Goal: Communication & Community: Answer question/provide support

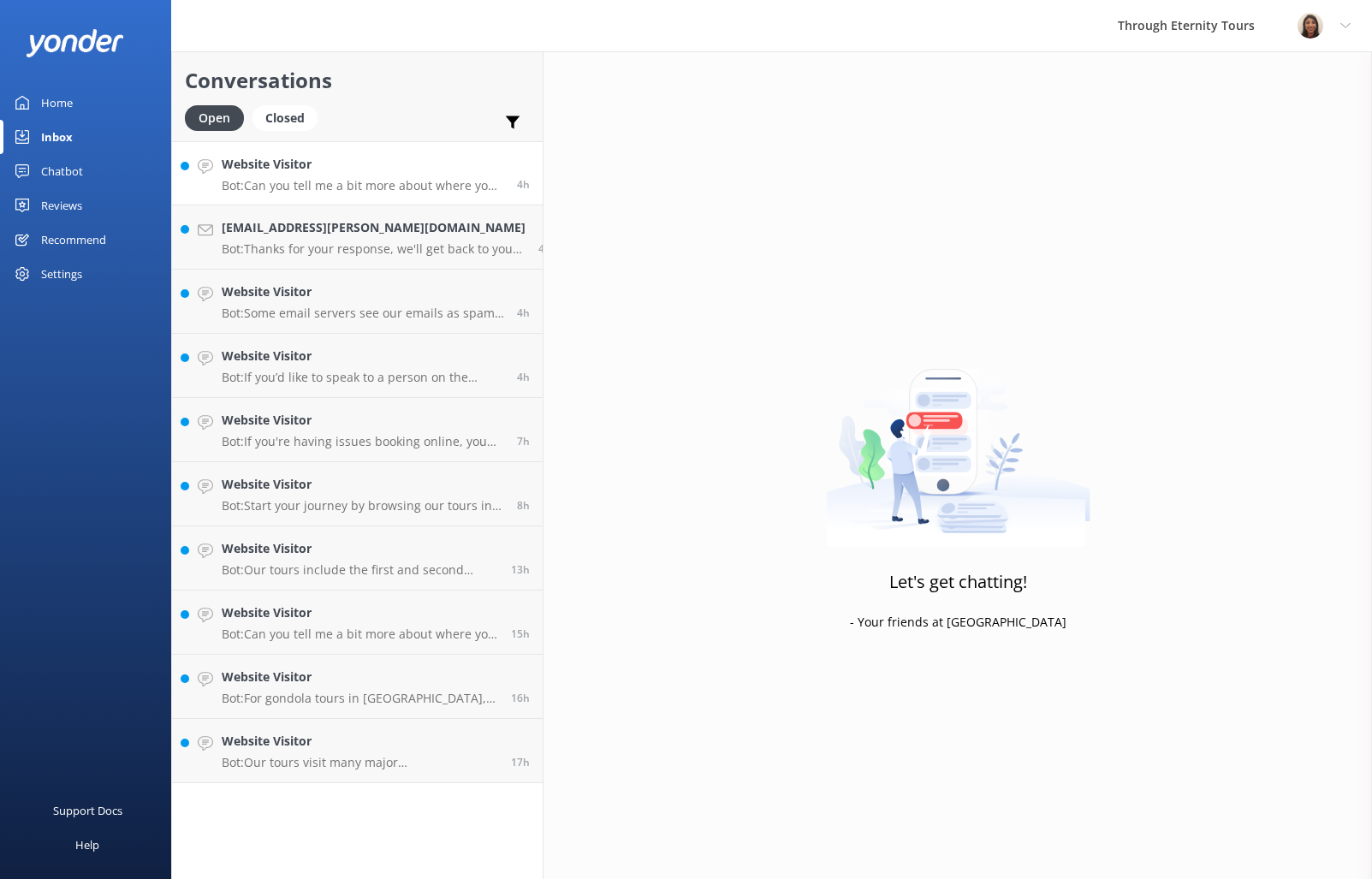
click at [336, 184] on p "Bot: Can you tell me a bit more about where you are going? We have an amazing a…" at bounding box center [363, 185] width 282 height 15
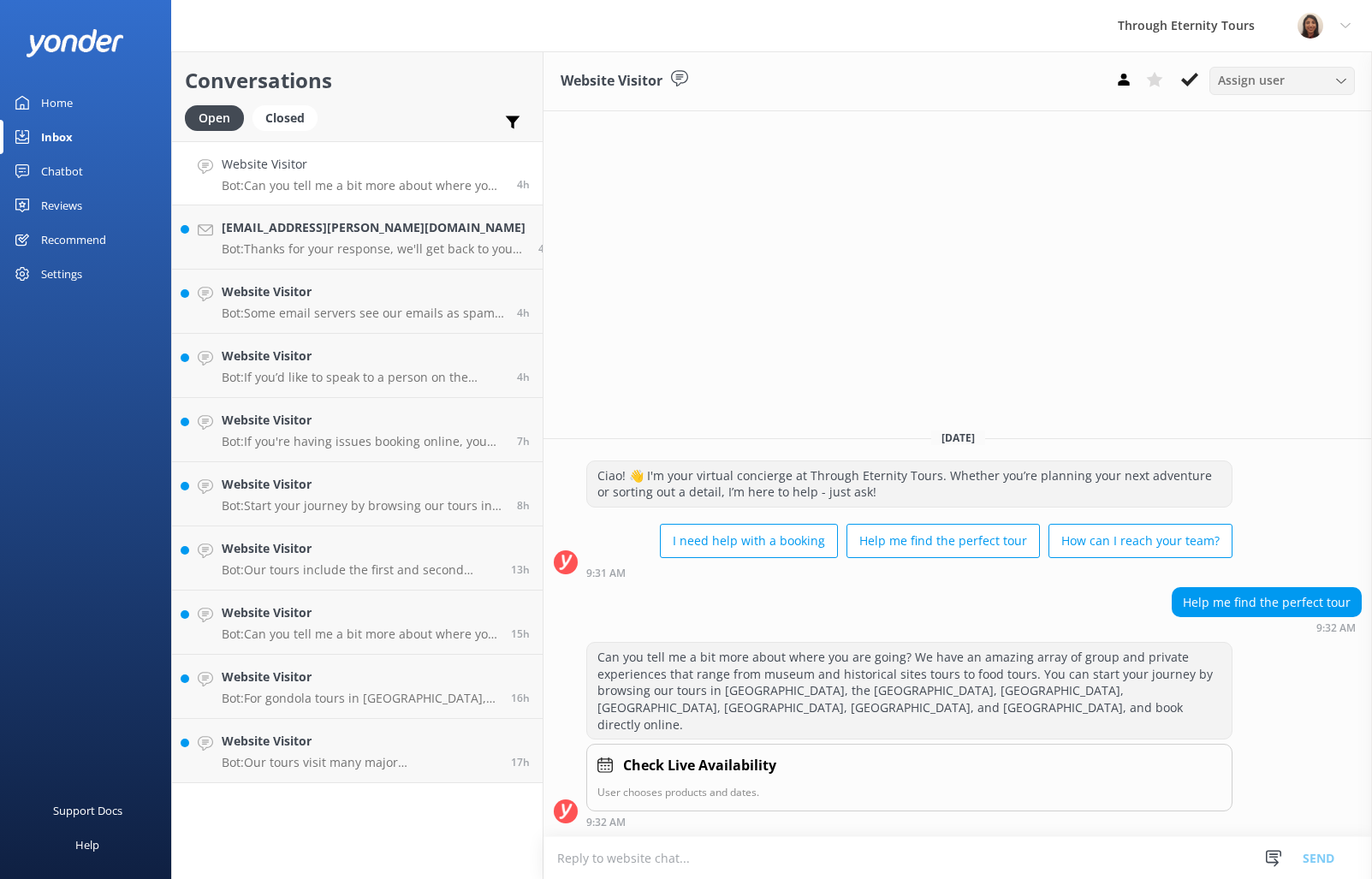
click at [1275, 88] on span "Assign user" at bounding box center [1251, 80] width 67 height 19
click at [1235, 234] on link "[PERSON_NAME] [PERSON_NAME]" at bounding box center [1286, 229] width 152 height 52
click at [890, 852] on textarea at bounding box center [958, 857] width 828 height 42
paste textarea "Hello, my name is [PERSON_NAME] from Through Eternity Tours. How can I assist y…"
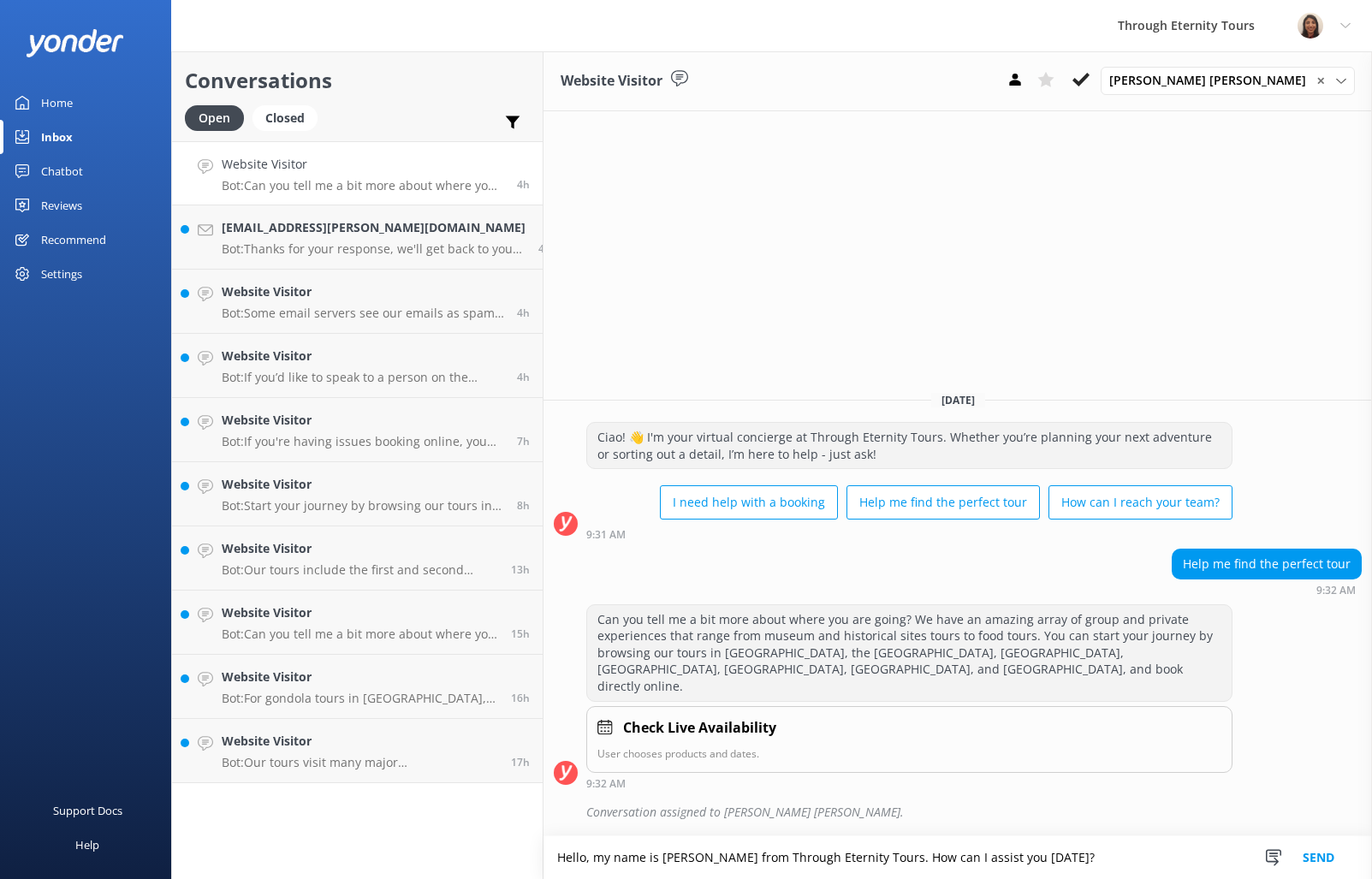
type textarea "Hello, my name is [PERSON_NAME] from Through Eternity Tours. How can I assist y…"
click at [1337, 865] on button "Send" at bounding box center [1318, 857] width 64 height 42
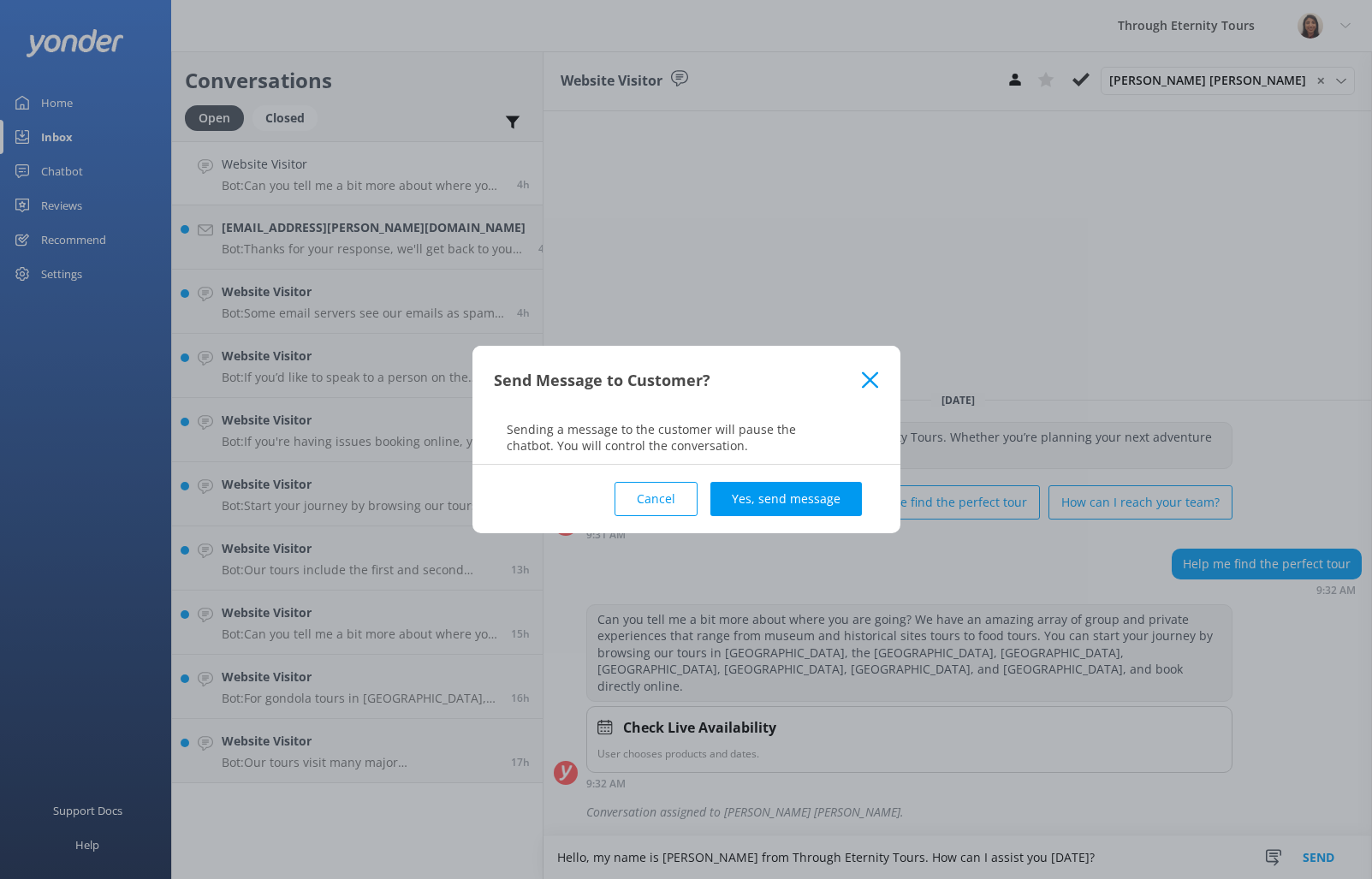
click at [822, 487] on button "Yes, send message" at bounding box center [786, 499] width 152 height 34
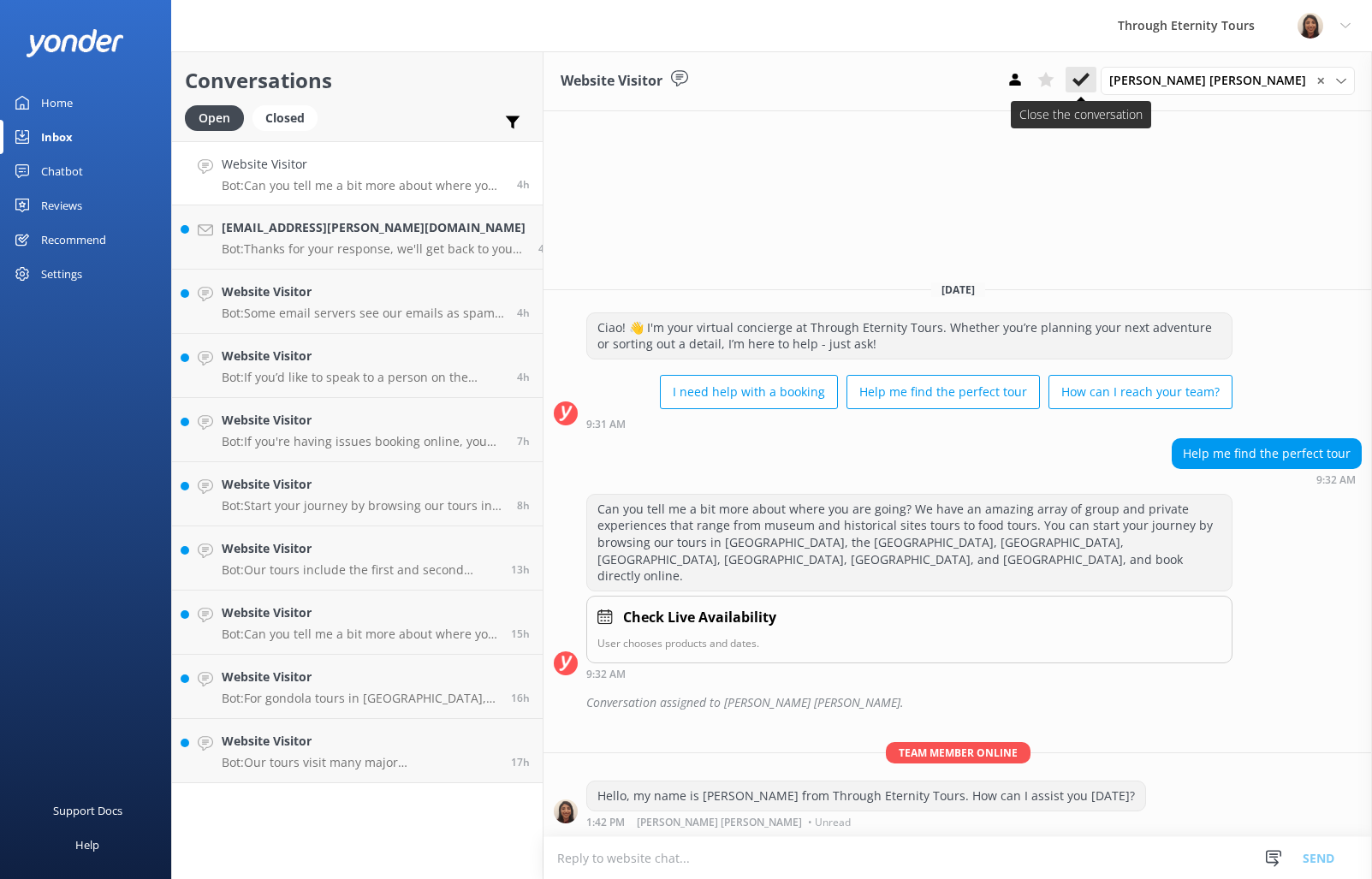
click at [1090, 79] on use at bounding box center [1081, 79] width 17 height 14
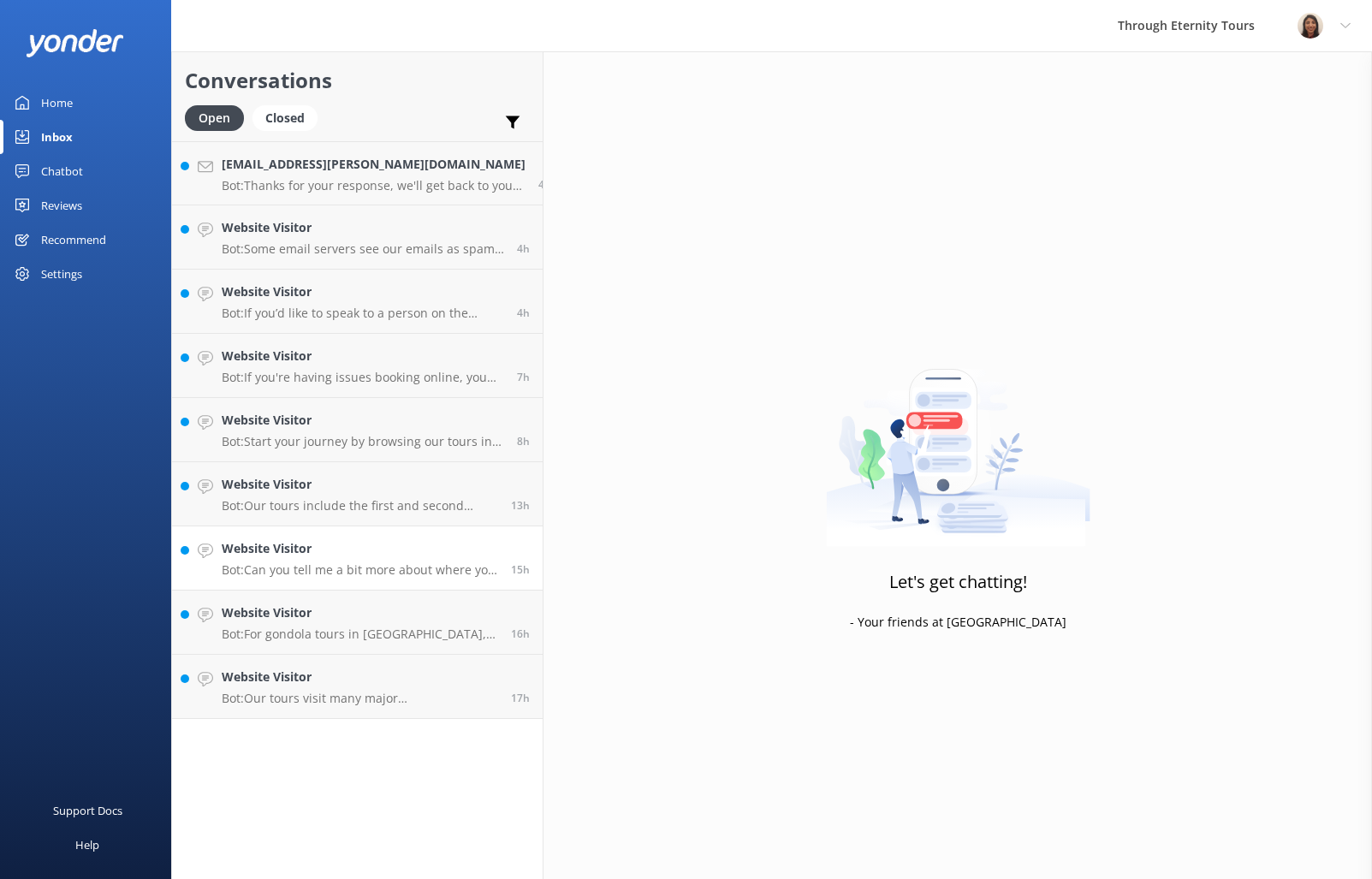
click at [341, 558] on div "Website Visitor Bot: Can you tell me a bit more about where you are going? We h…" at bounding box center [360, 558] width 277 height 38
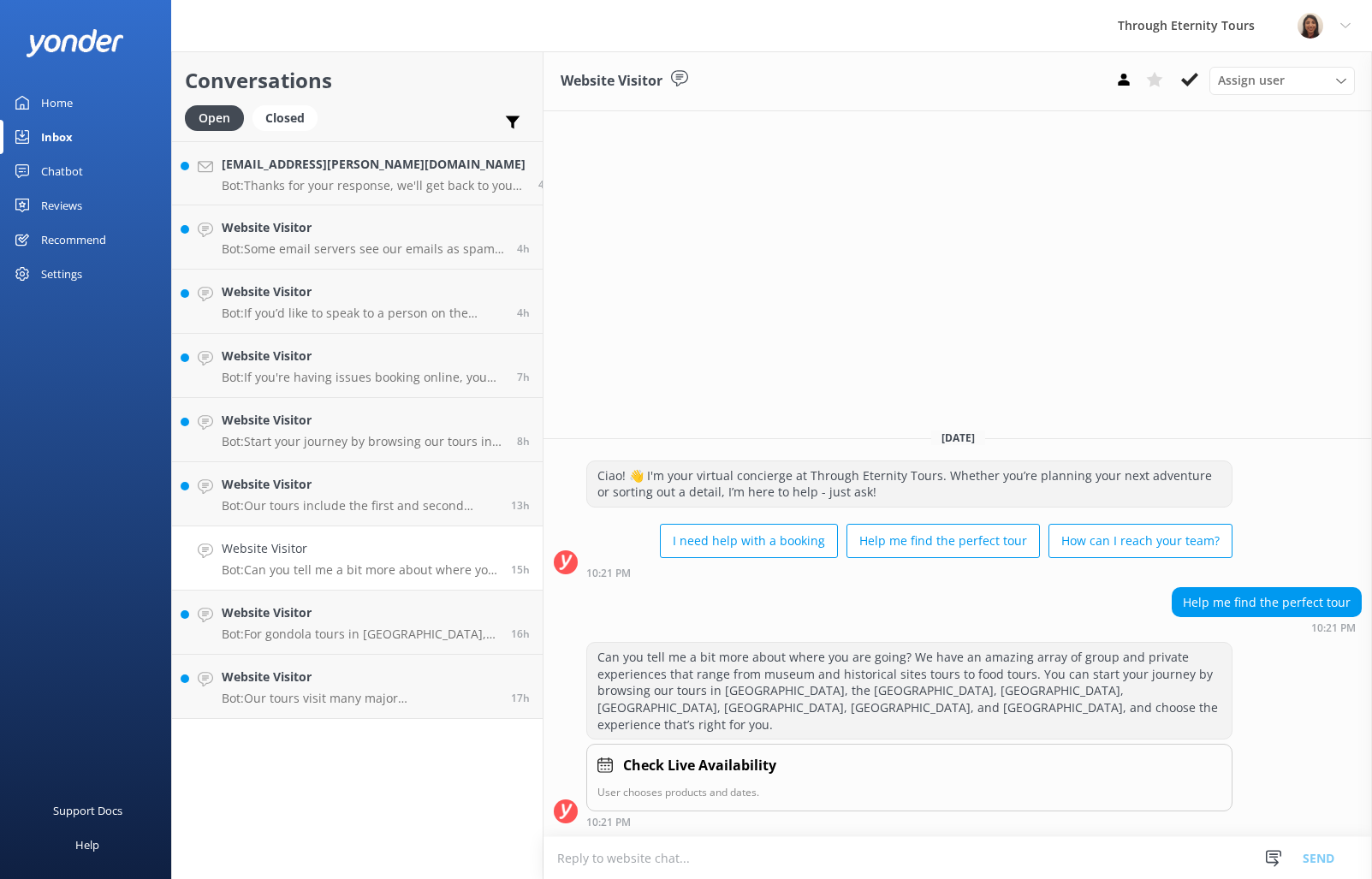
click at [1274, 65] on div "Website Visitor Assign user [PERSON_NAME] [PERSON_NAME] [PERSON_NAME] Nadya Oks…" at bounding box center [958, 82] width 828 height 60
click at [1272, 71] on span "Assign user" at bounding box center [1251, 80] width 67 height 19
click at [1256, 230] on link "[PERSON_NAME] [PERSON_NAME]" at bounding box center [1286, 229] width 152 height 52
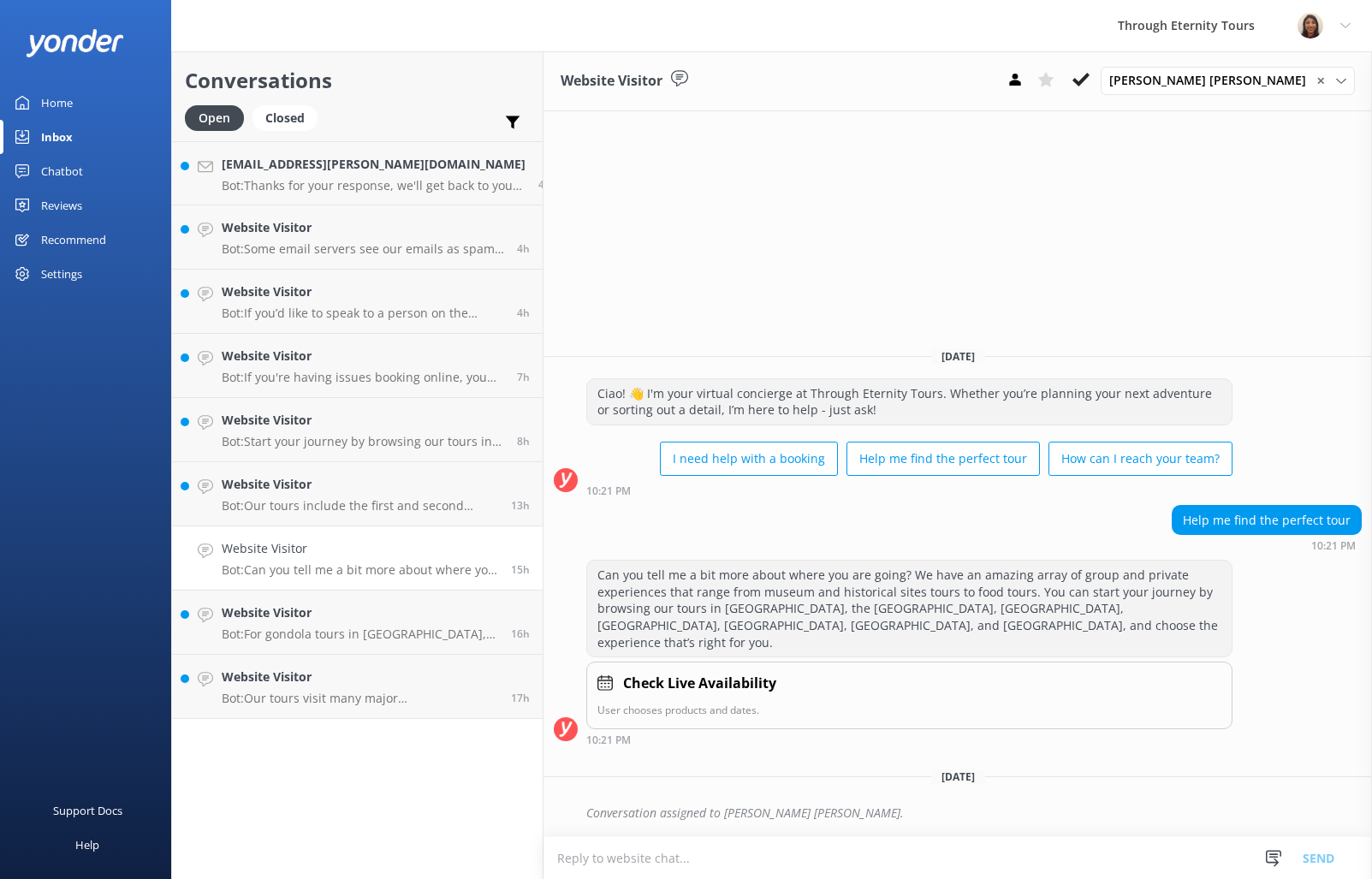
click at [748, 861] on textarea at bounding box center [958, 857] width 828 height 42
paste textarea "Hello, my name is [PERSON_NAME] from Through Eternity Tours. How can I assist y…"
type textarea "Hello, my name is [PERSON_NAME] from Through Eternity Tours. How can I assist y…"
click at [1333, 856] on button "Send" at bounding box center [1318, 857] width 64 height 42
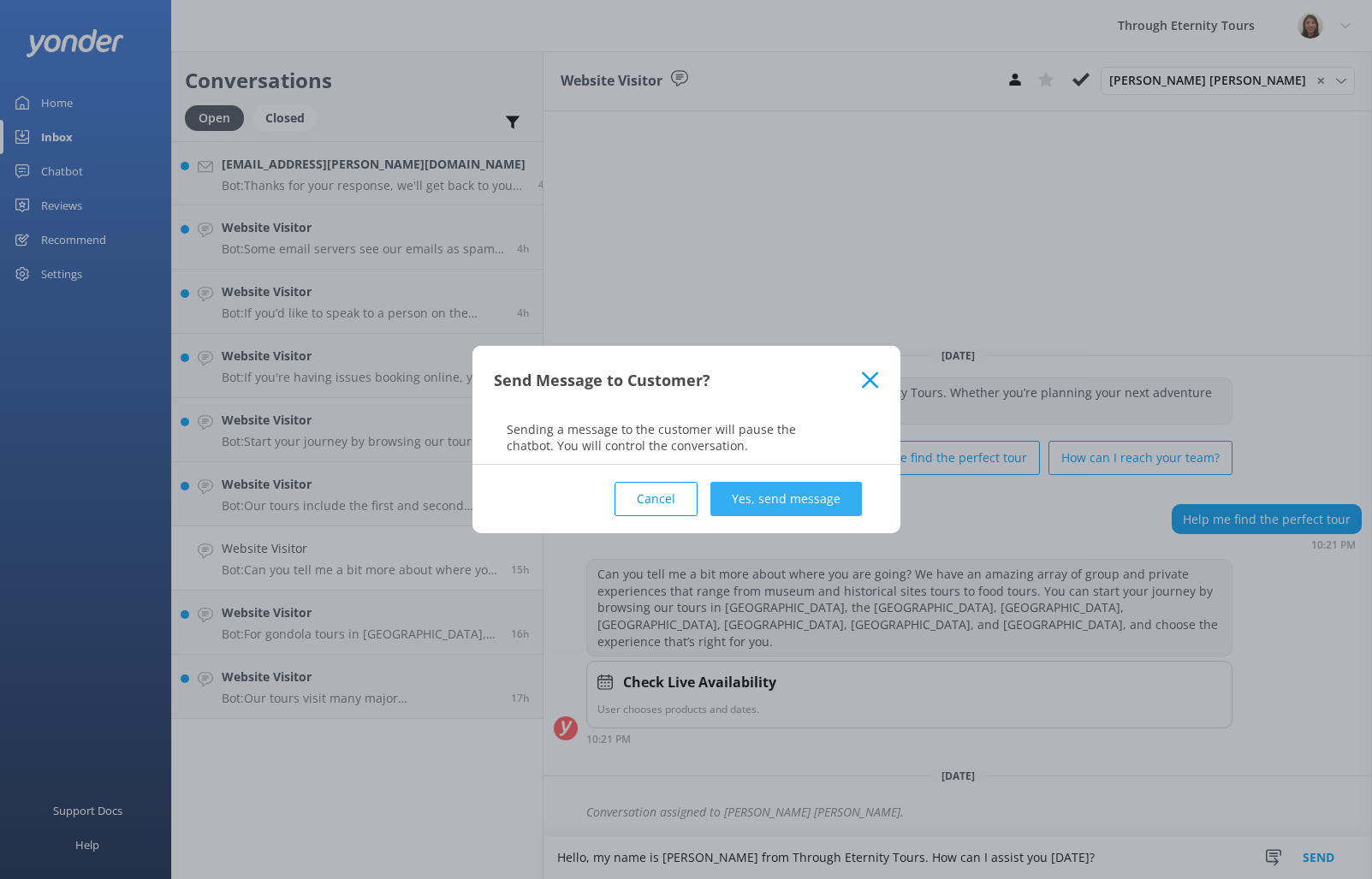
click at [811, 497] on button "Yes, send message" at bounding box center [786, 499] width 152 height 34
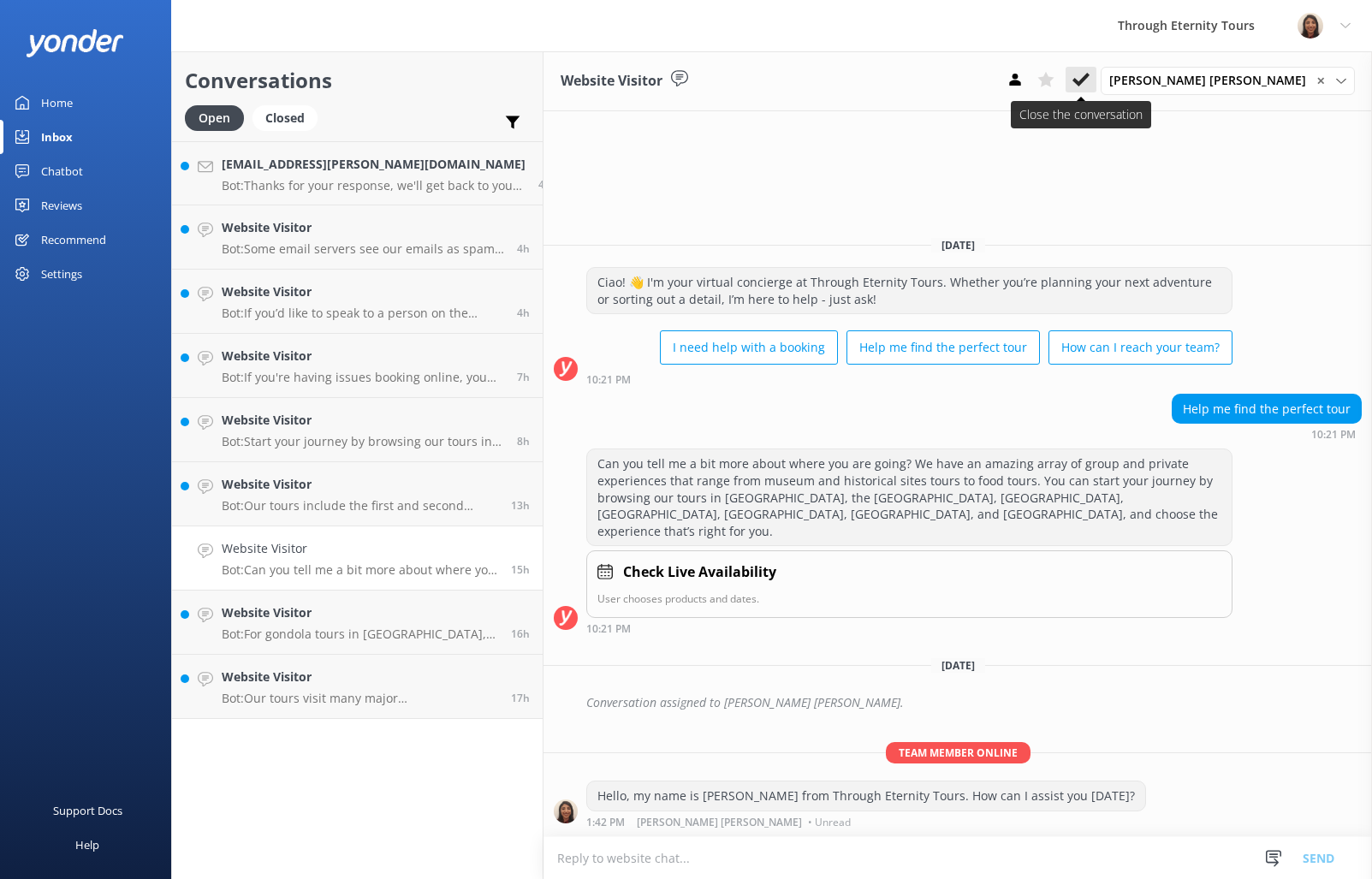
click at [1096, 81] on button at bounding box center [1080, 79] width 31 height 25
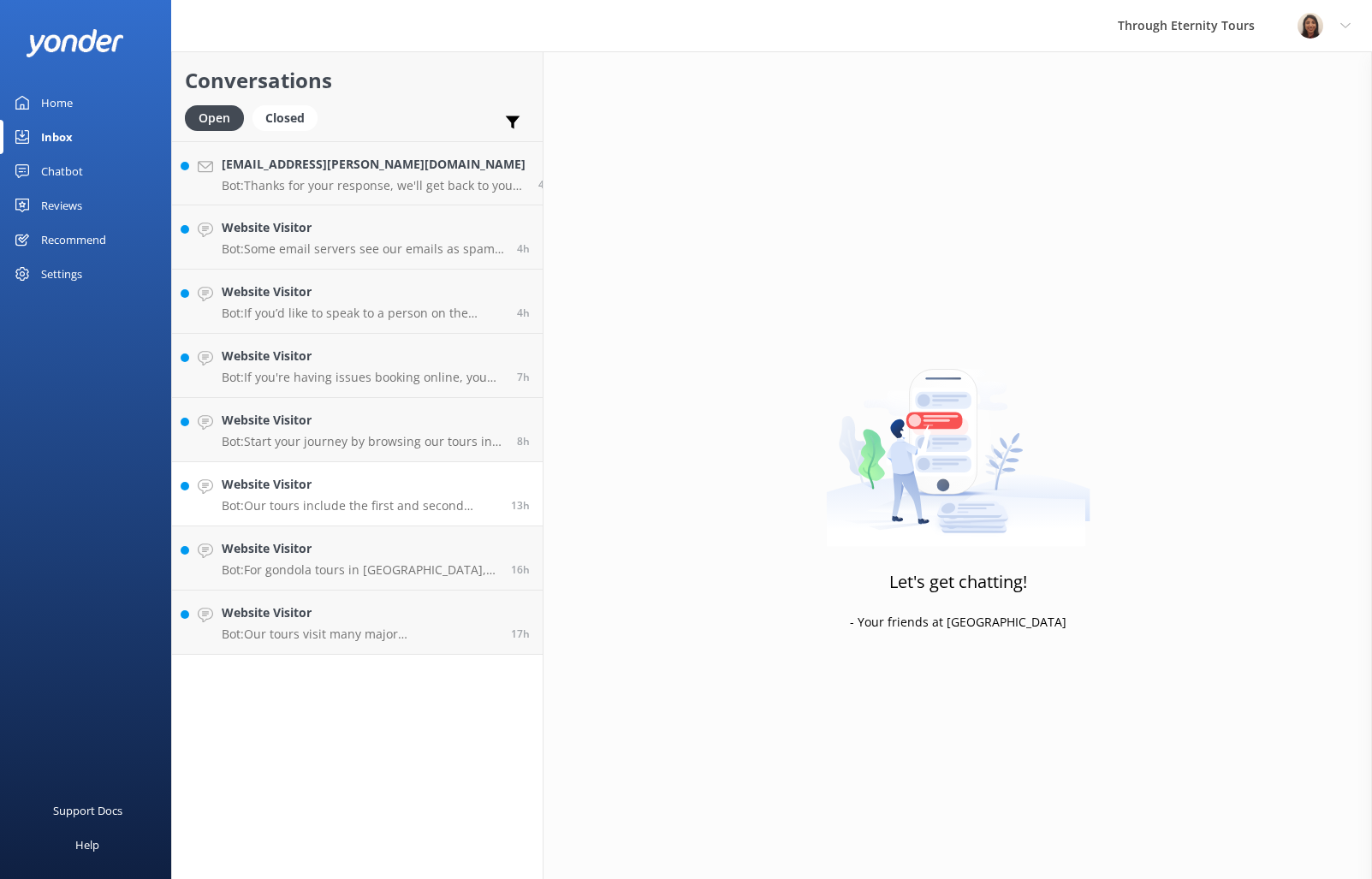
drag, startPoint x: 320, startPoint y: 507, endPoint x: 308, endPoint y: 504, distance: 12.4
click at [319, 507] on p "Bot: Our tours include the first and second floors of the Colosseum. The [GEOGR…" at bounding box center [360, 505] width 277 height 15
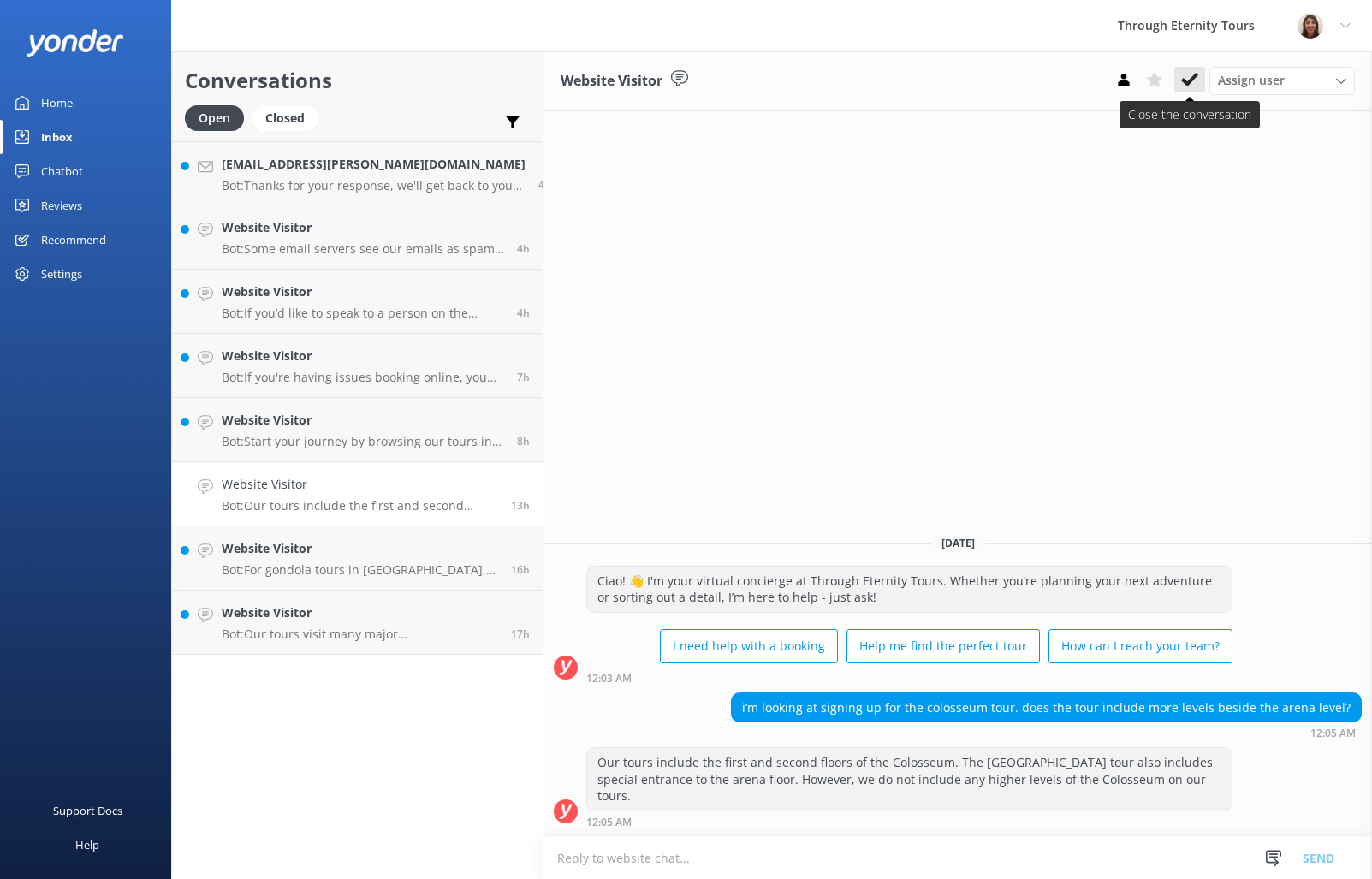
click at [1192, 71] on button at bounding box center [1189, 79] width 31 height 25
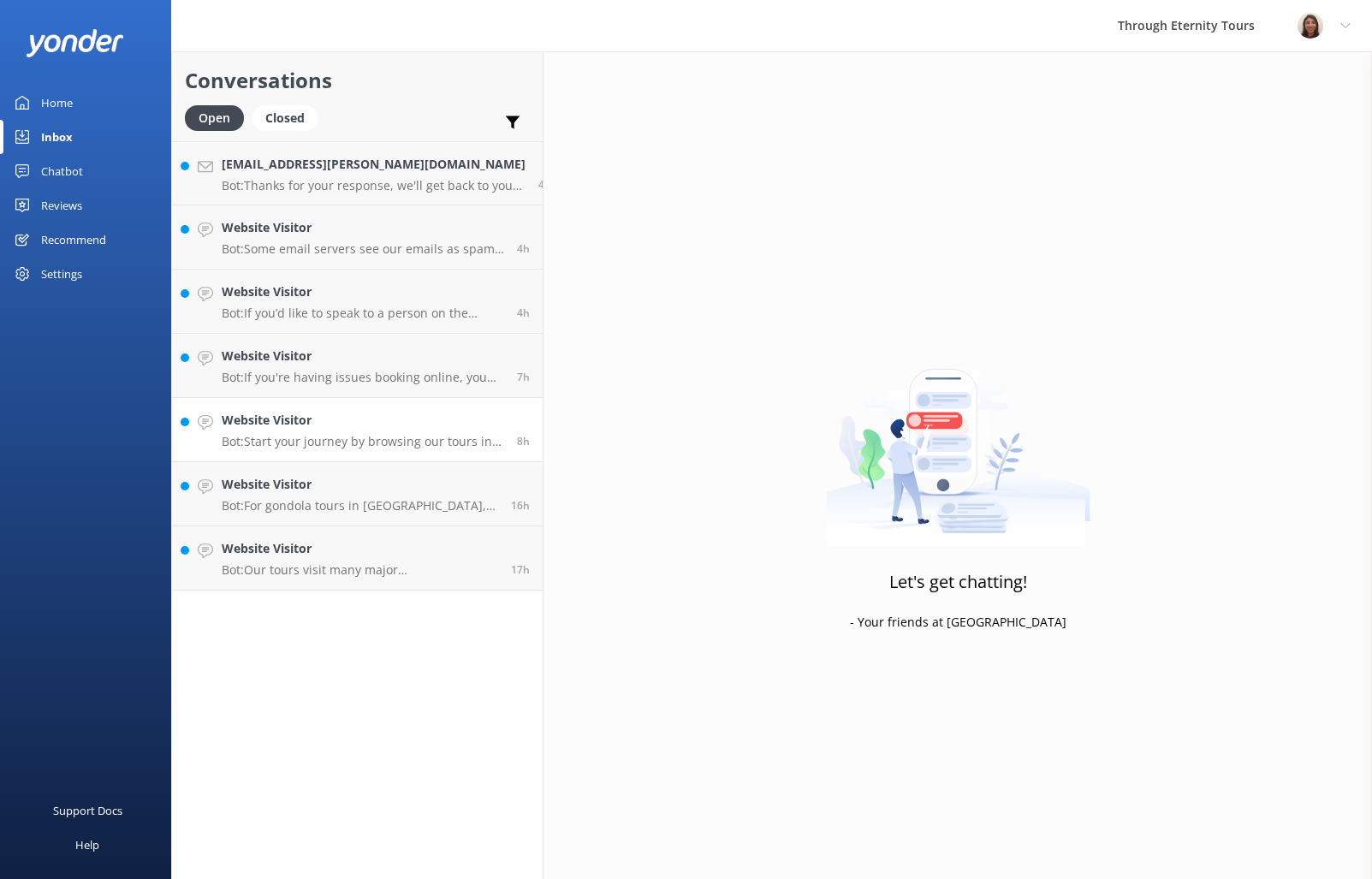
click at [364, 432] on div "Website Visitor Bot: Start your journey by browsing our tours in [GEOGRAPHIC_DA…" at bounding box center [363, 430] width 282 height 38
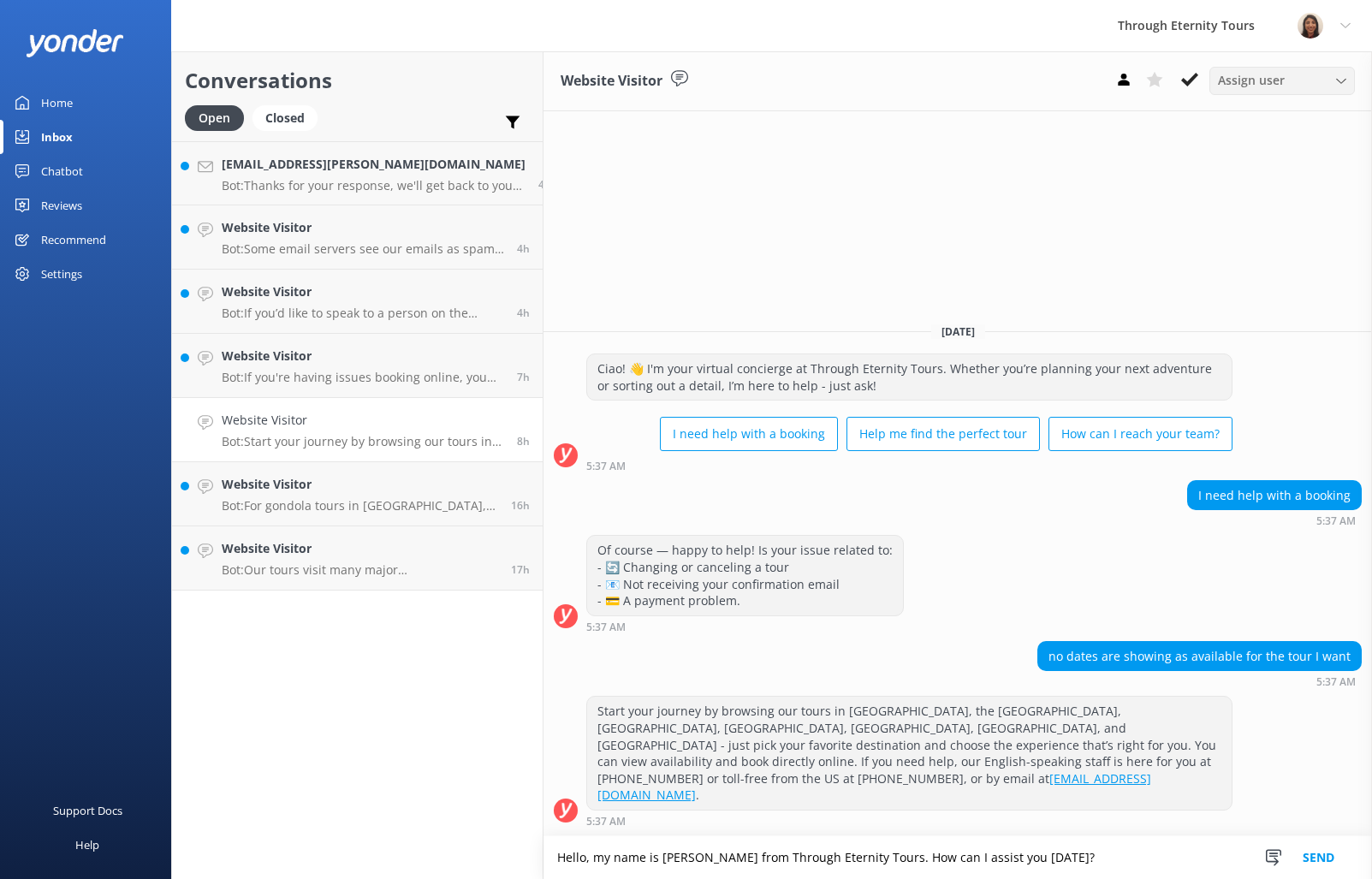
type textarea "Hello, my name is [PERSON_NAME] from Through Eternity Tours. How can I assist y…"
click at [1234, 81] on span "Assign user" at bounding box center [1251, 80] width 67 height 19
drag, startPoint x: 1278, startPoint y: 218, endPoint x: 1269, endPoint y: 222, distance: 9.8
click at [1278, 218] on div "[PERSON_NAME] [PERSON_NAME]" at bounding box center [1286, 229] width 136 height 35
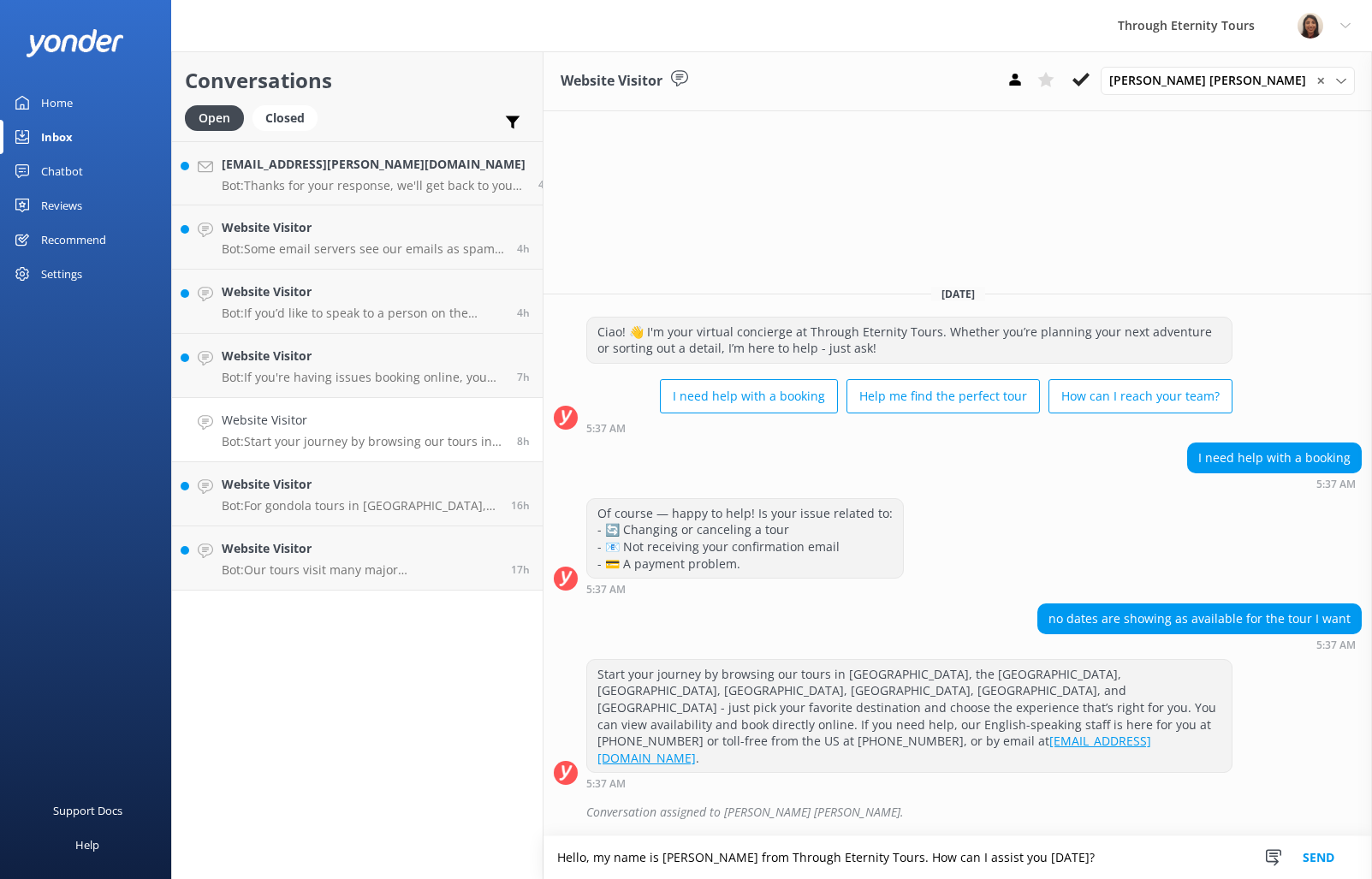
click at [1325, 866] on button "Send" at bounding box center [1318, 857] width 64 height 42
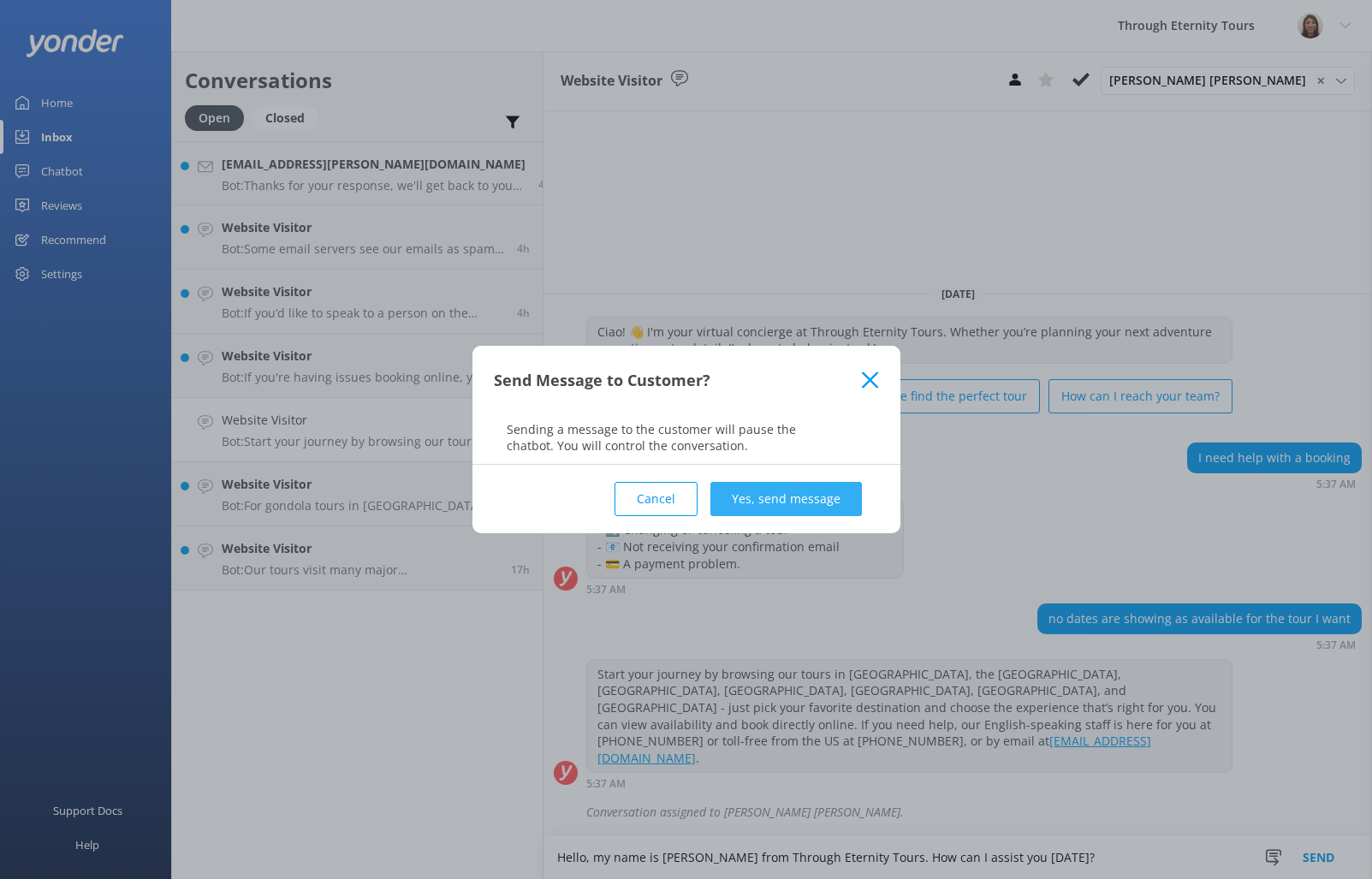
click at [839, 504] on button "Yes, send message" at bounding box center [786, 499] width 152 height 34
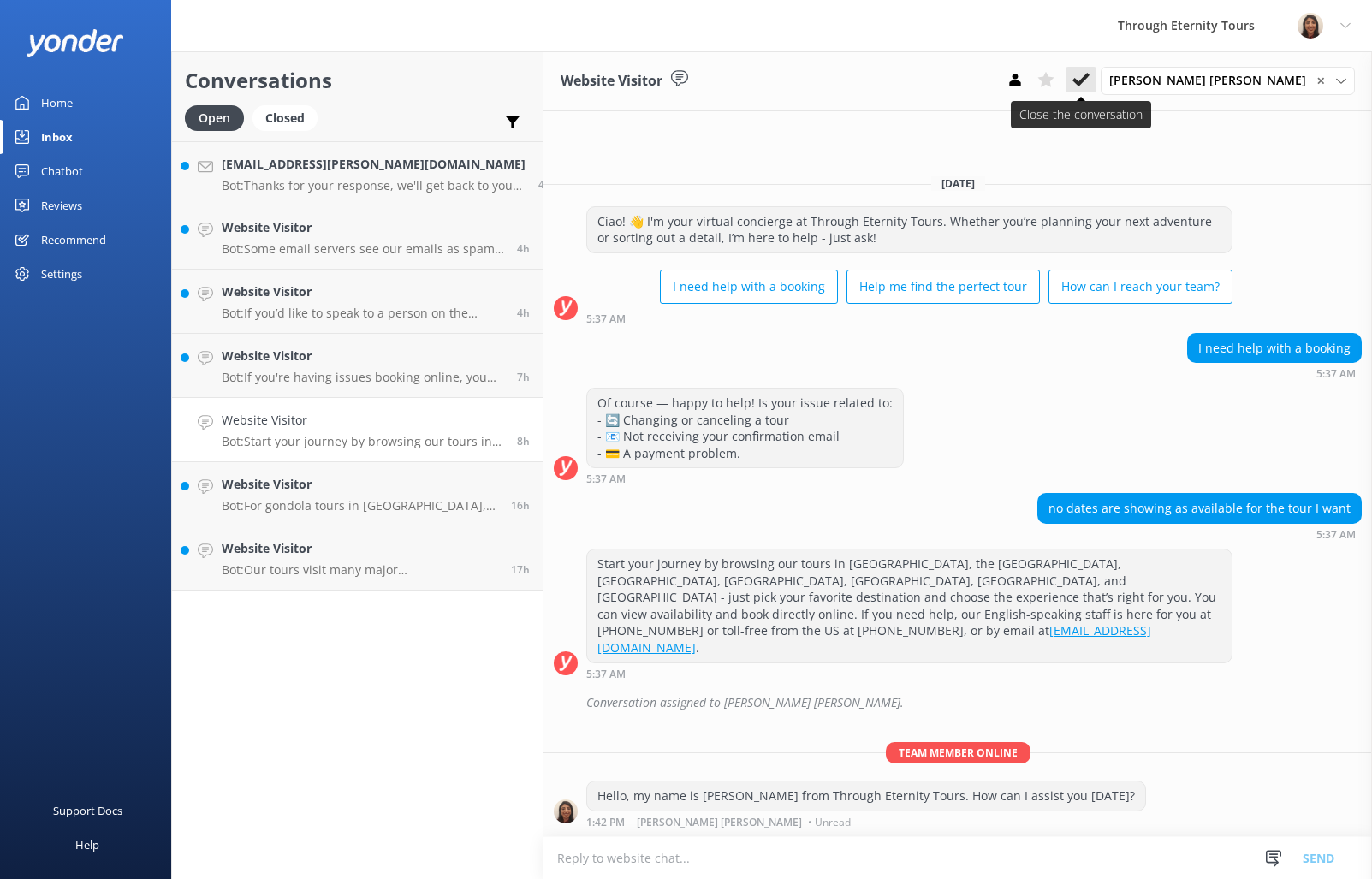
click at [1090, 75] on icon at bounding box center [1081, 79] width 17 height 17
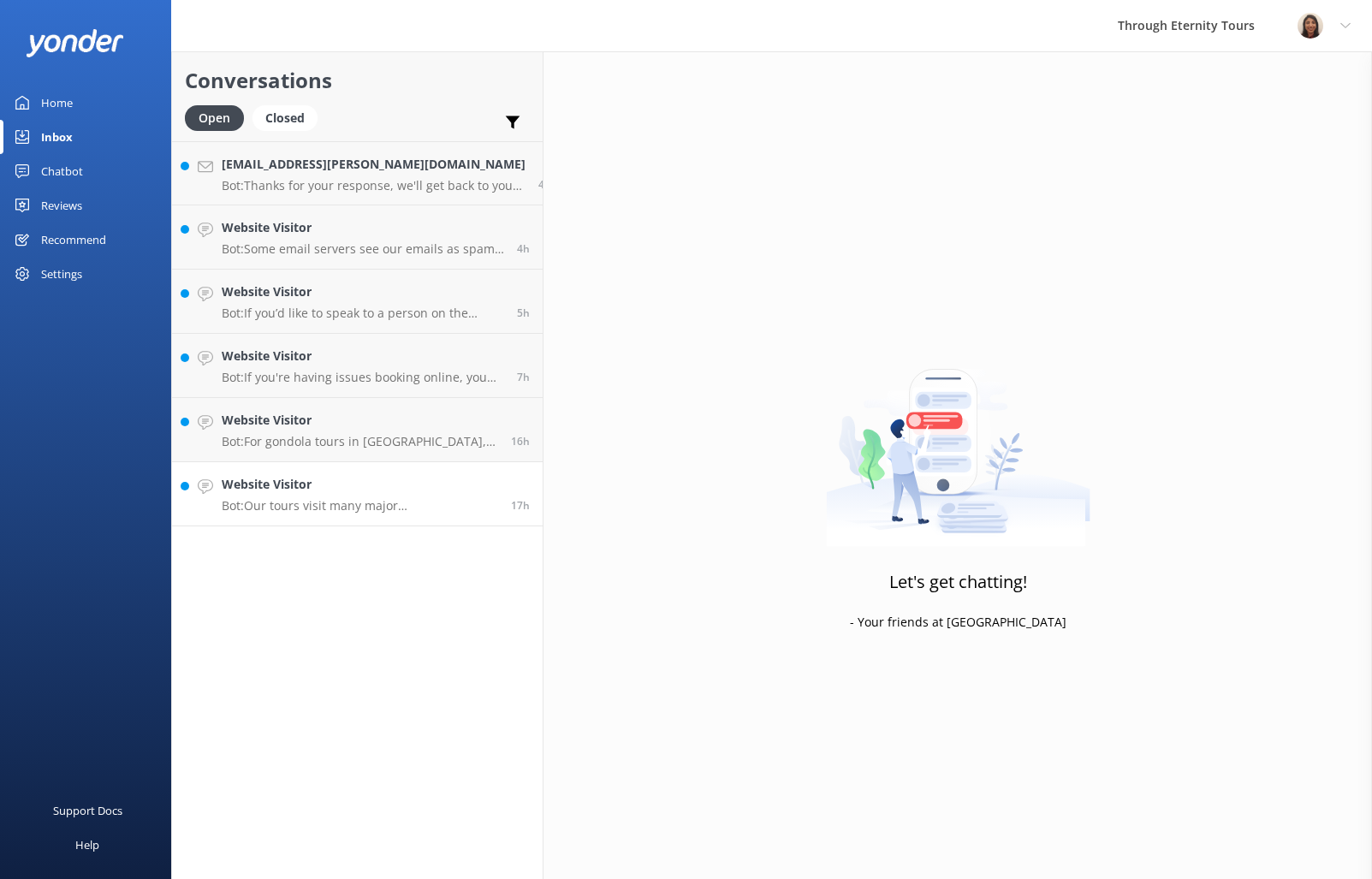
click at [353, 490] on h4 "Website Visitor" at bounding box center [360, 485] width 277 height 19
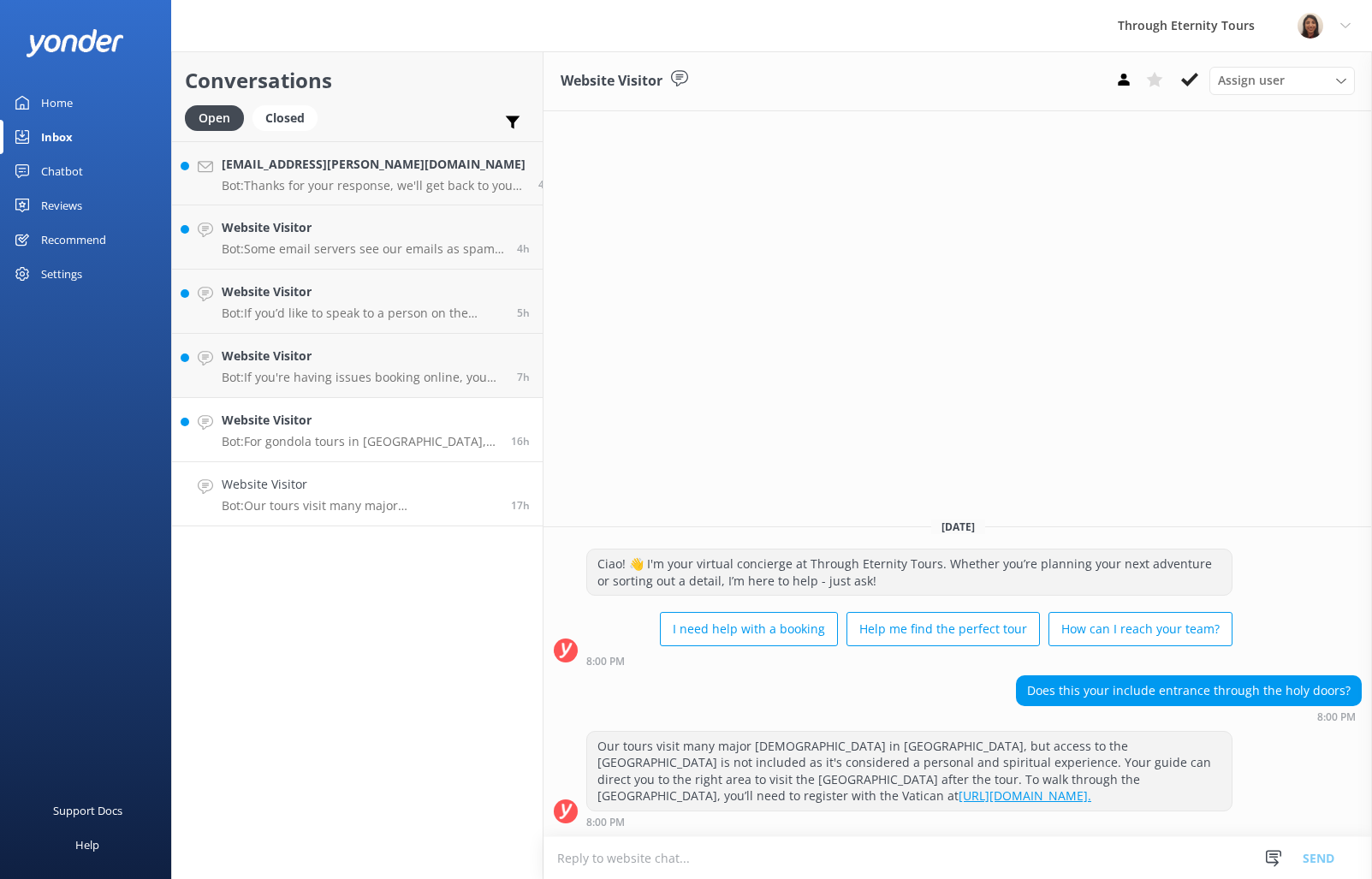
click at [360, 432] on div "Website Visitor Bot: For gondola tours in [GEOGRAPHIC_DATA], please visit our V…" at bounding box center [360, 430] width 277 height 38
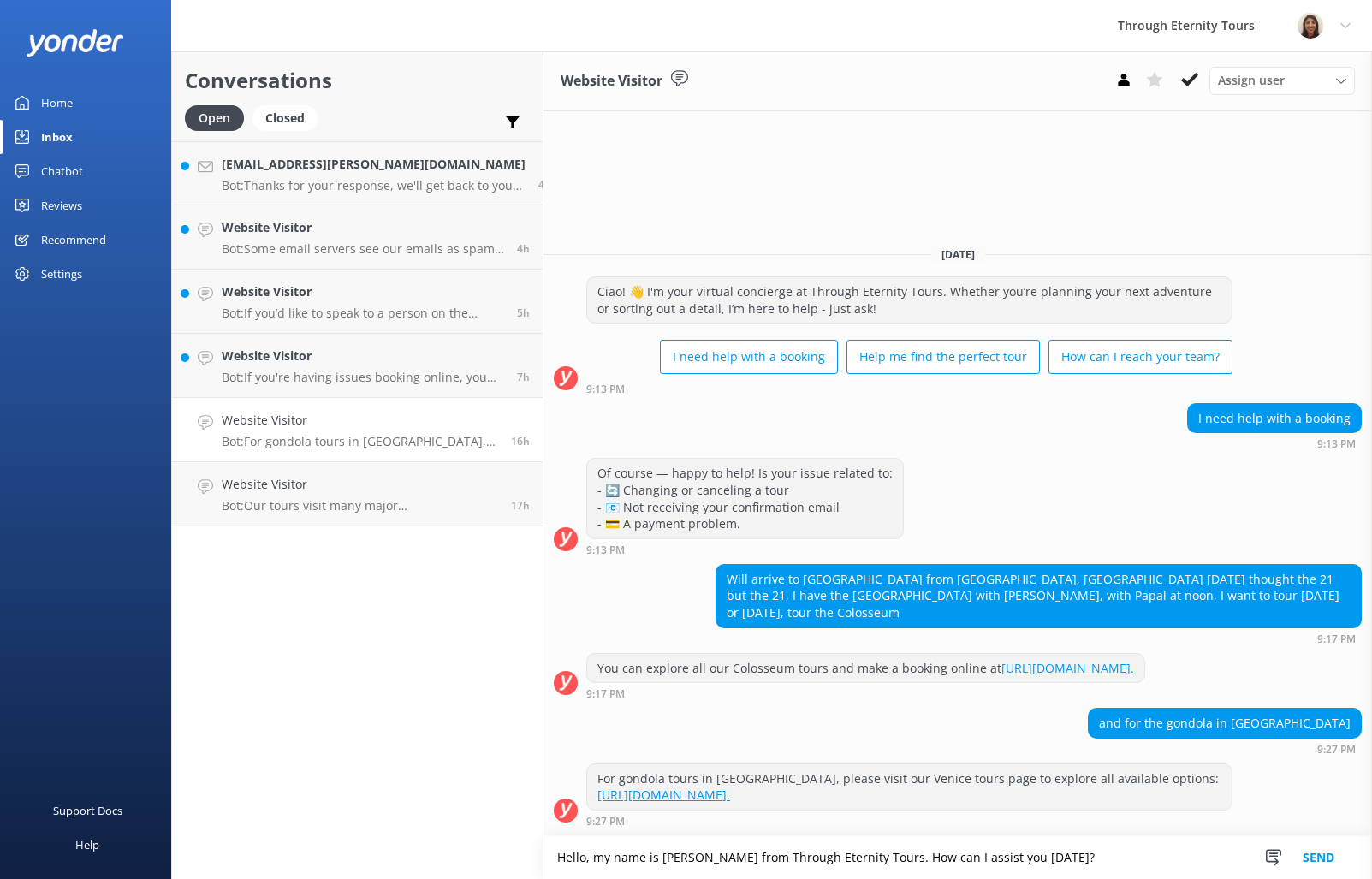
type textarea "Hello, my name is [PERSON_NAME] from Through Eternity Tours. How can I assist y…"
click at [1260, 63] on div "Website Visitor Assign user [PERSON_NAME] [PERSON_NAME] [PERSON_NAME] Nadya Oks…" at bounding box center [958, 82] width 828 height 60
click at [1260, 78] on span "Assign user" at bounding box center [1251, 80] width 67 height 19
click at [1269, 231] on link "[PERSON_NAME] [PERSON_NAME]" at bounding box center [1286, 229] width 152 height 52
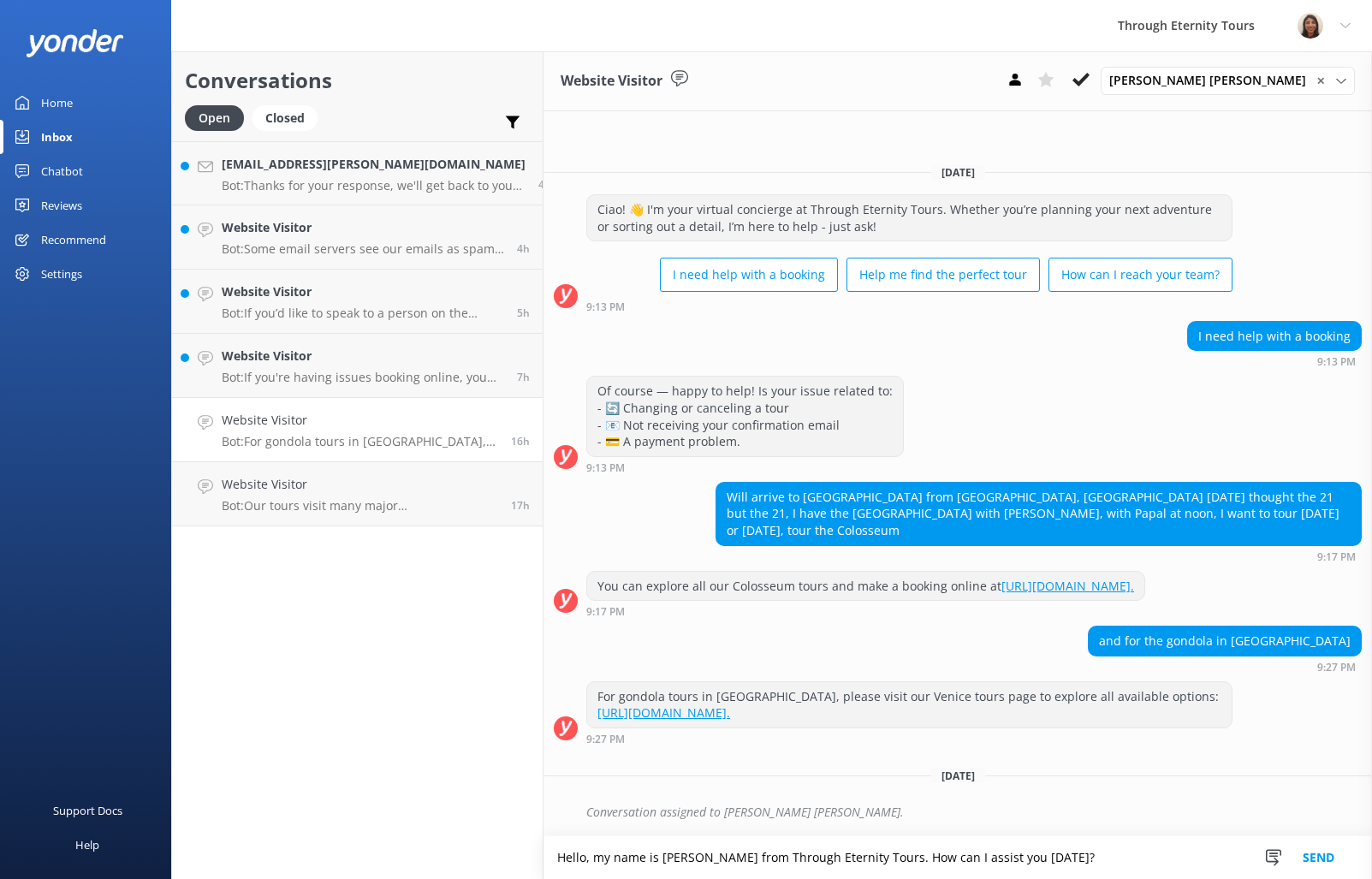
click at [1321, 859] on button "Send" at bounding box center [1318, 857] width 64 height 42
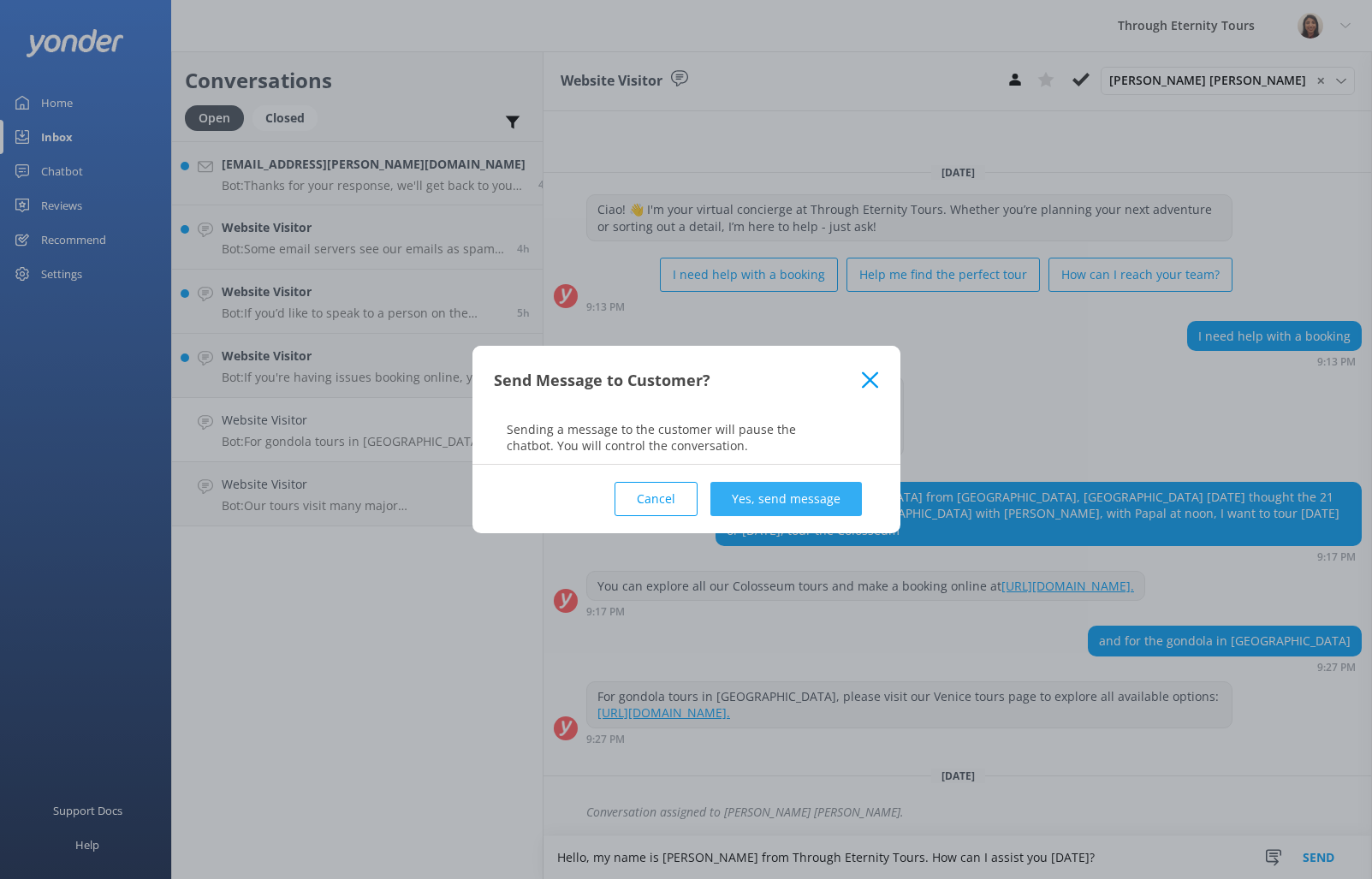
click at [788, 509] on button "Yes, send message" at bounding box center [786, 499] width 152 height 34
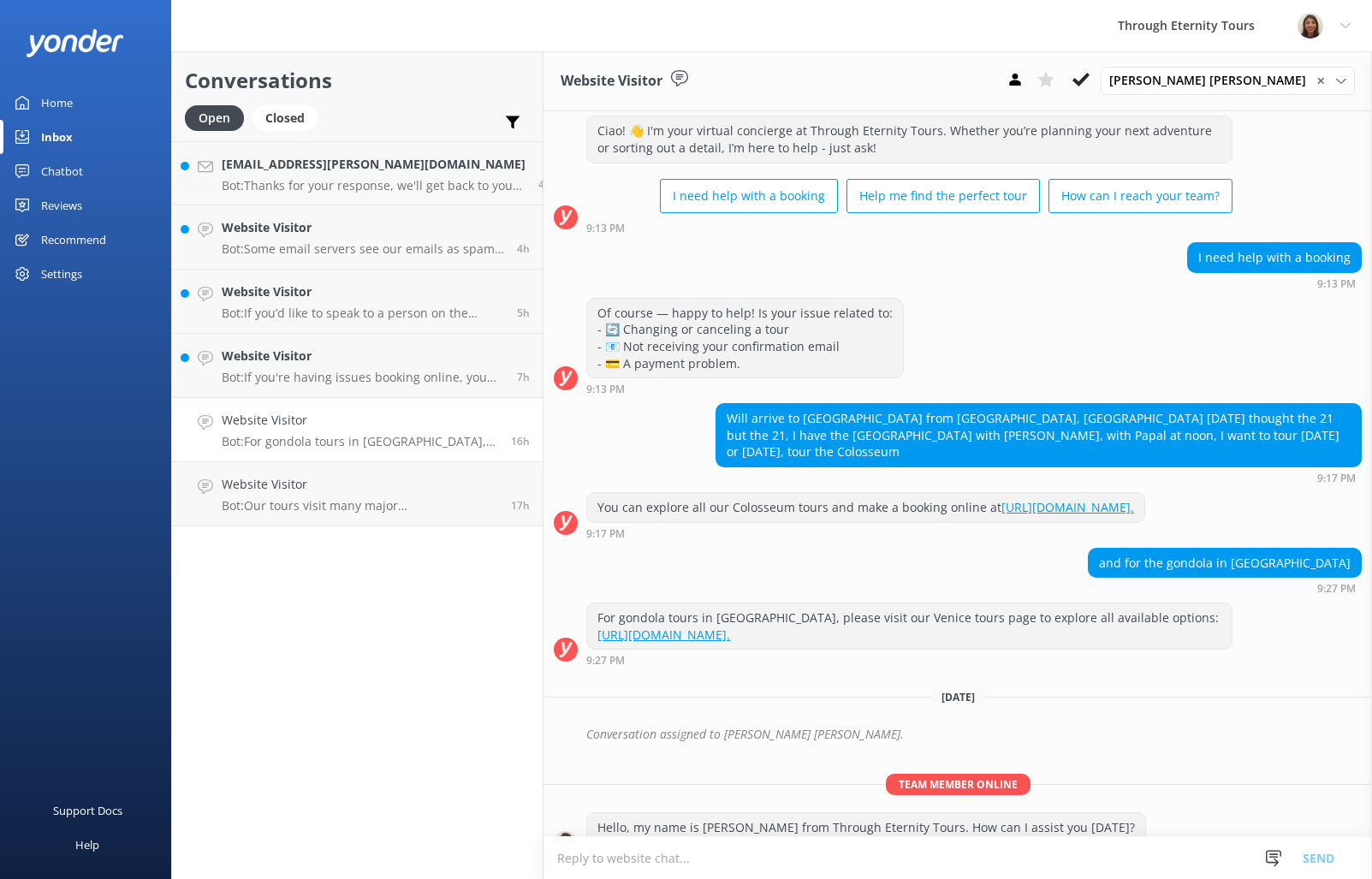
scroll to position [71, 0]
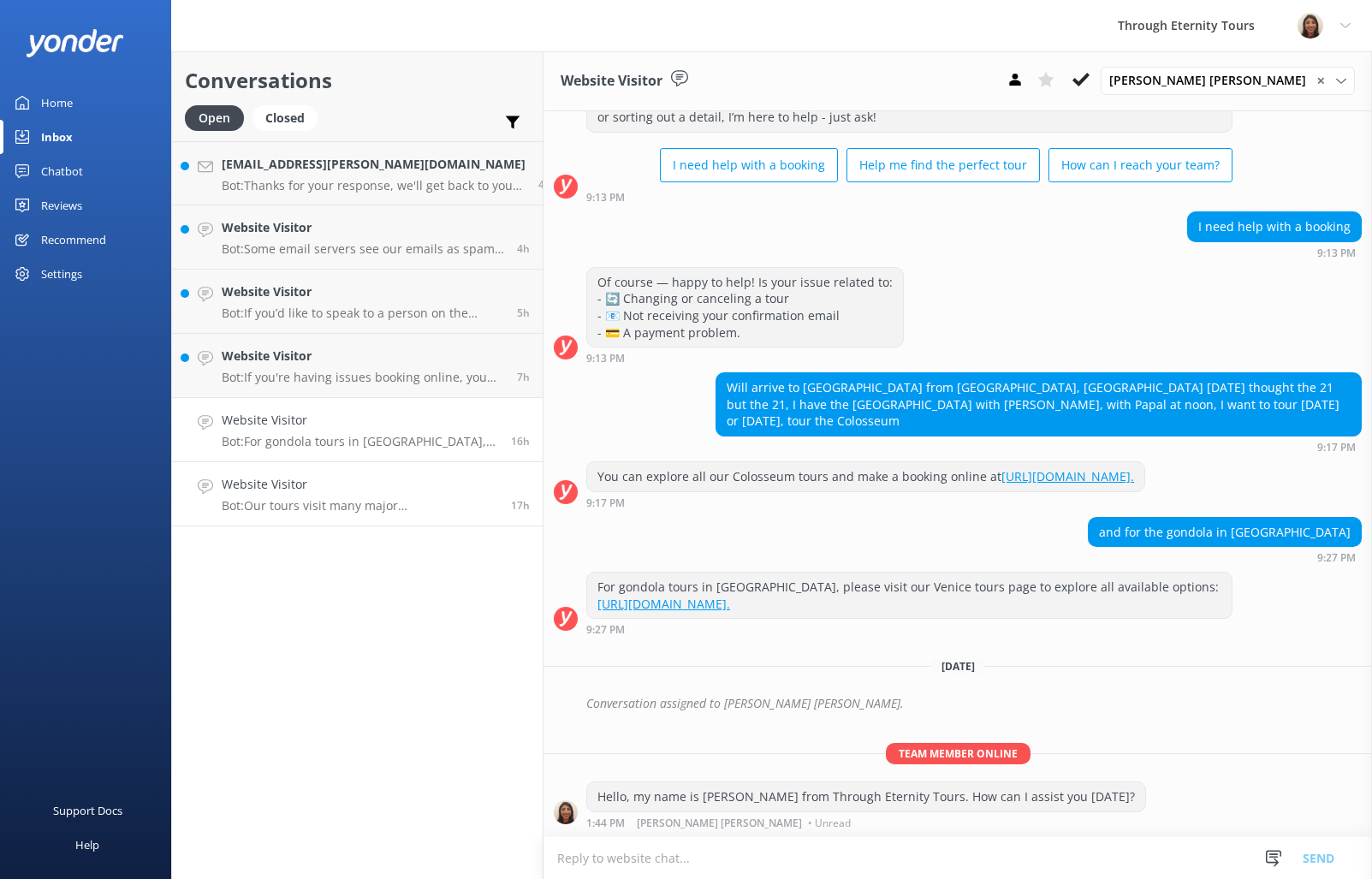
click at [246, 507] on p "Bot: Our tours visit many major [DEMOGRAPHIC_DATA] in [GEOGRAPHIC_DATA], but ac…" at bounding box center [360, 505] width 277 height 15
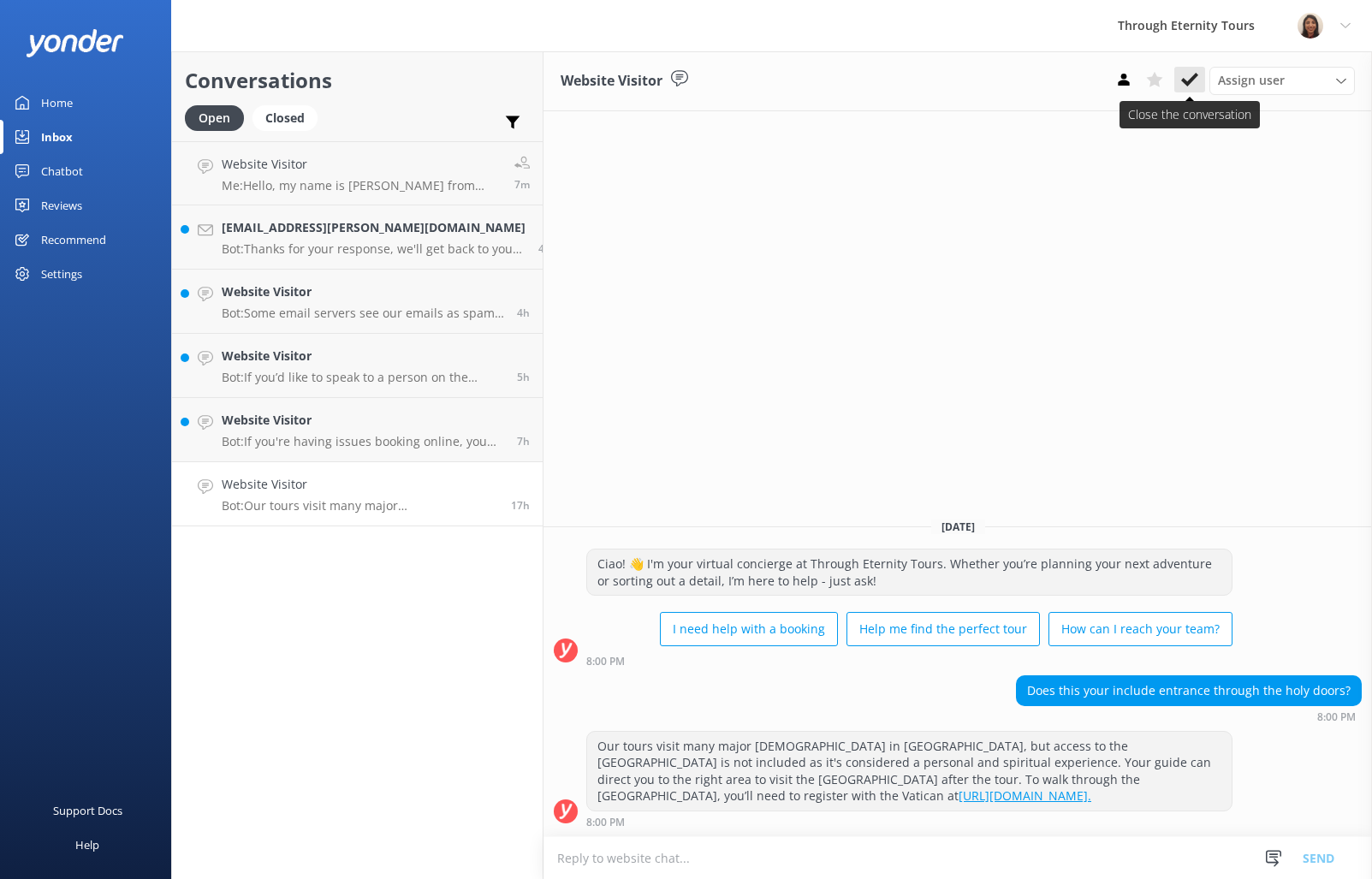
click at [1183, 80] on use at bounding box center [1189, 79] width 17 height 14
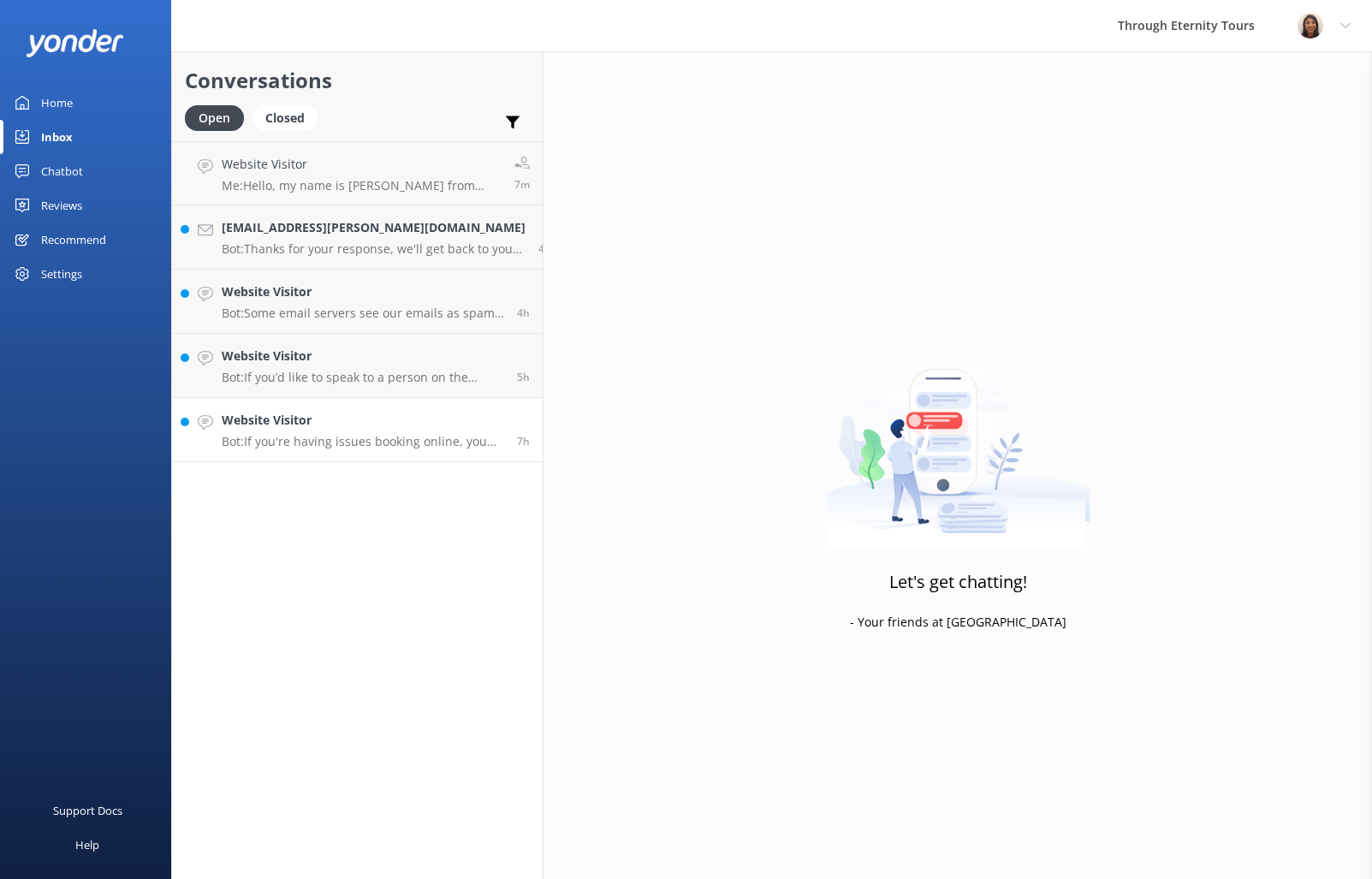
click at [355, 446] on p "Bot: If you're having issues booking online, you can contact the Through Eterni…" at bounding box center [363, 441] width 282 height 15
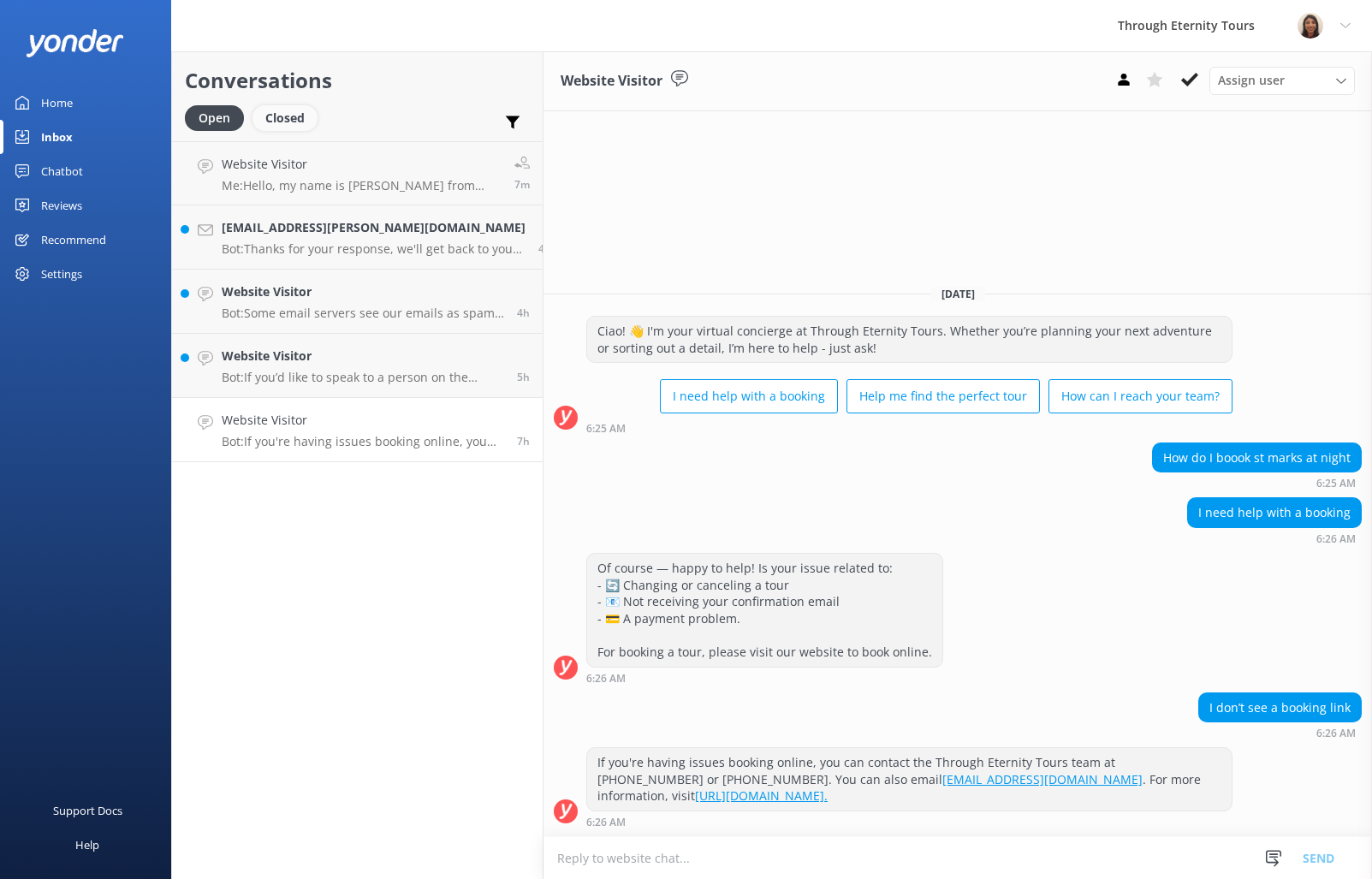
click at [276, 123] on div "Closed" at bounding box center [284, 118] width 65 height 25
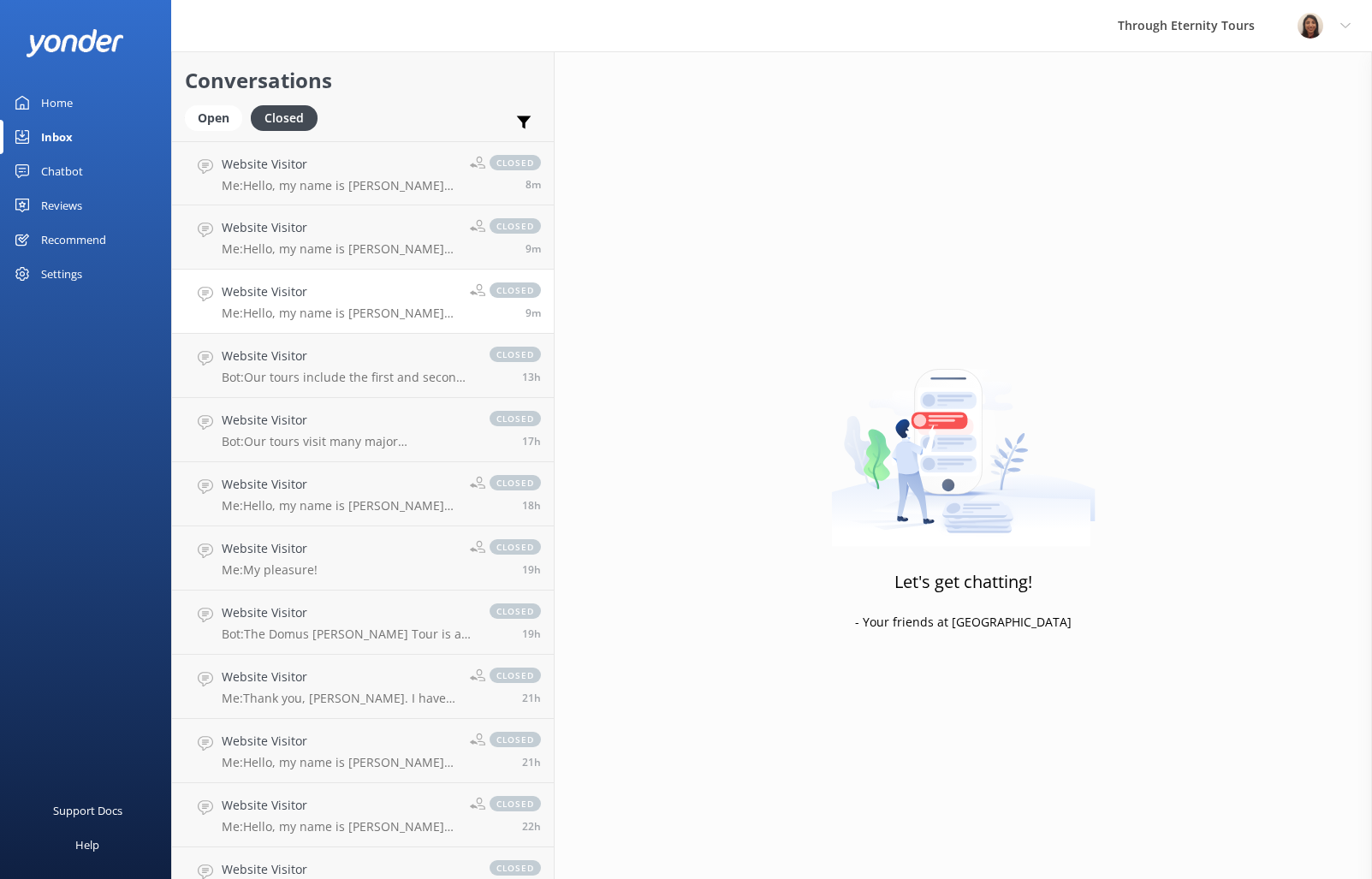
click at [238, 317] on p "Me: Hello, my name is [PERSON_NAME] from Through Eternity Tours. How can I assi…" at bounding box center [340, 313] width 235 height 15
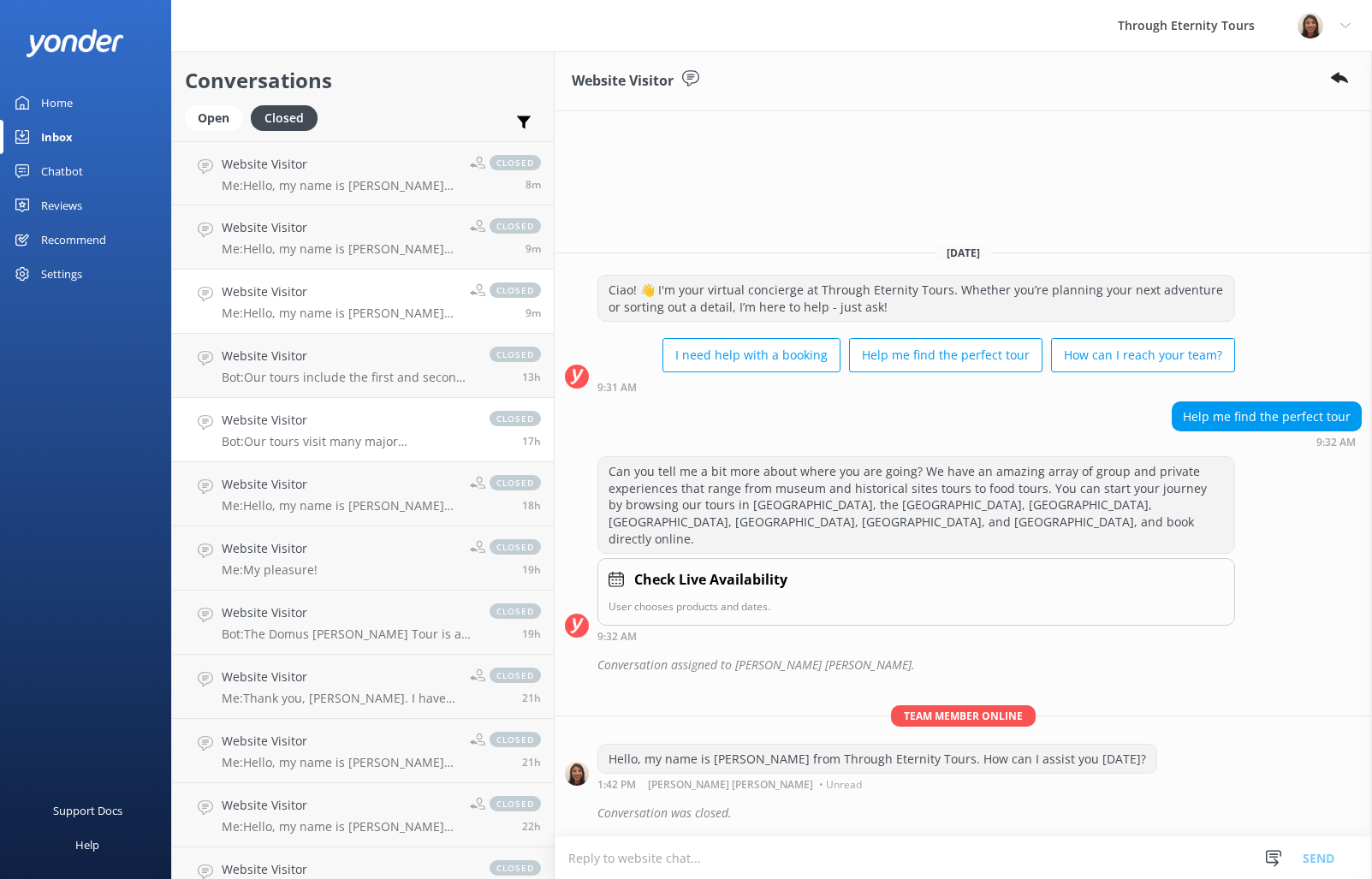
click at [298, 426] on h4 "Website Visitor" at bounding box center [347, 421] width 250 height 19
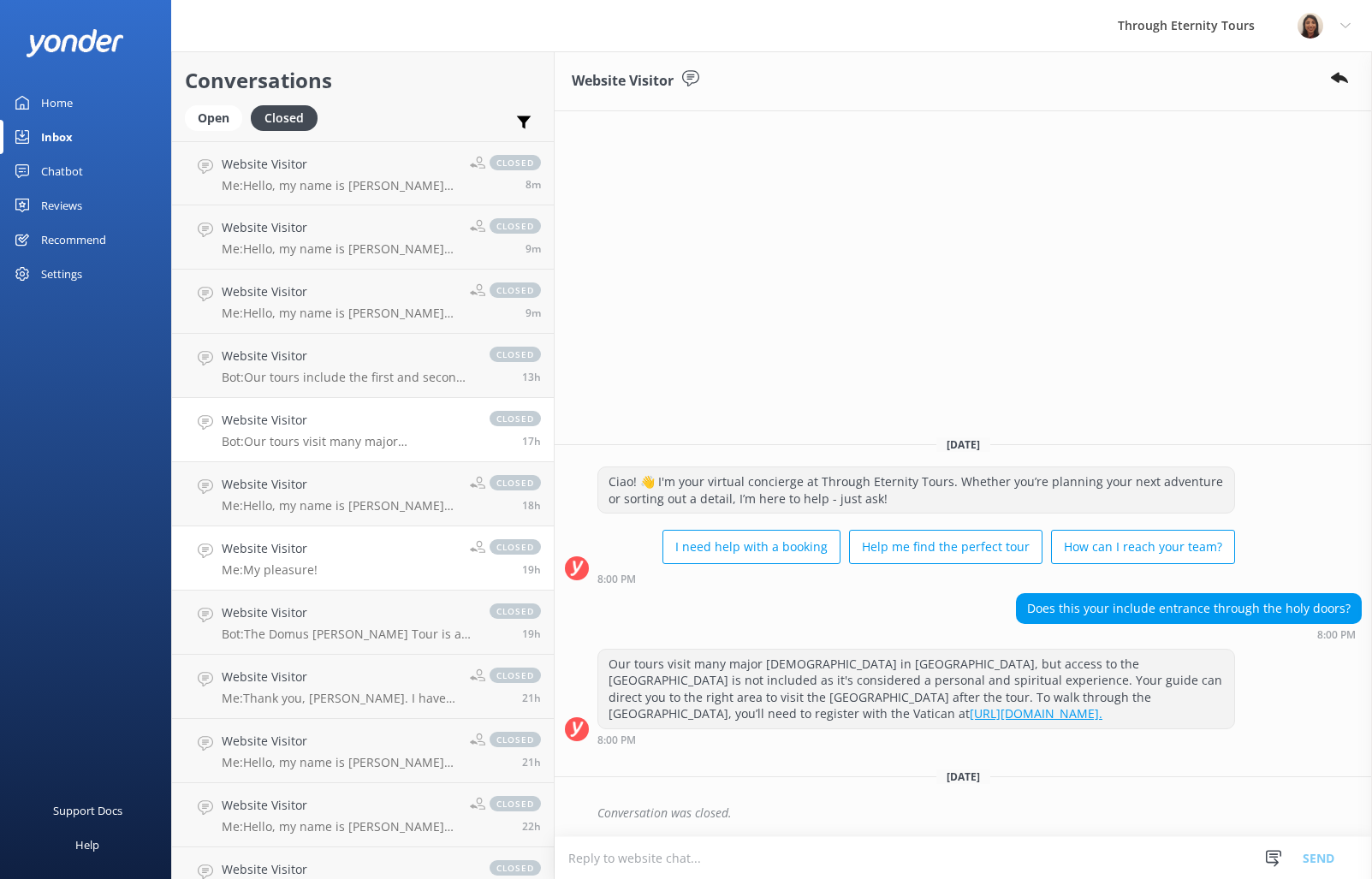
click at [260, 556] on h4 "Website Visitor" at bounding box center [270, 549] width 96 height 19
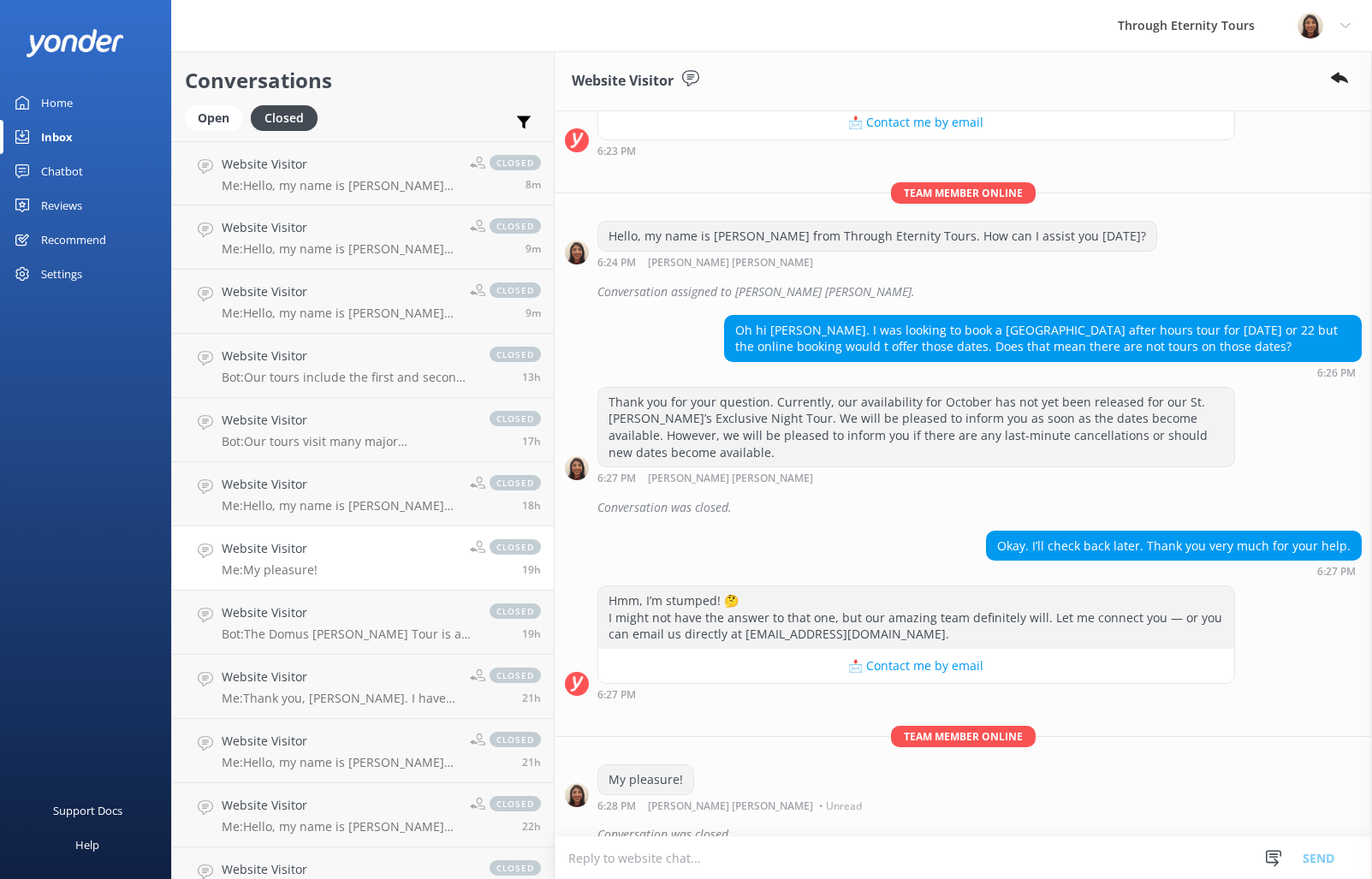
scroll to position [782, 0]
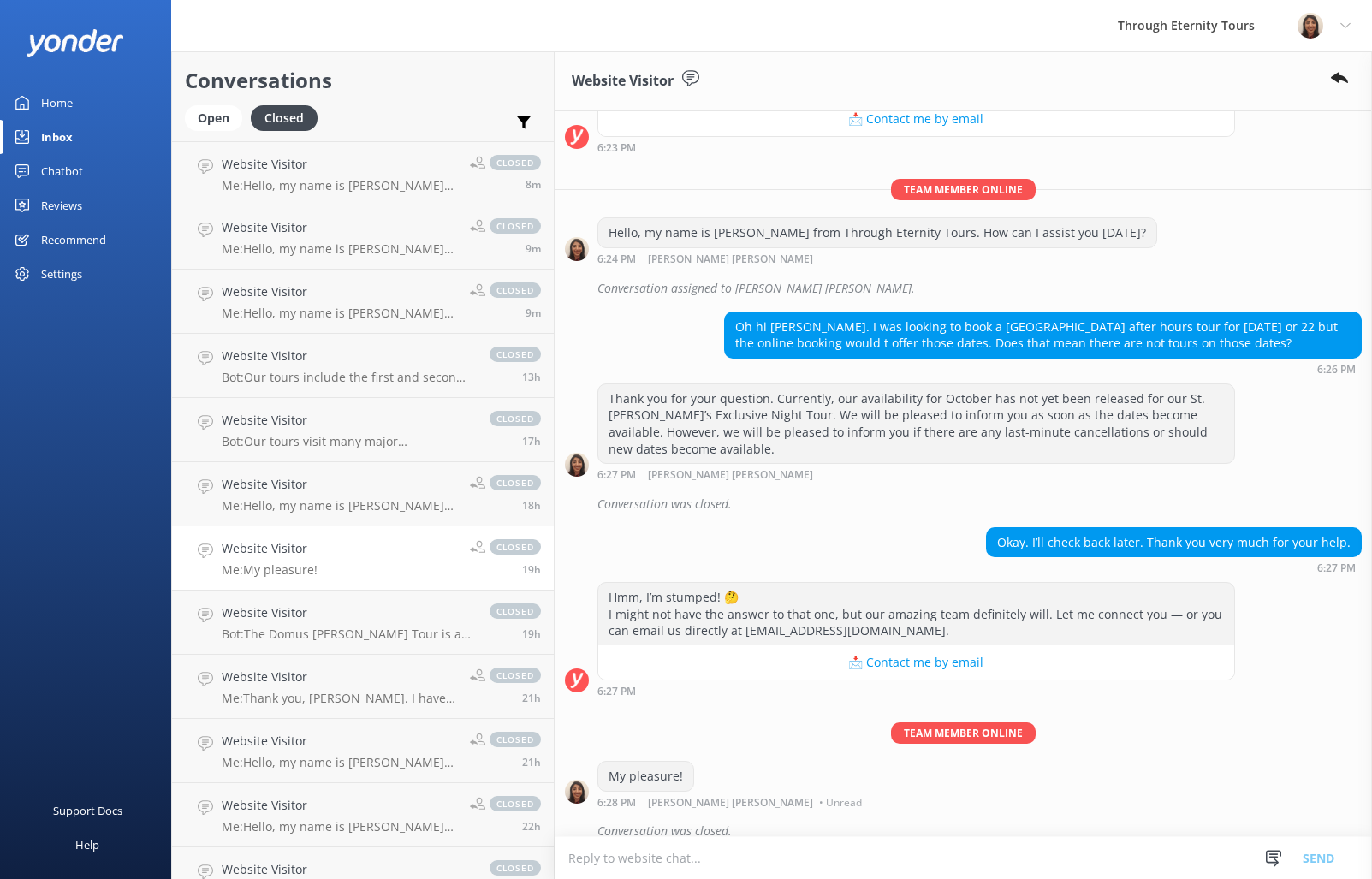
click at [284, 584] on link "Website Visitor Me: My pleasure! closed 19h" at bounding box center [363, 558] width 382 height 64
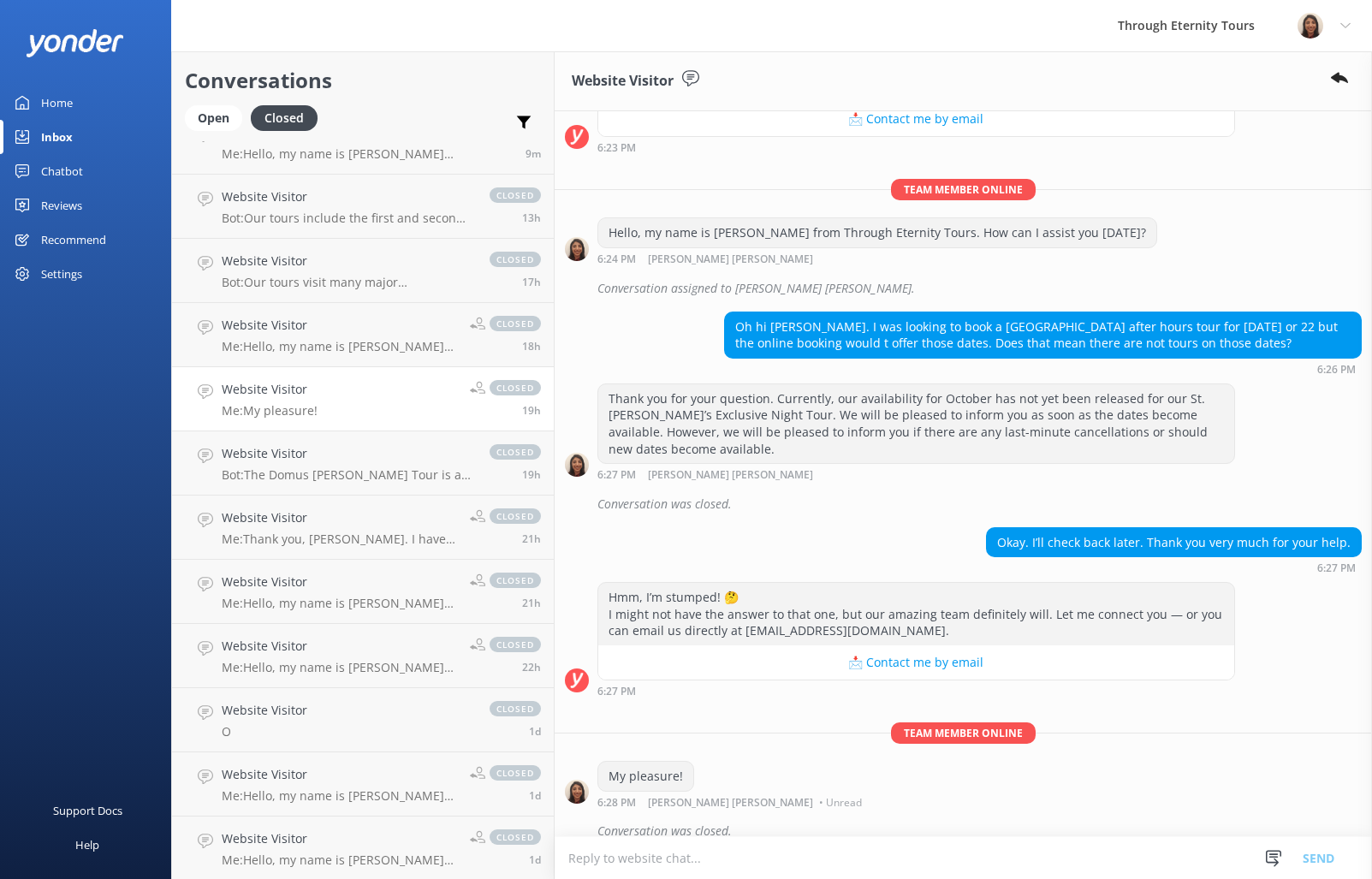
scroll to position [168, 0]
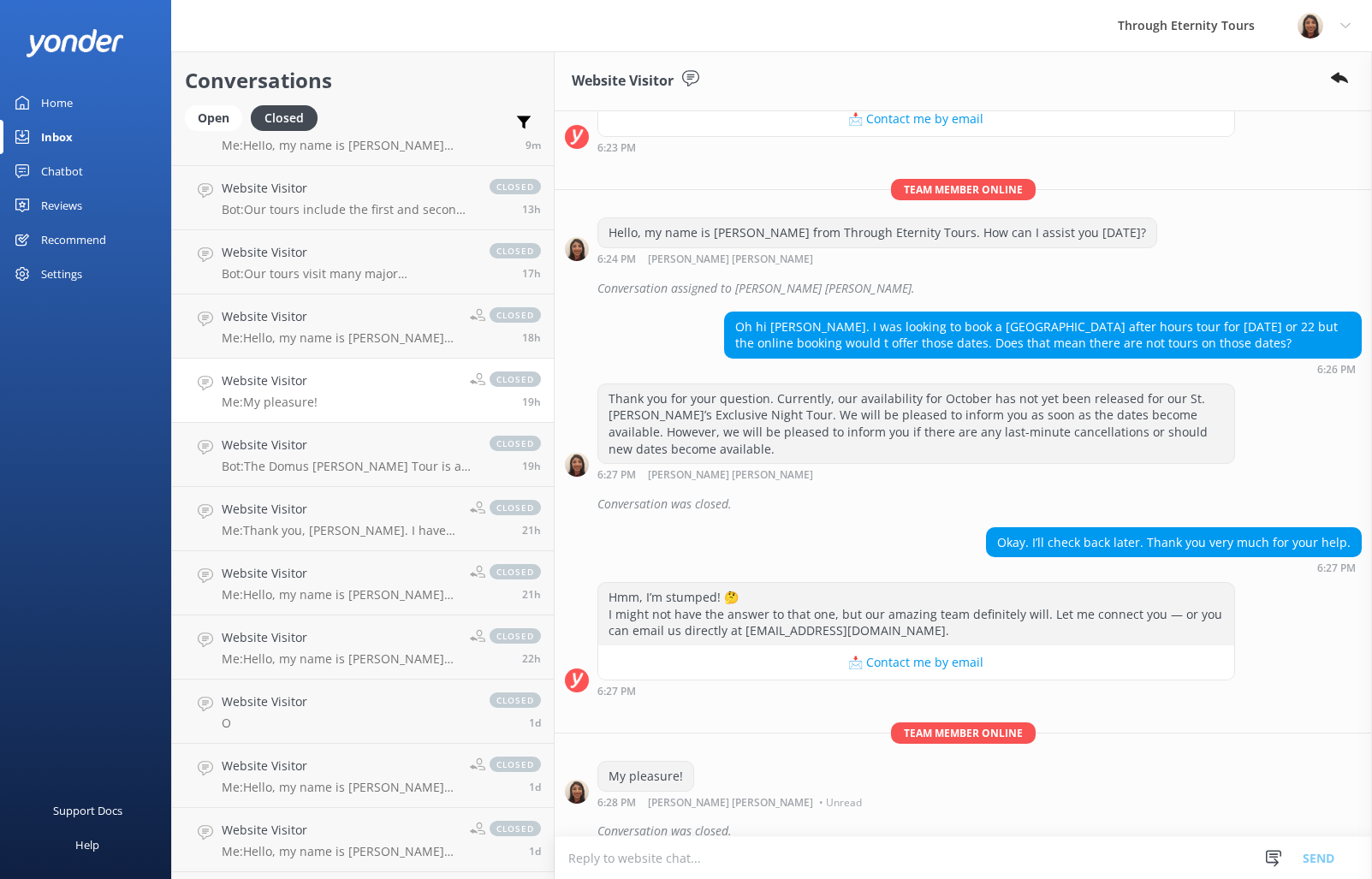
click at [281, 580] on h4 "Website Visitor" at bounding box center [340, 573] width 235 height 19
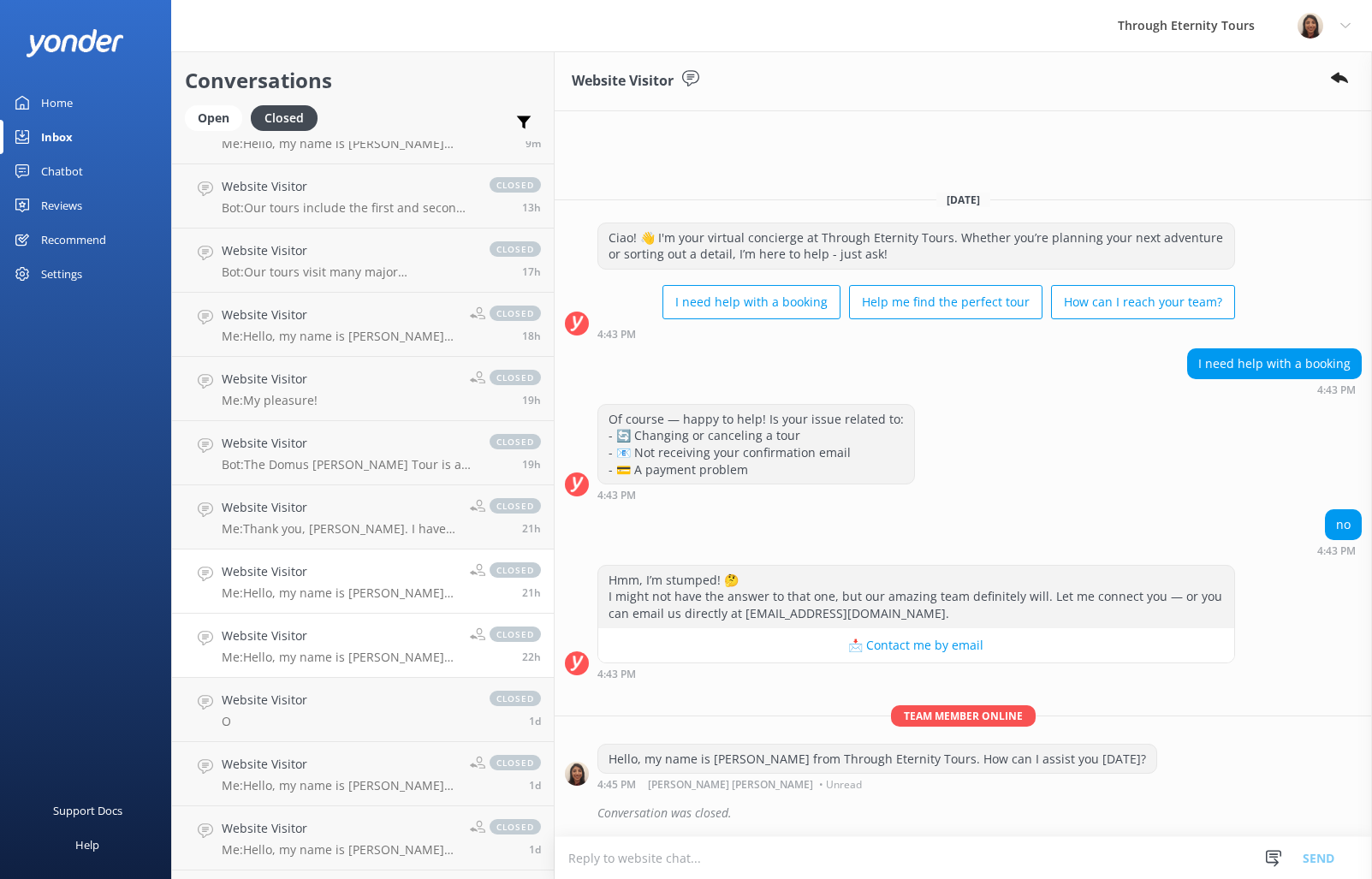
click at [280, 622] on link "Website Visitor Me: Hello, my name is [PERSON_NAME] from Through Eternity Tours…" at bounding box center [363, 646] width 382 height 64
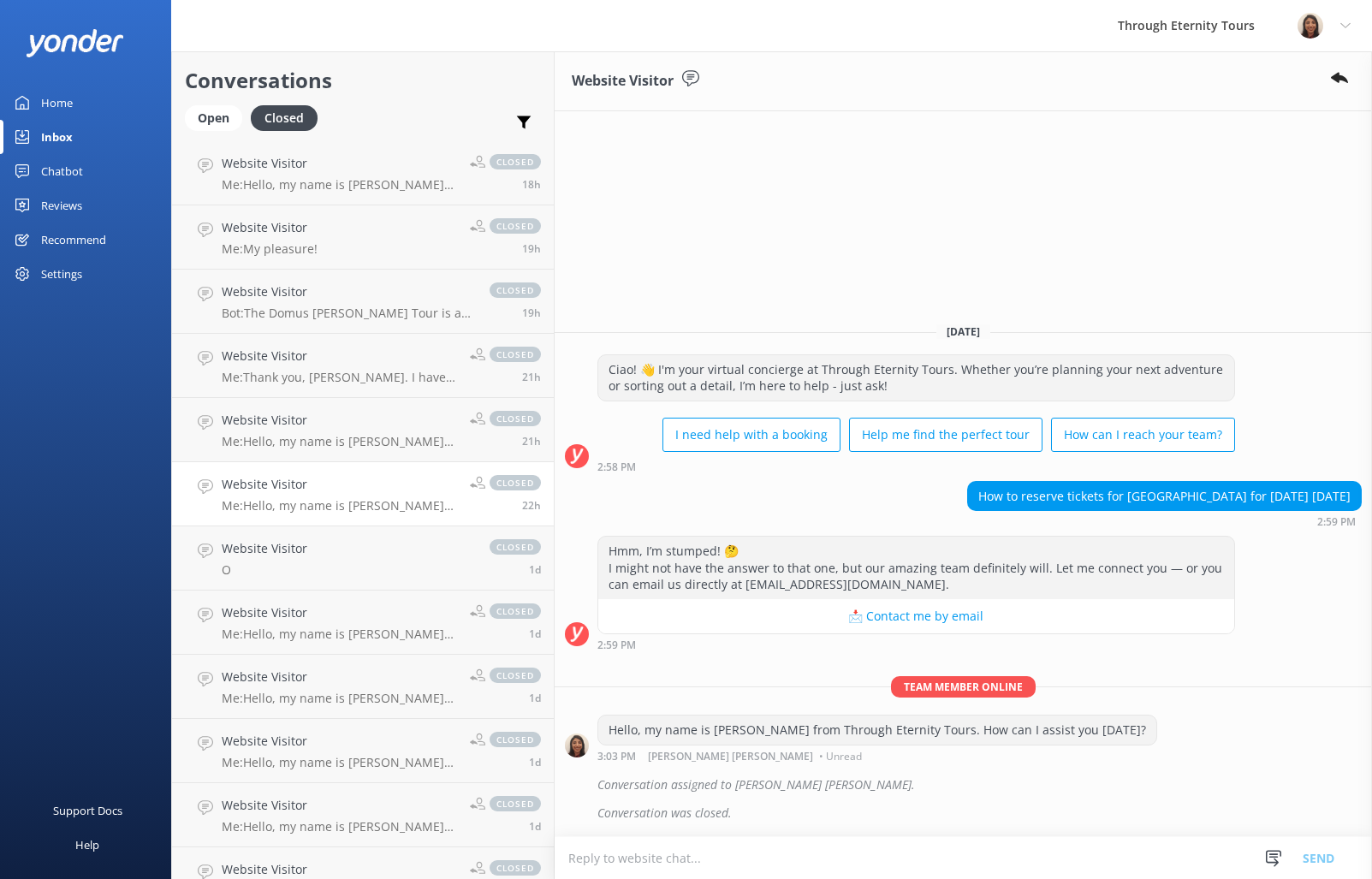
scroll to position [411, 0]
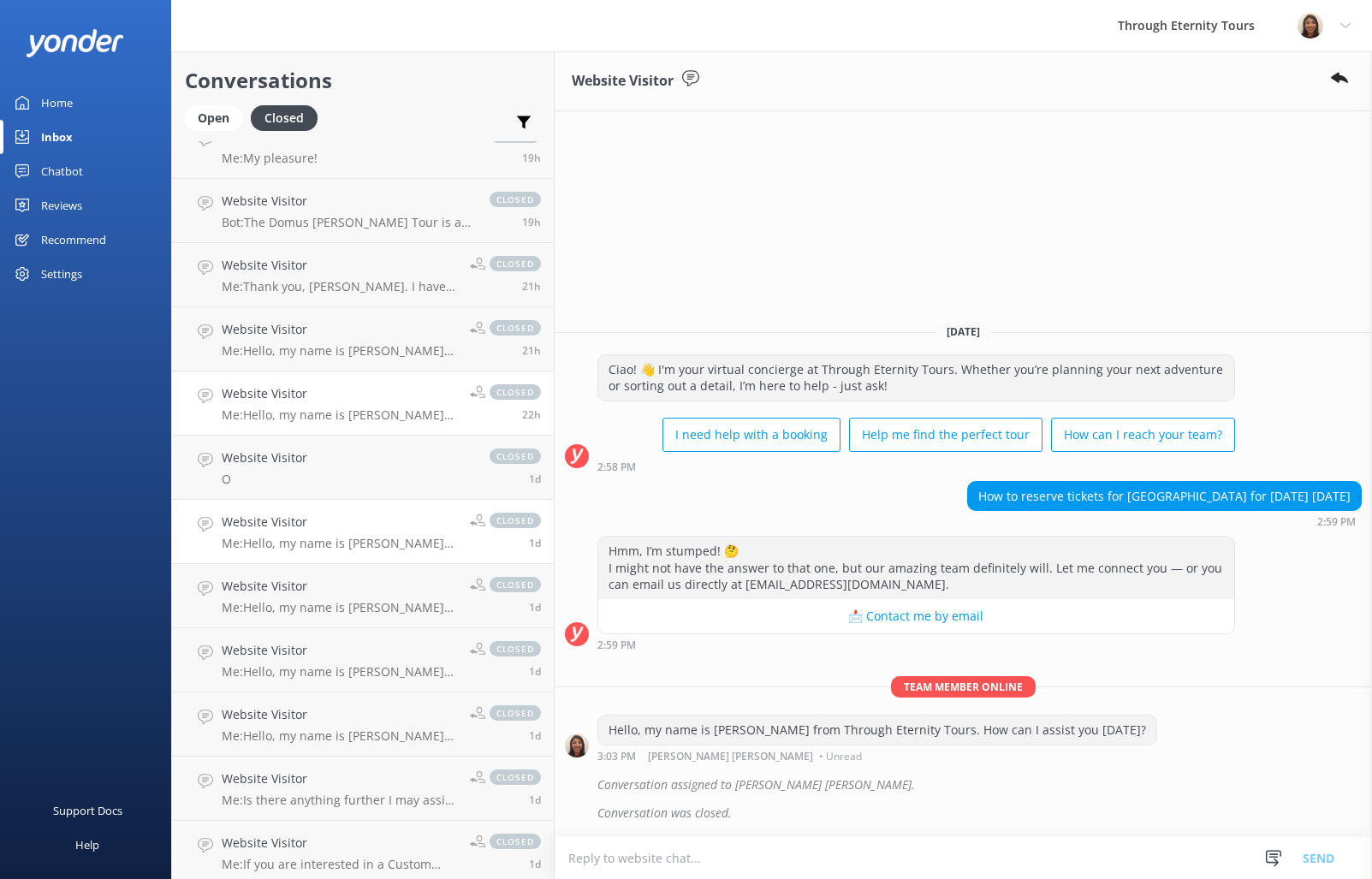
click at [294, 554] on link "Website Visitor Me: Hello, my name is [PERSON_NAME] from Through Eternity Tours…" at bounding box center [363, 532] width 382 height 64
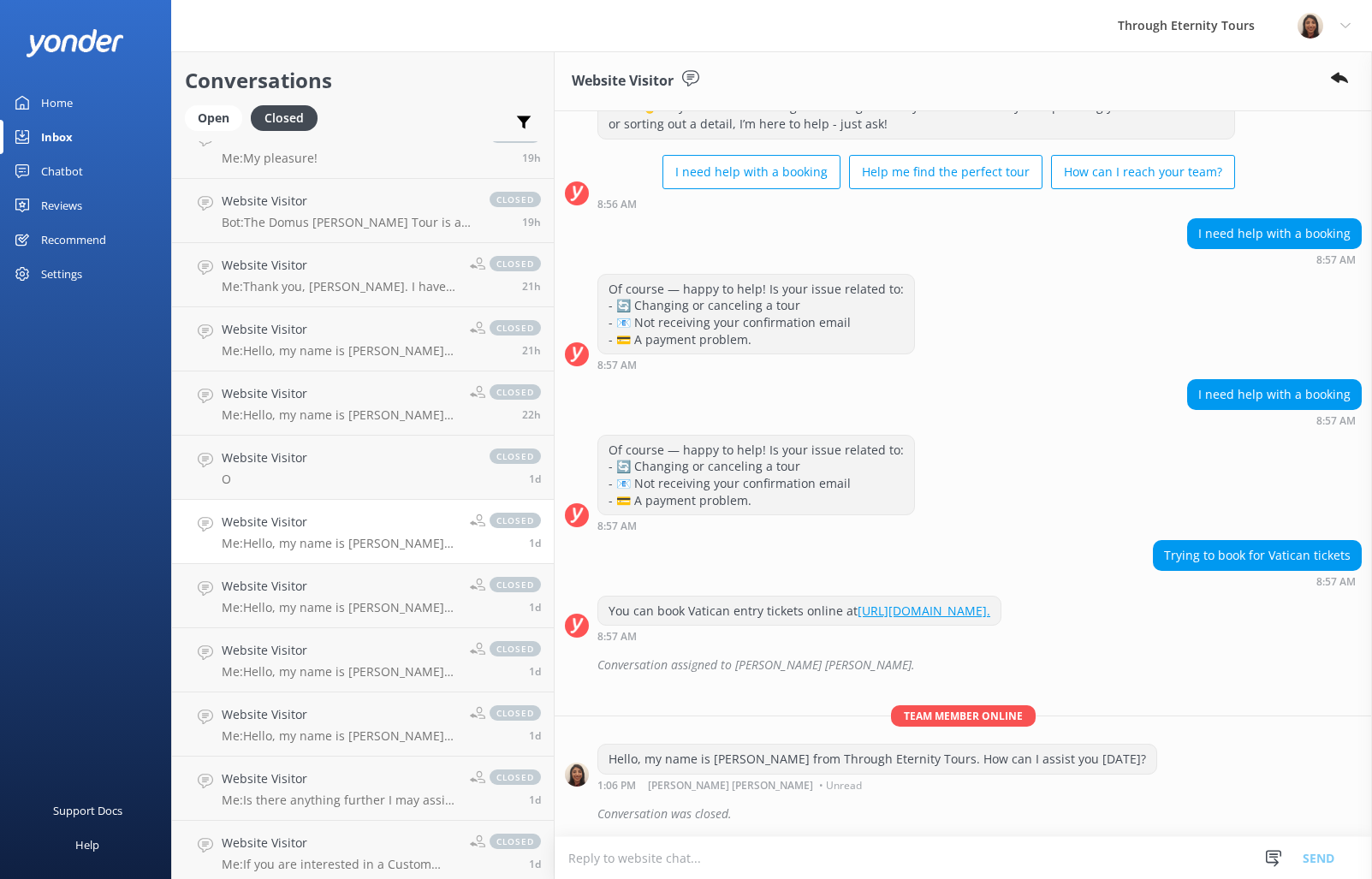
scroll to position [80, 0]
click at [279, 457] on h4 "Website Visitor" at bounding box center [264, 458] width 86 height 19
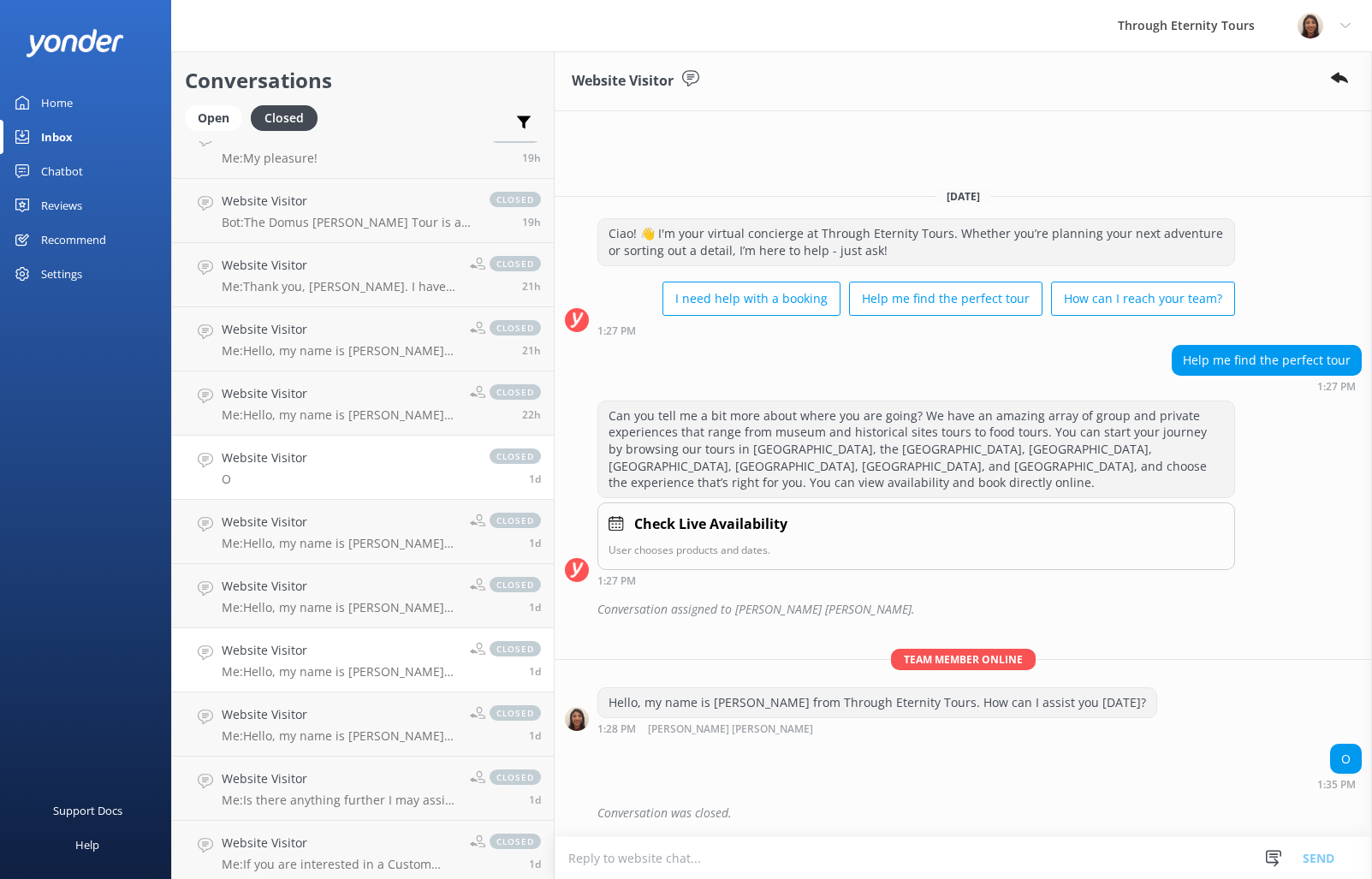
click at [333, 629] on link "Website Visitor Me: Hello, my name is [PERSON_NAME] from Through Eternity Tours…" at bounding box center [363, 661] width 382 height 64
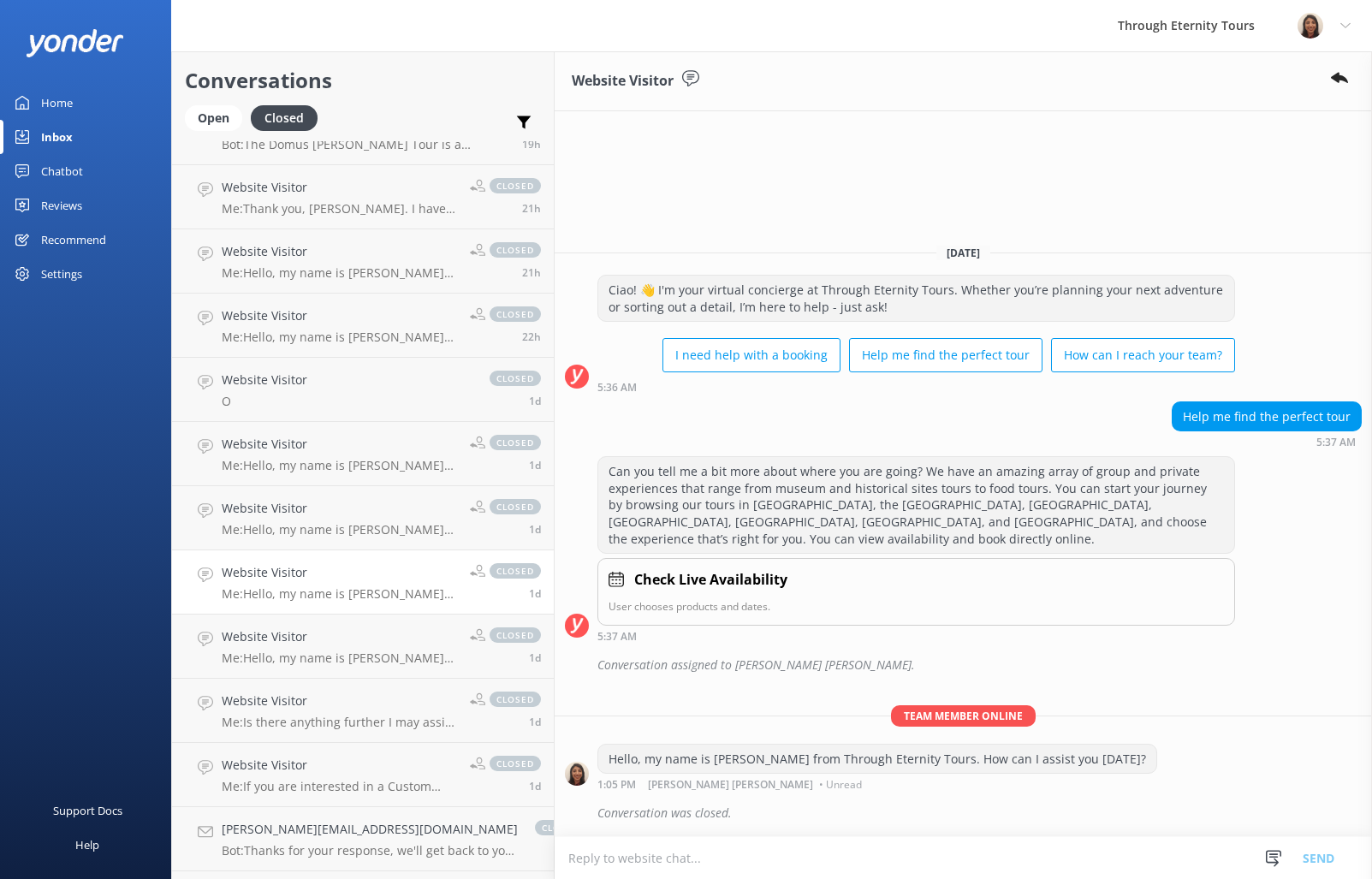
click at [332, 591] on p "Me: Hello, my name is [PERSON_NAME] from Through Eternity Tours. How can I assi…" at bounding box center [340, 594] width 235 height 15
click at [338, 655] on p "Me: Hello, my name is [PERSON_NAME] from Through Eternity Tours. How can I assi…" at bounding box center [340, 658] width 235 height 15
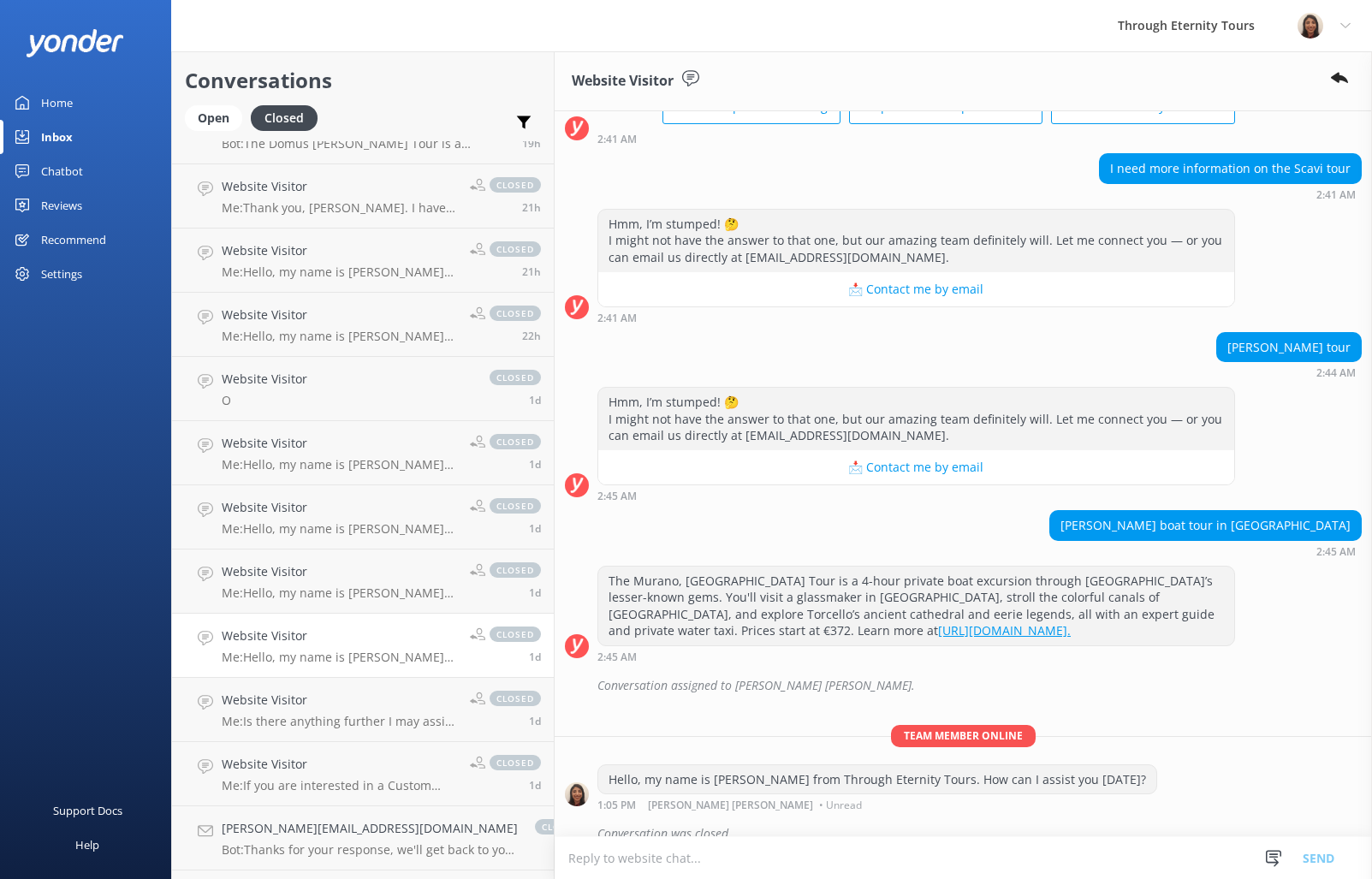
scroll to position [149, 0]
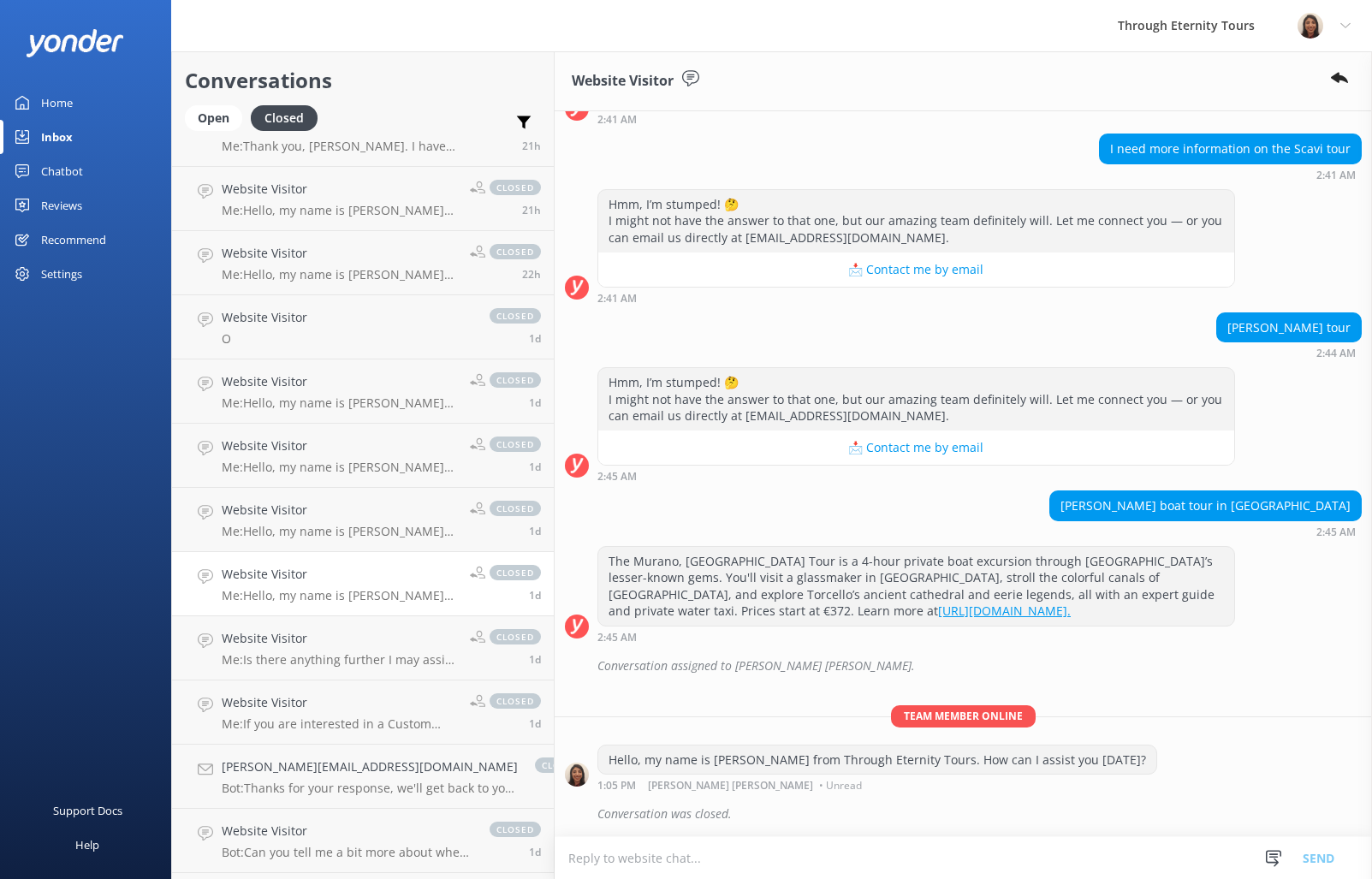
click at [338, 658] on p "Me: Is there anything further I may assist you with?" at bounding box center [340, 660] width 235 height 15
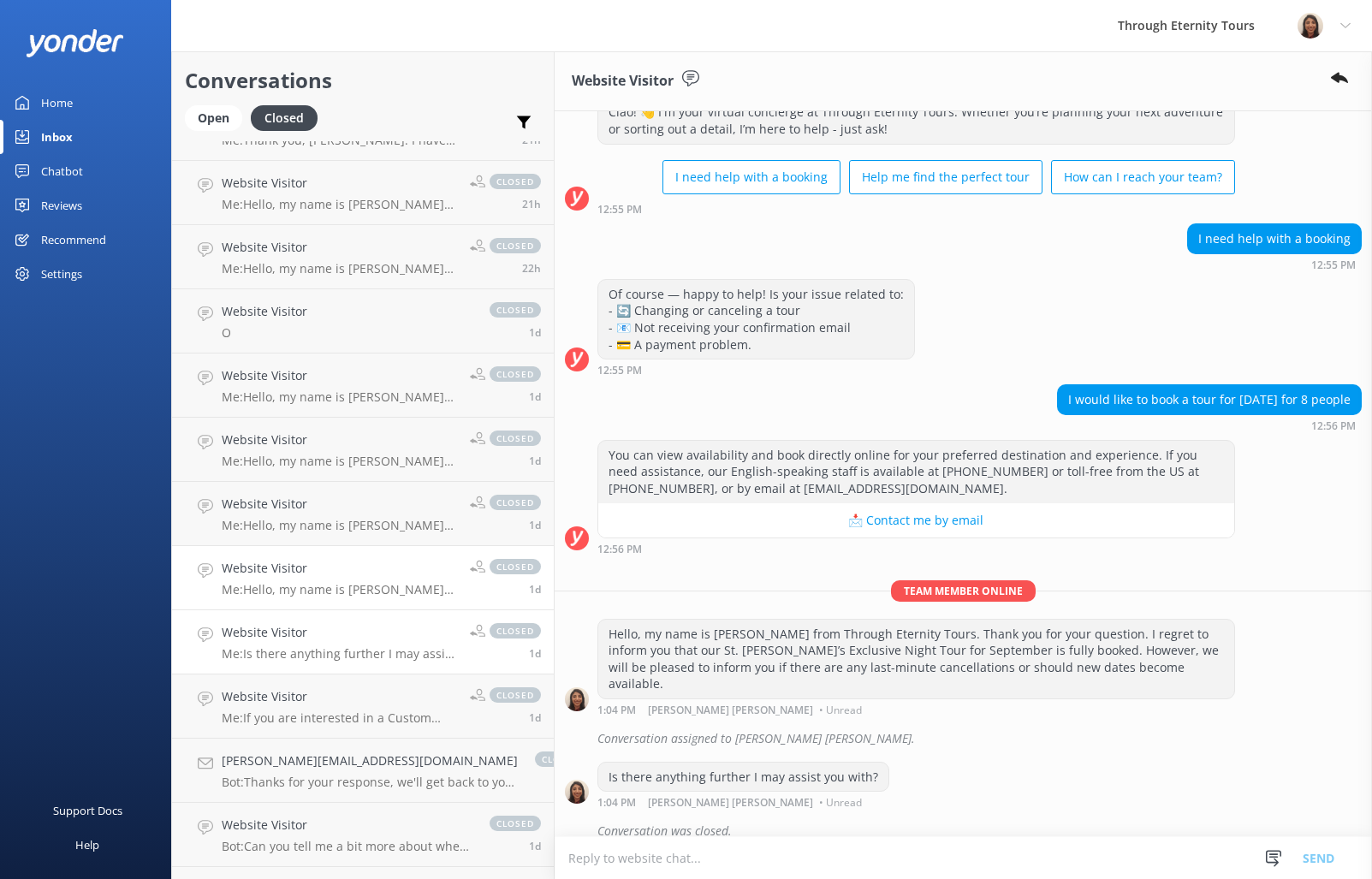
scroll to position [560, 0]
click at [647, 647] on div "Hello, my name is [PERSON_NAME] from Through Eternity Tours. Thank you for your…" at bounding box center [917, 659] width 636 height 79
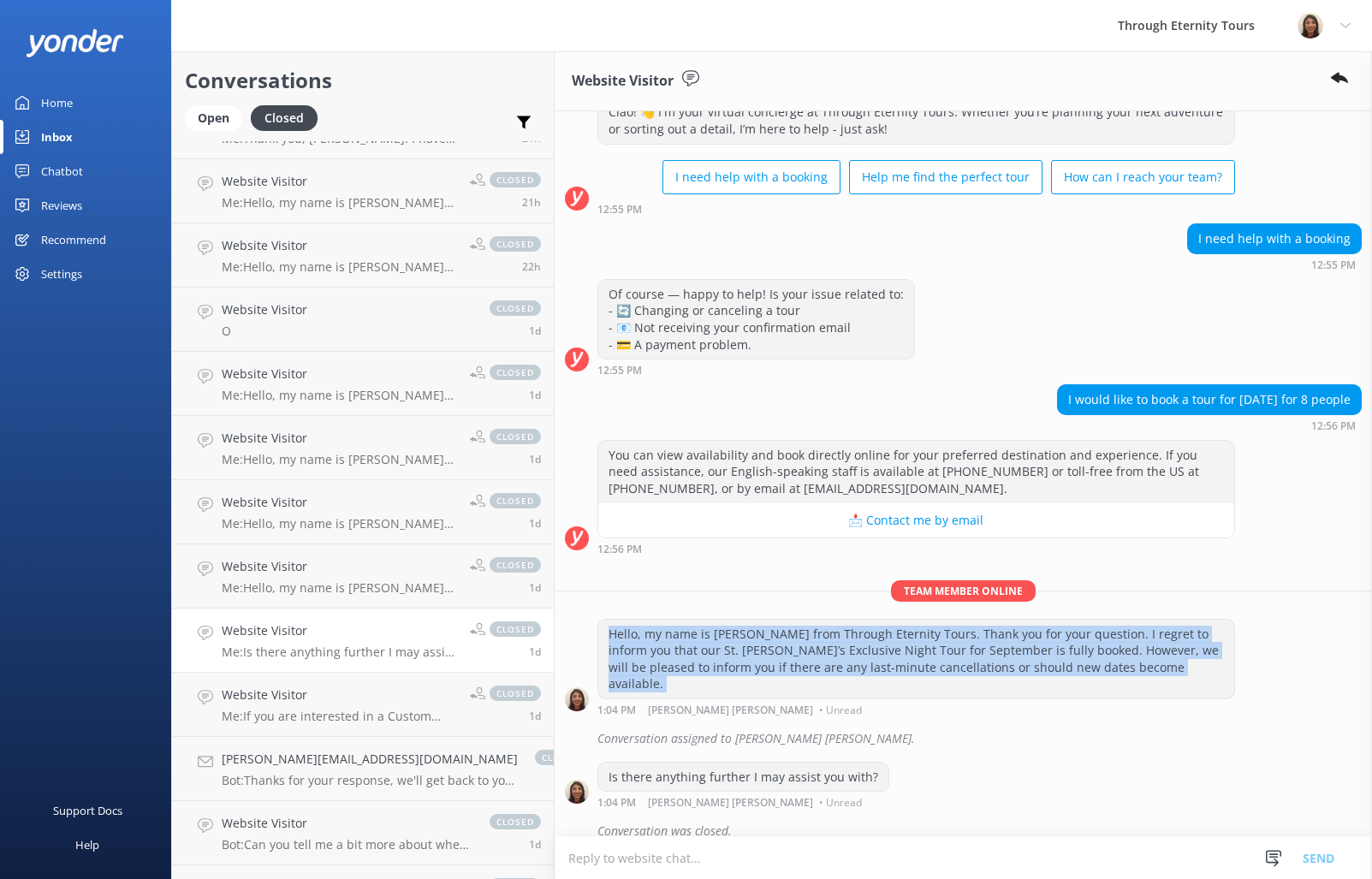
click at [647, 647] on div "Hello, my name is [PERSON_NAME] from Through Eternity Tours. Thank you for your…" at bounding box center [917, 659] width 636 height 79
copy div "Hello, my name is [PERSON_NAME] from Through Eternity Tours. Thank you for your…"
click at [194, 117] on div "Open" at bounding box center [213, 118] width 57 height 25
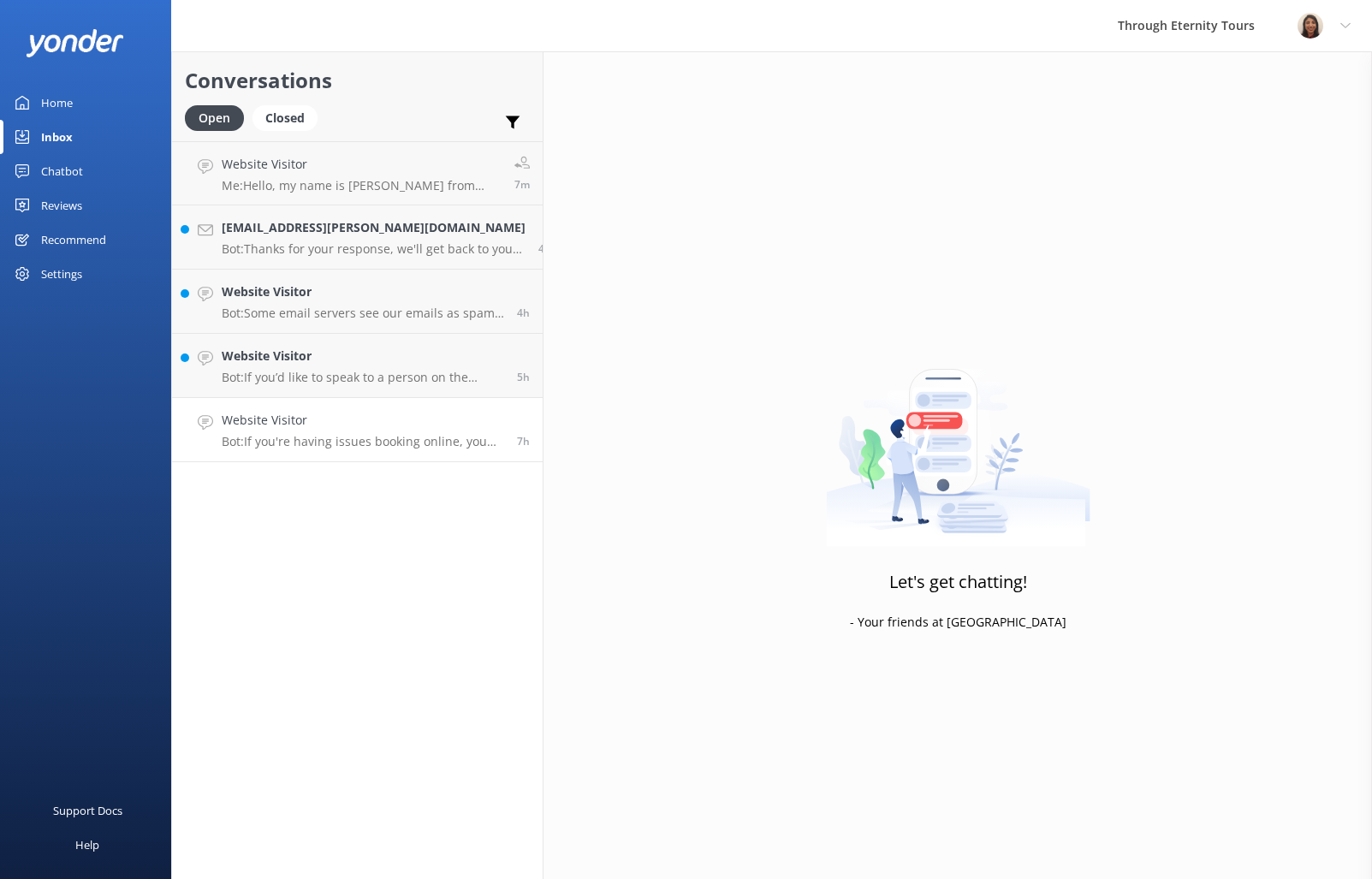
click at [344, 429] on h4 "Website Visitor" at bounding box center [363, 421] width 282 height 19
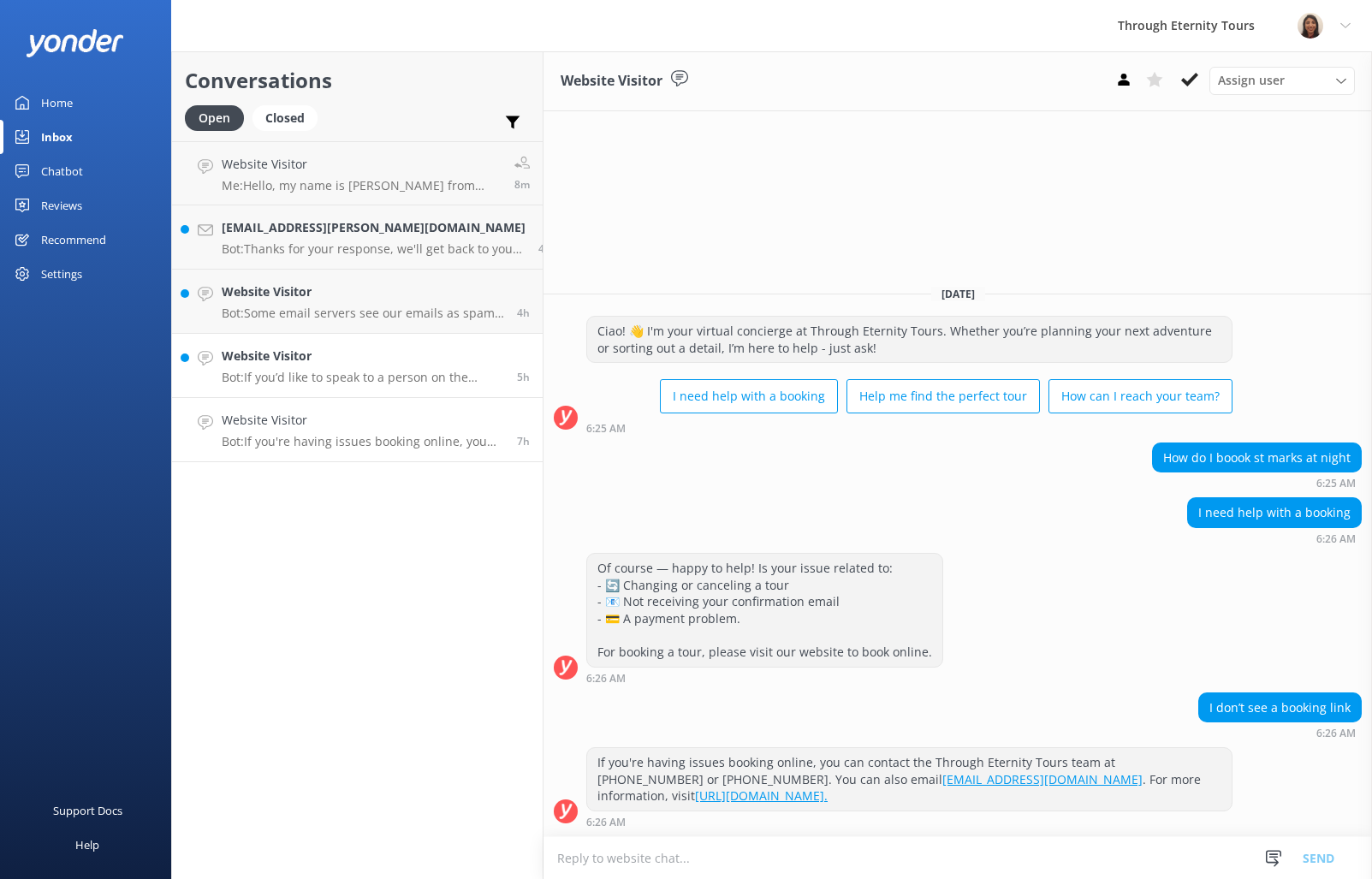
click at [350, 371] on p "Bot: If you’d like to speak to a person on the Through Eternity Tours team, ple…" at bounding box center [363, 377] width 282 height 15
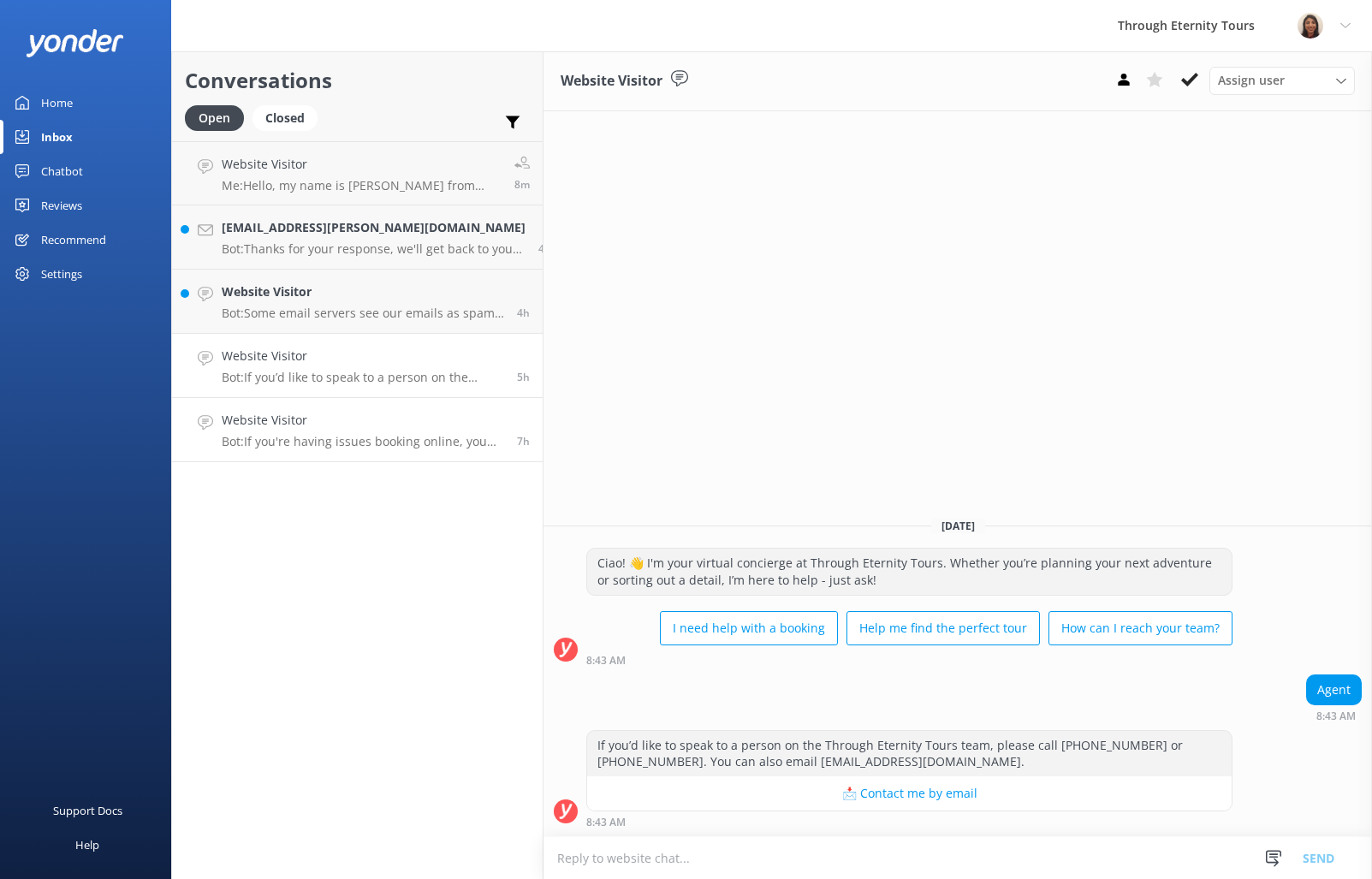
click at [380, 431] on div "Website Visitor Bot: If you're having issues booking online, you can contact th…" at bounding box center [363, 430] width 282 height 38
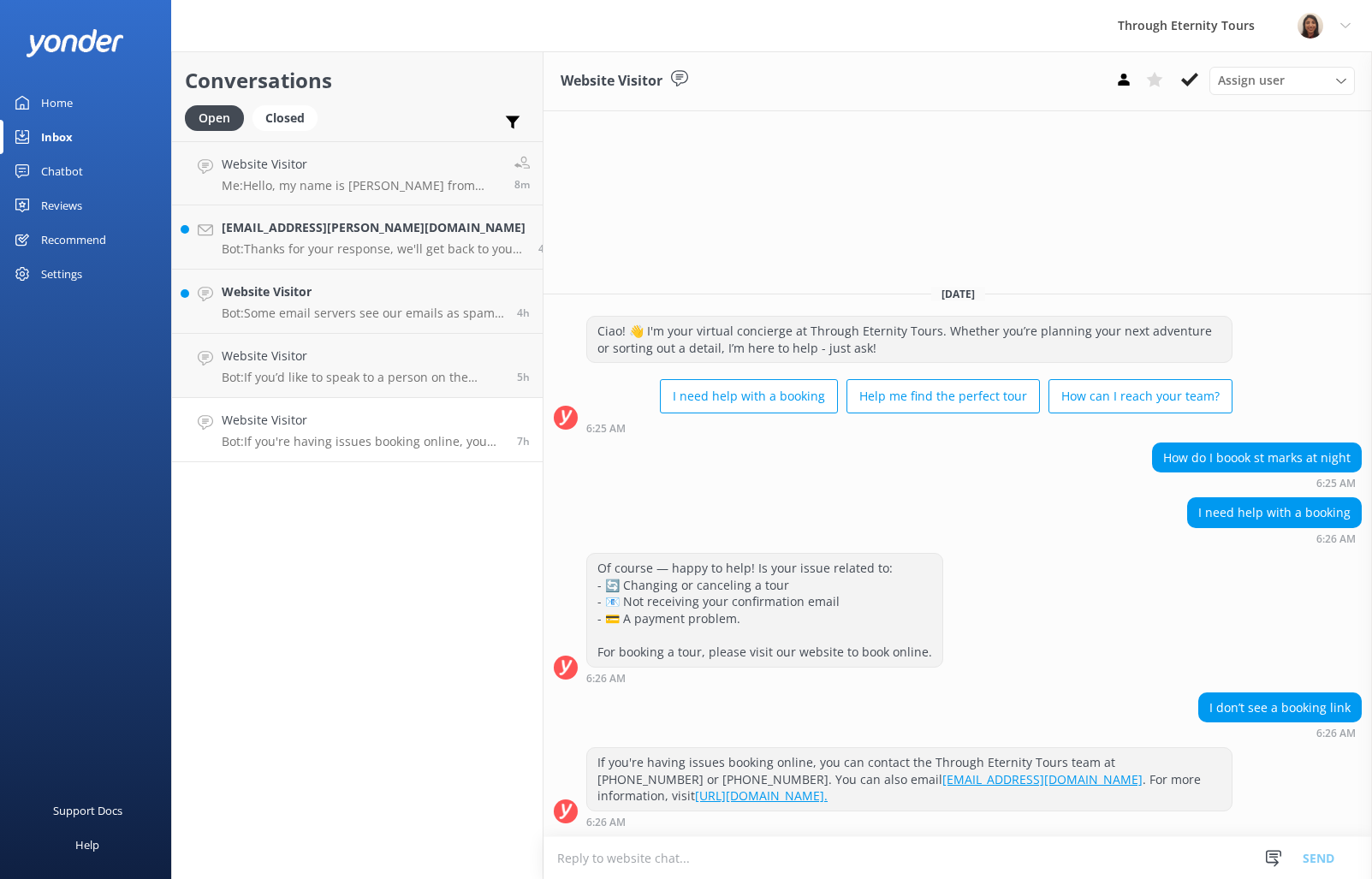
click at [949, 855] on textarea at bounding box center [958, 857] width 828 height 42
paste textarea "Hello, my name is [PERSON_NAME] from Through Eternity Tours. Thank you for your…"
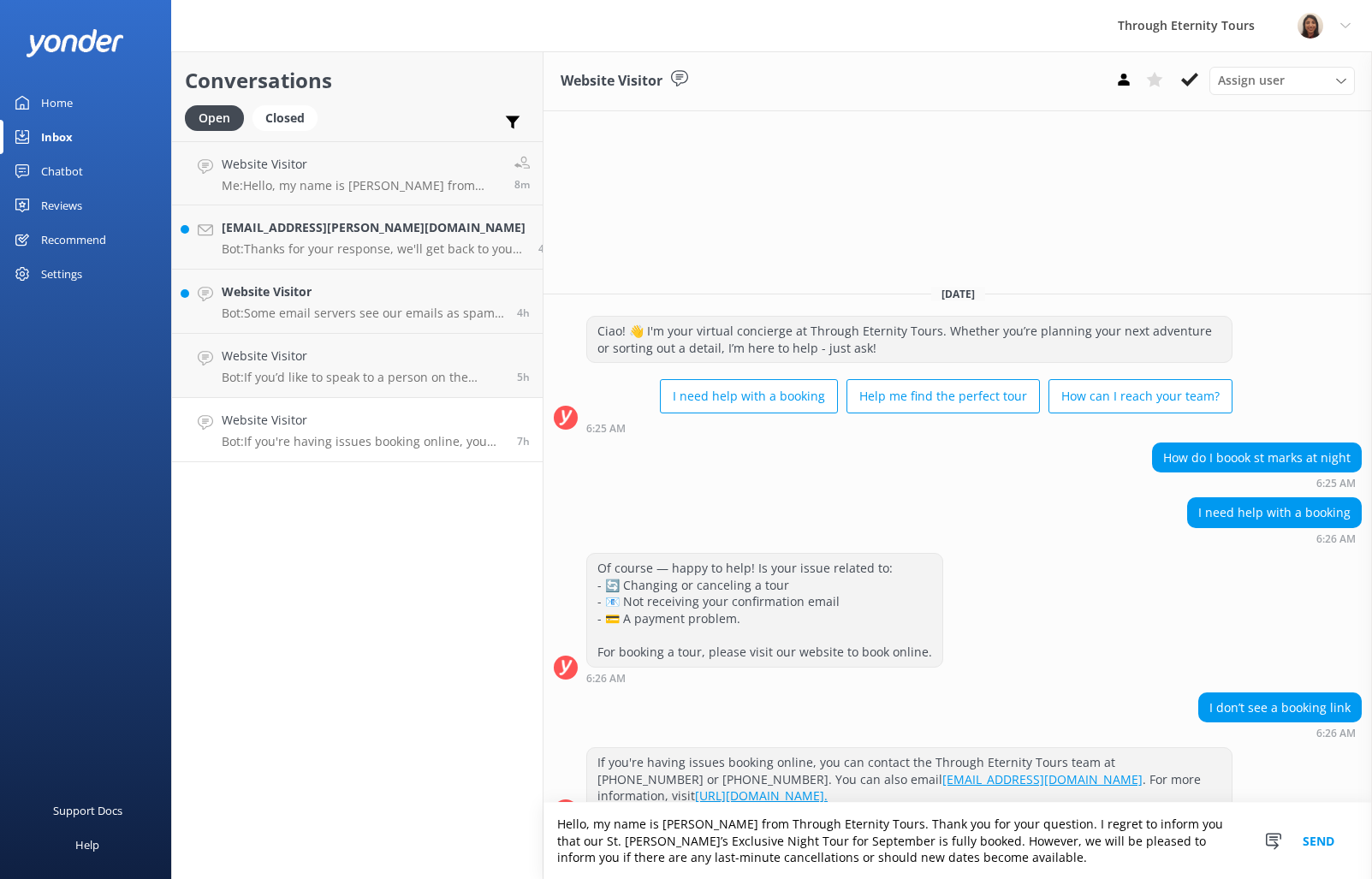
scroll to position [4, 0]
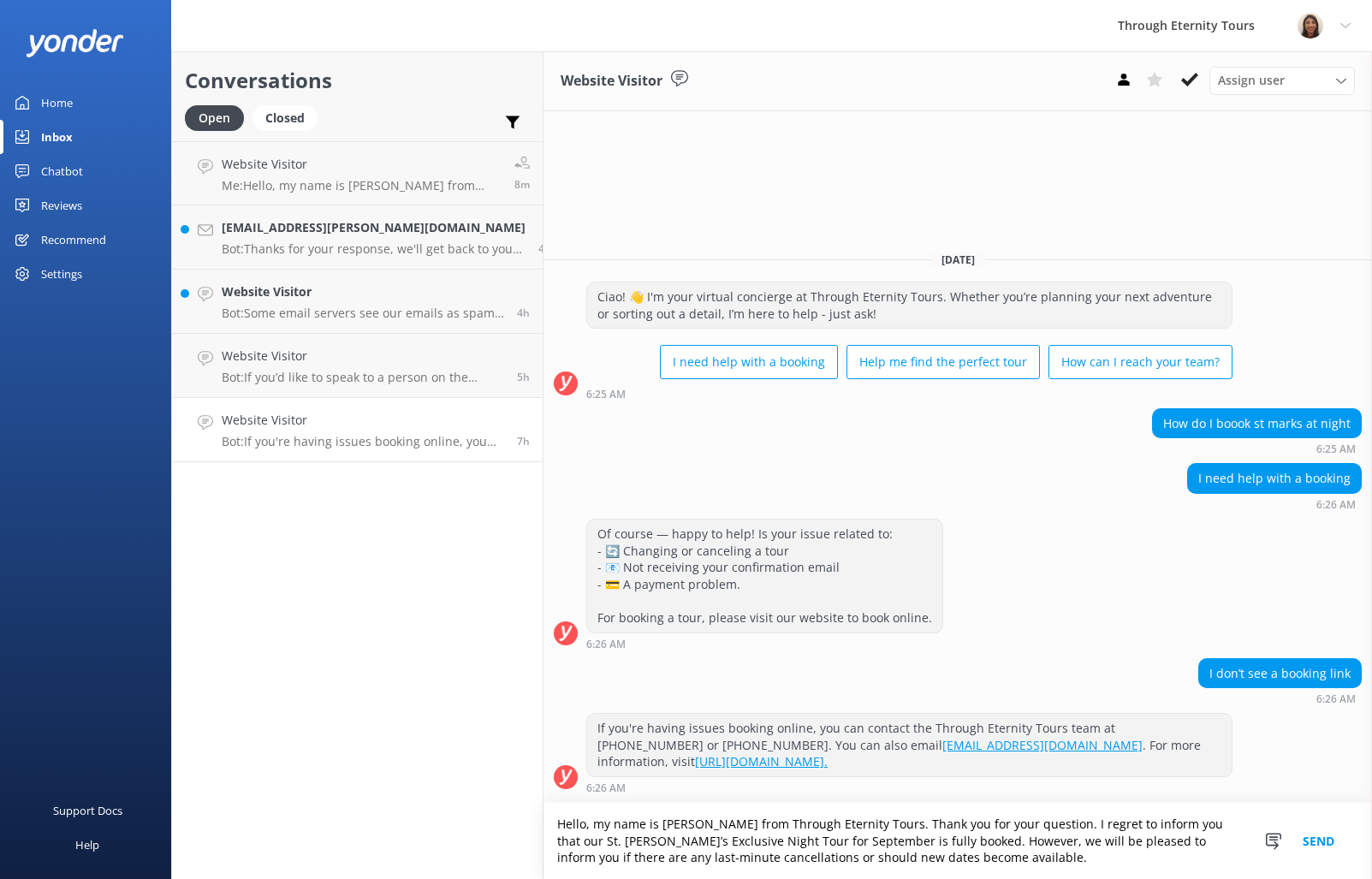
type textarea "Hello, my name is [PERSON_NAME] from Through Eternity Tours. Thank you for your…"
click at [1317, 841] on button "Send" at bounding box center [1318, 840] width 64 height 76
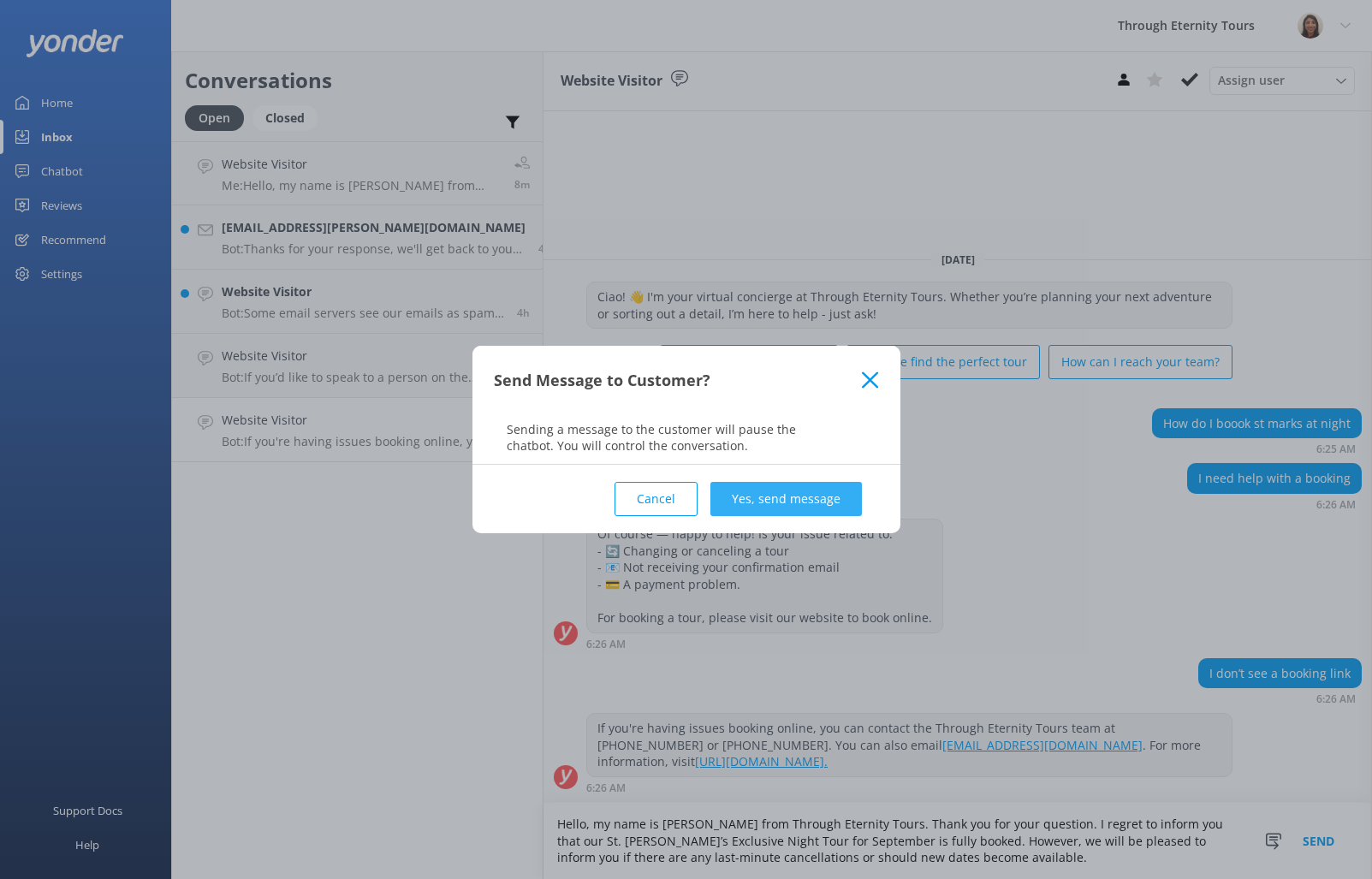
click at [812, 480] on div "Cancel Yes, send message" at bounding box center [686, 499] width 385 height 69
click at [814, 492] on button "Yes, send message" at bounding box center [786, 499] width 152 height 34
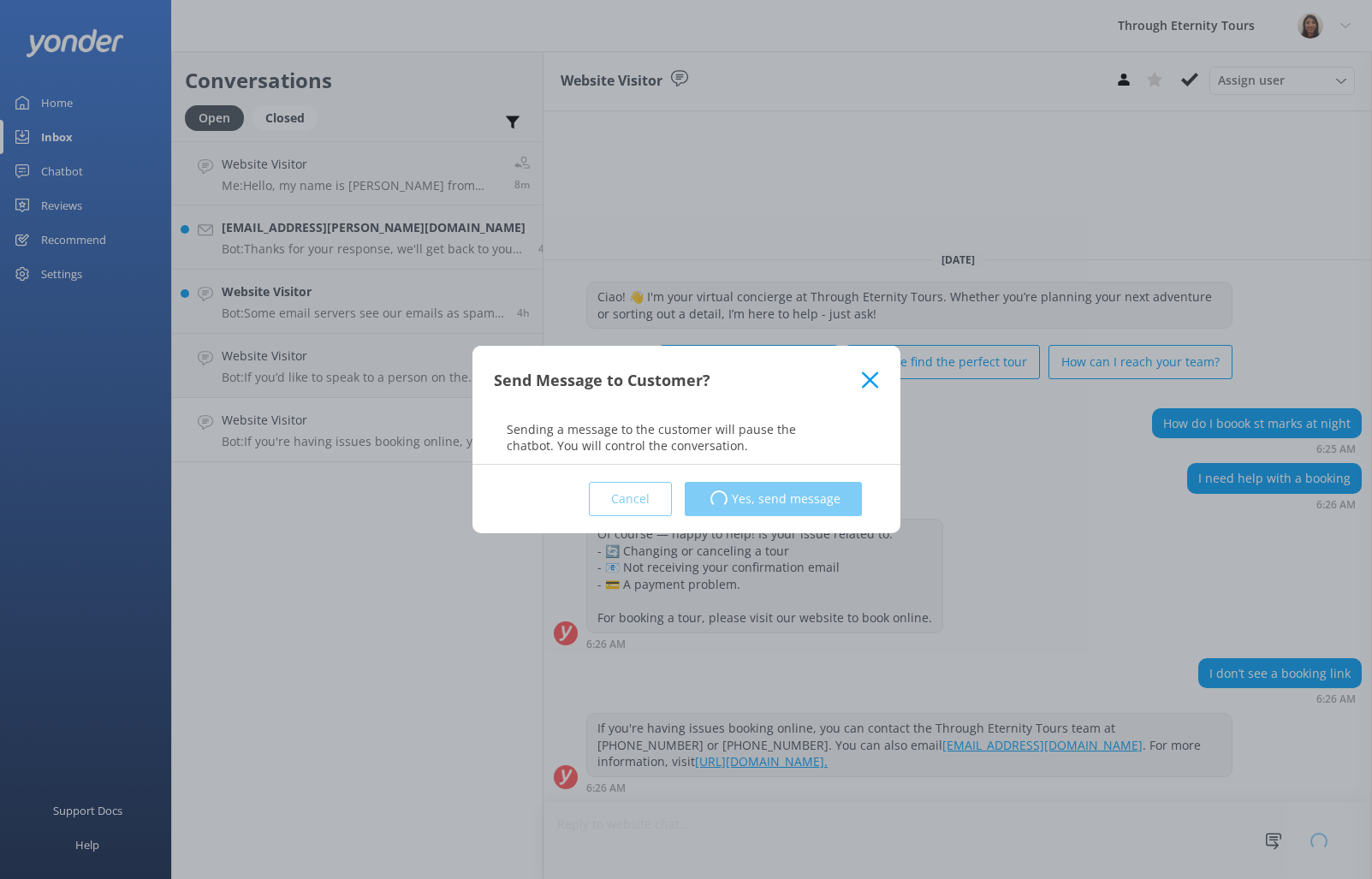
scroll to position [0, 0]
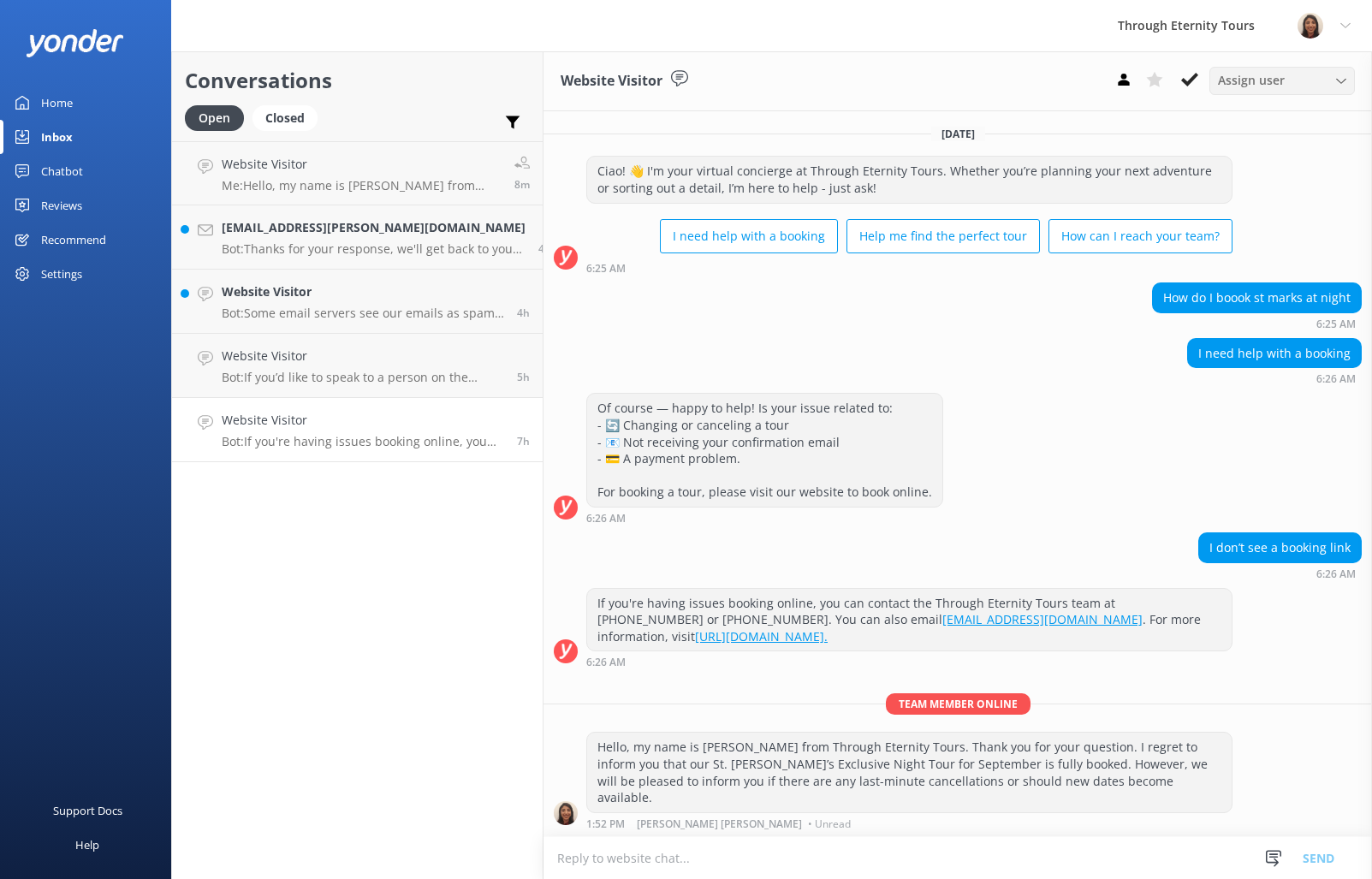
click at [1226, 87] on span "Assign user" at bounding box center [1251, 80] width 67 height 19
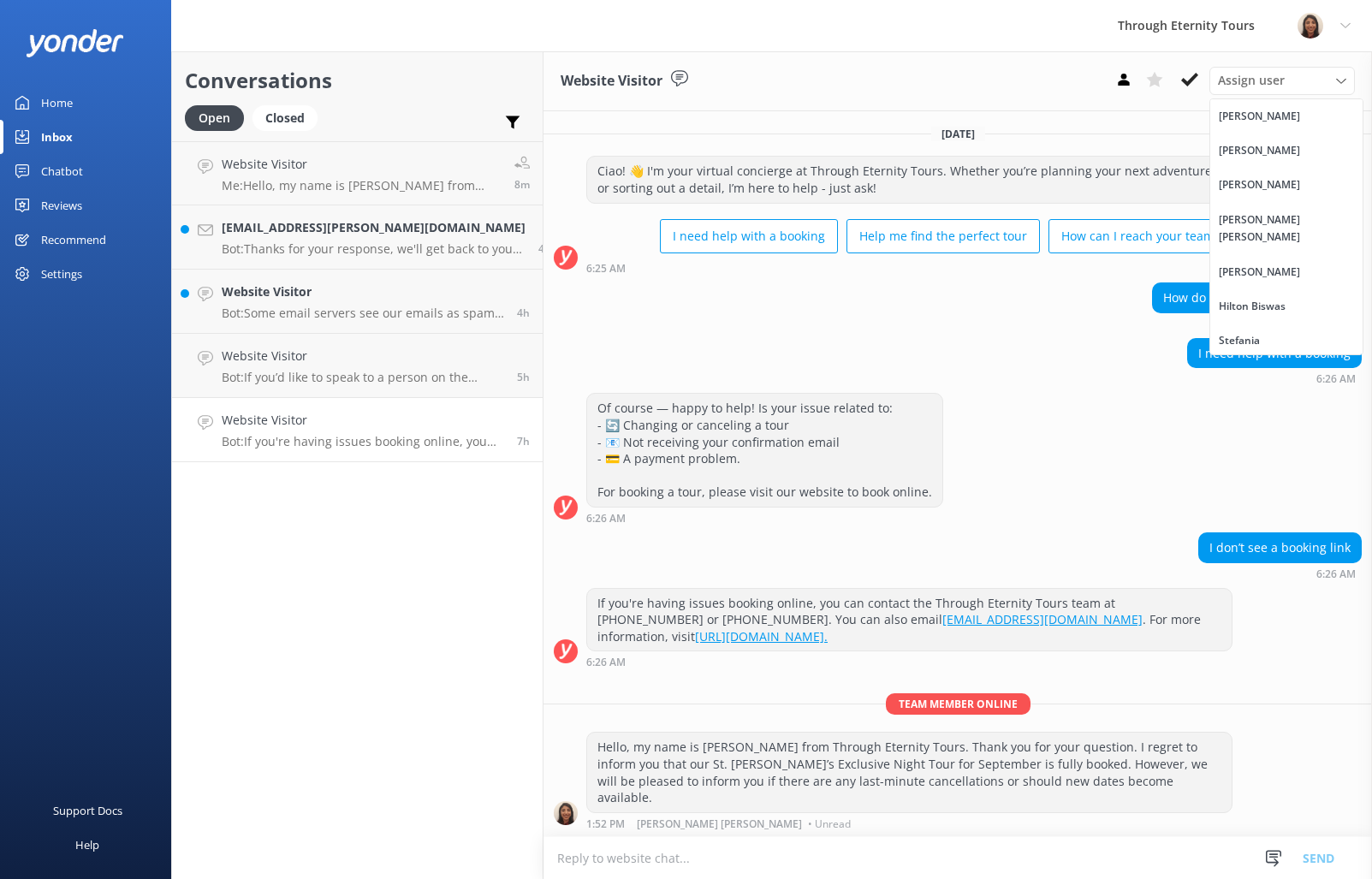
click at [1240, 222] on div "[PERSON_NAME] [PERSON_NAME]" at bounding box center [1286, 229] width 136 height 35
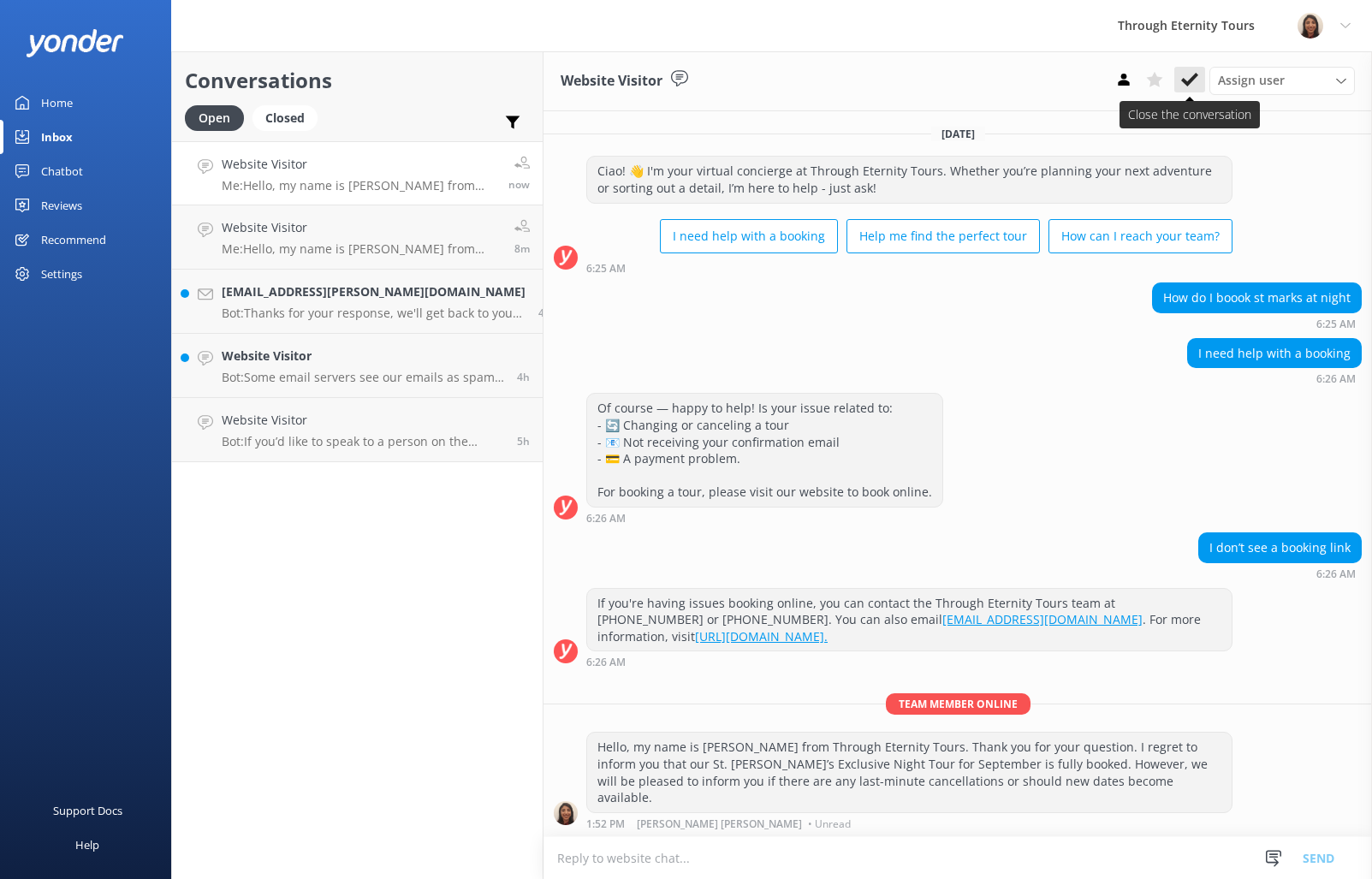
click at [1177, 82] on button at bounding box center [1189, 79] width 31 height 25
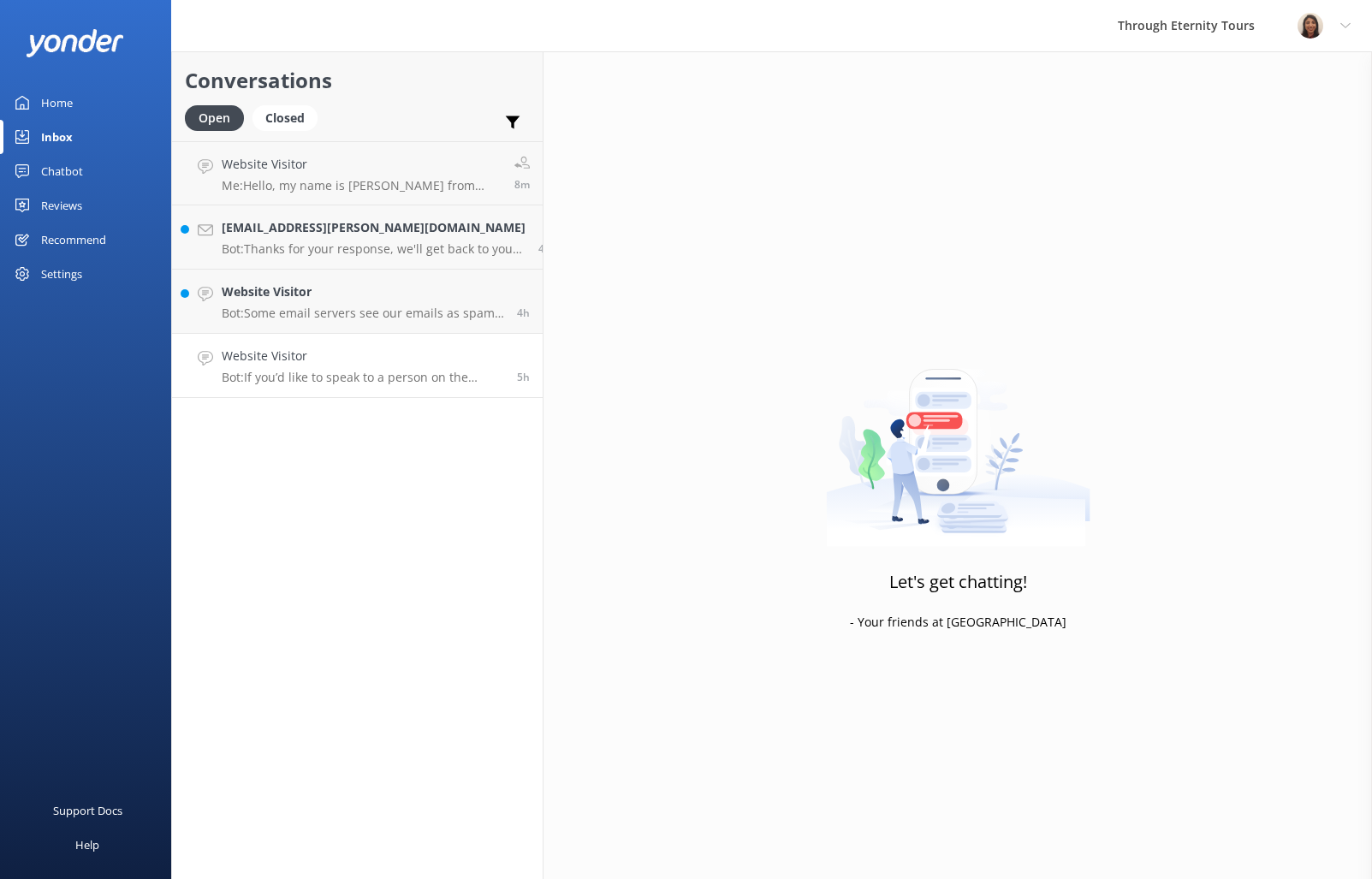
click at [354, 372] on p "Bot: If you’d like to speak to a person on the Through Eternity Tours team, ple…" at bounding box center [363, 377] width 282 height 15
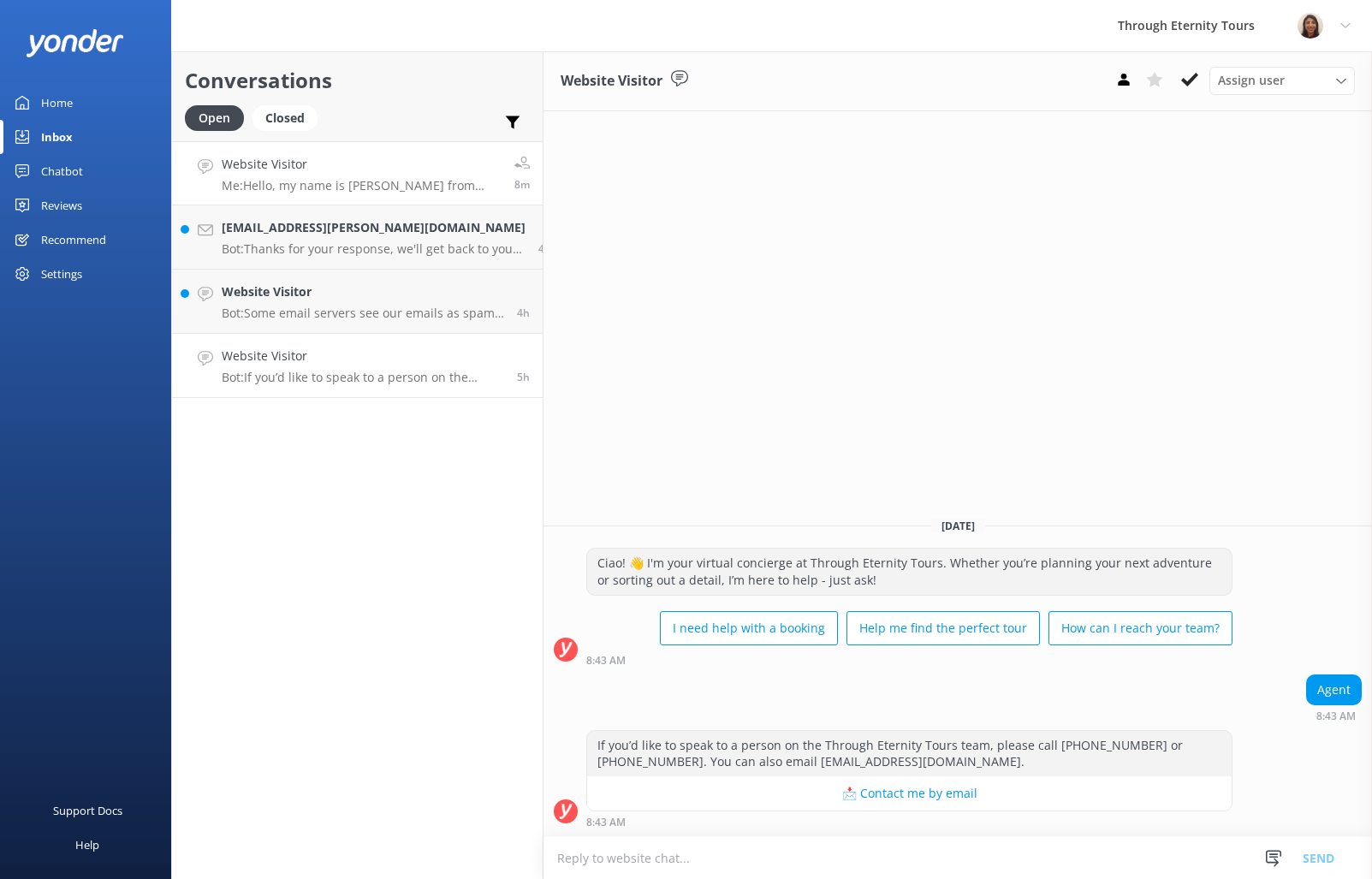
click at [284, 184] on p "Me: Hello, my name is [PERSON_NAME] from Through Eternity Tours. How can I assi…" at bounding box center [361, 185] width 279 height 15
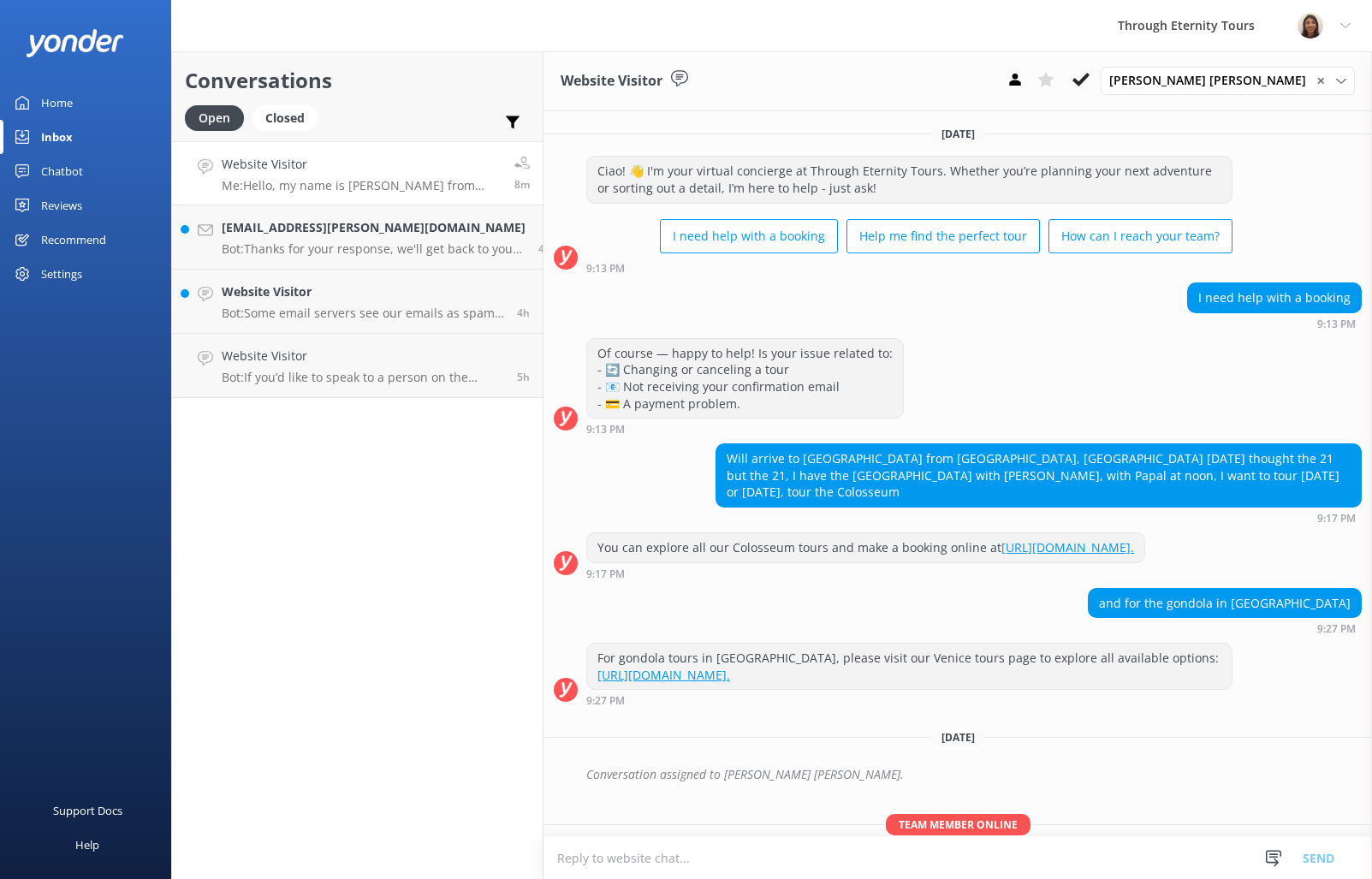
scroll to position [71, 0]
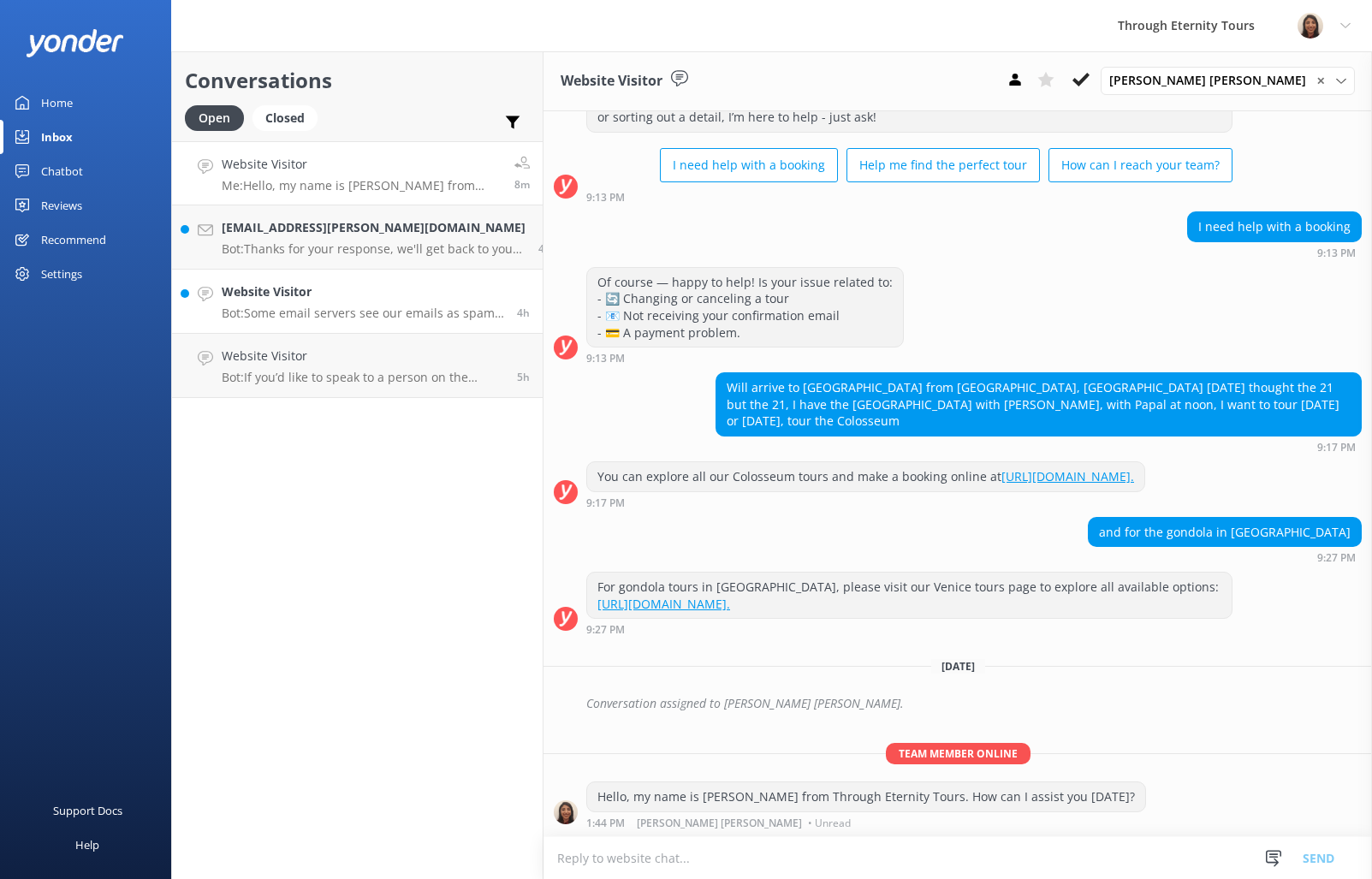
click at [372, 312] on p "Bot: Some email servers see our emails as spam and either send them to a junk f…" at bounding box center [363, 313] width 282 height 15
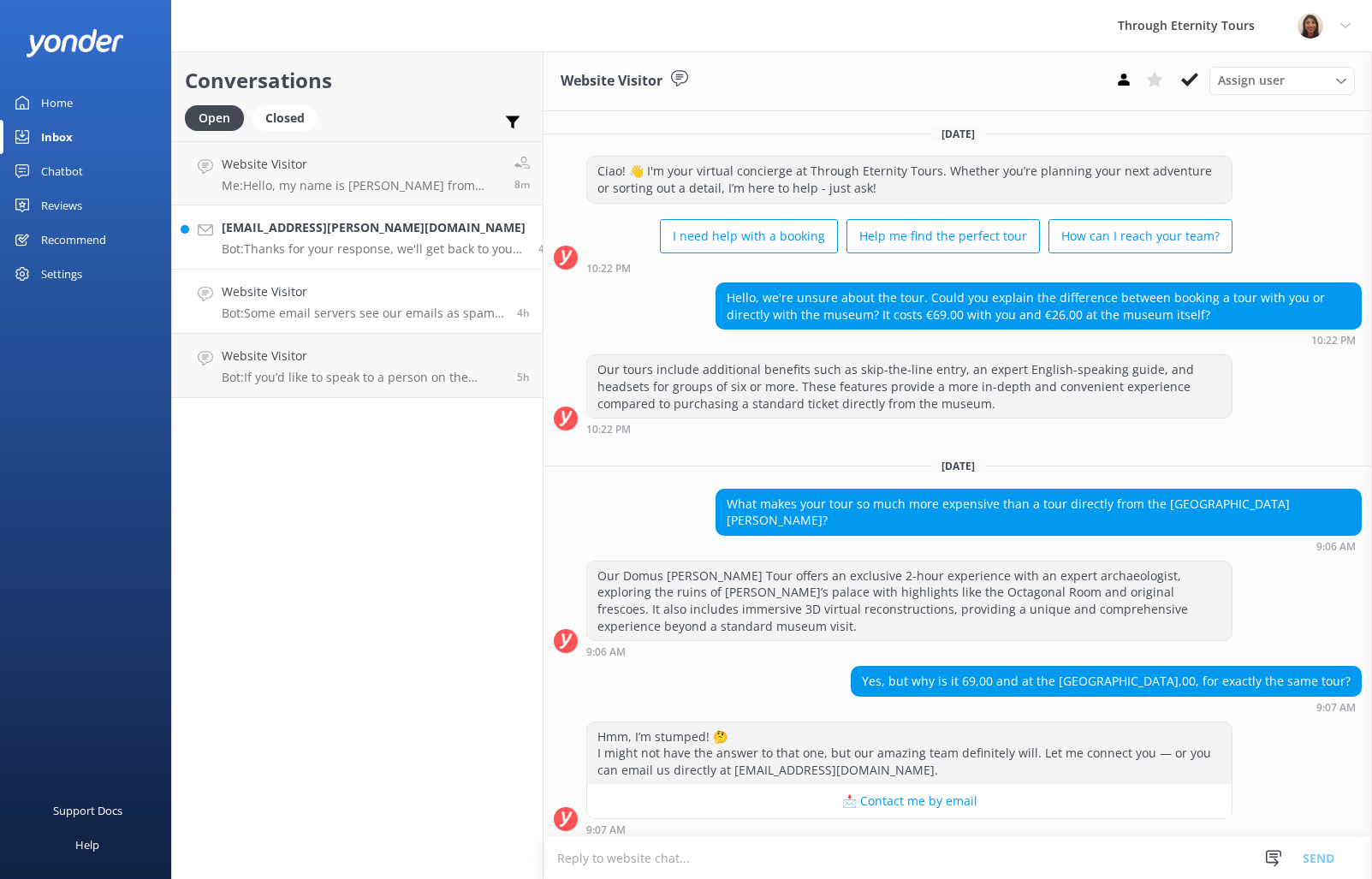
click at [345, 235] on h4 "[EMAIL_ADDRESS][PERSON_NAME][DOMAIN_NAME]" at bounding box center [374, 228] width 304 height 19
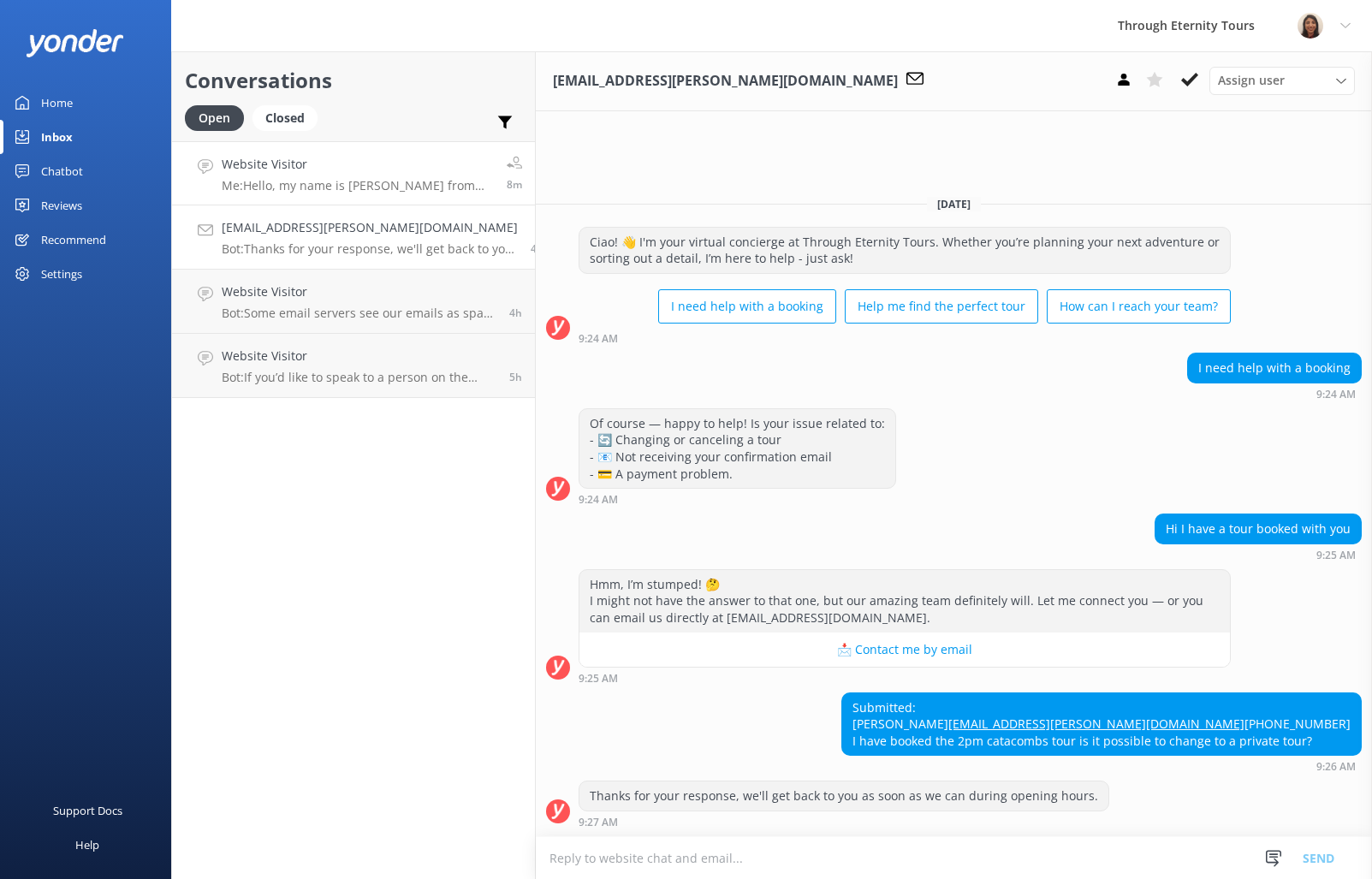
click at [331, 175] on div "Website Visitor Me: Hello, my name is [PERSON_NAME] from Through Eternity Tours…" at bounding box center [358, 173] width 272 height 37
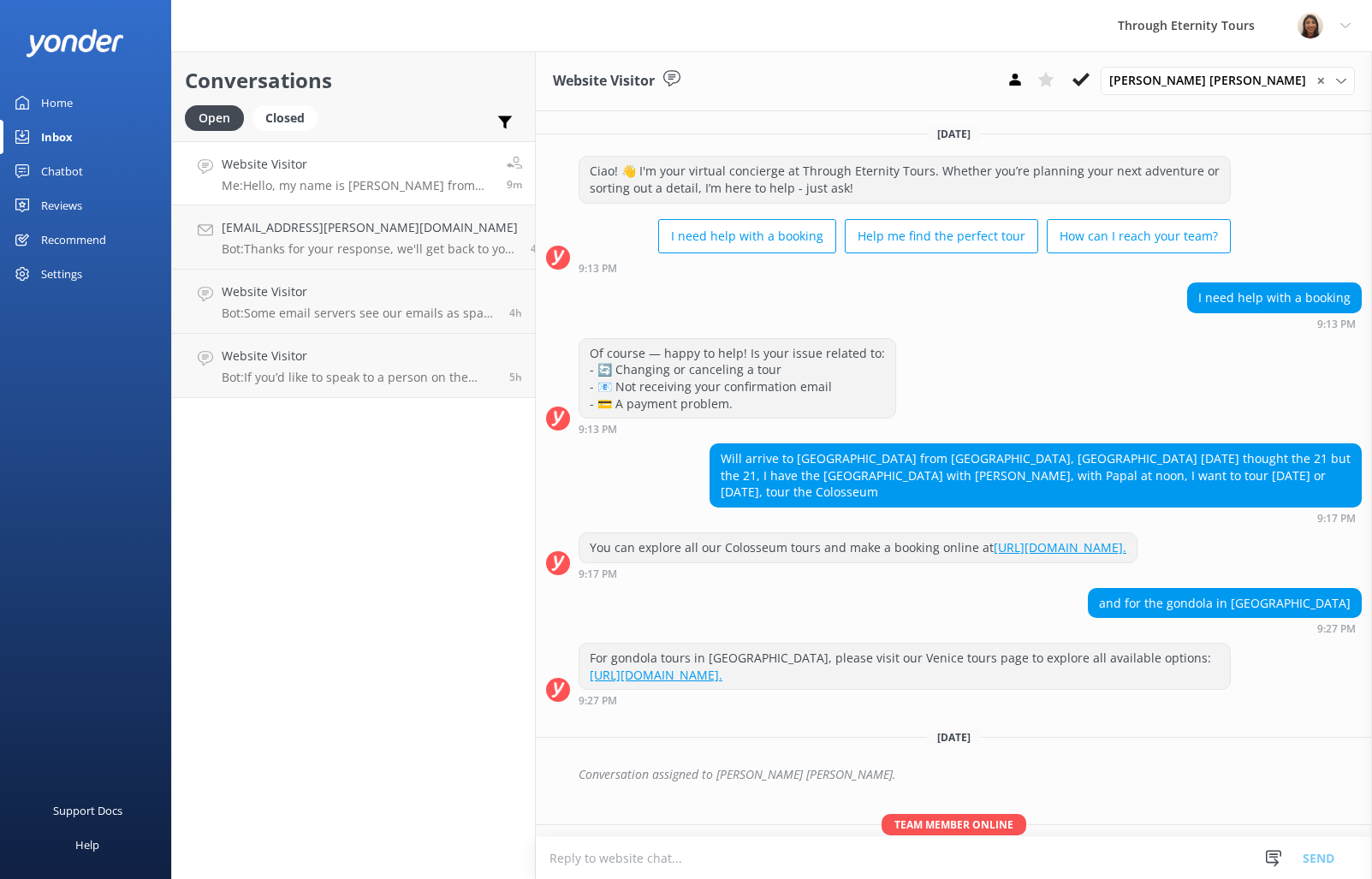
scroll to position [71, 0]
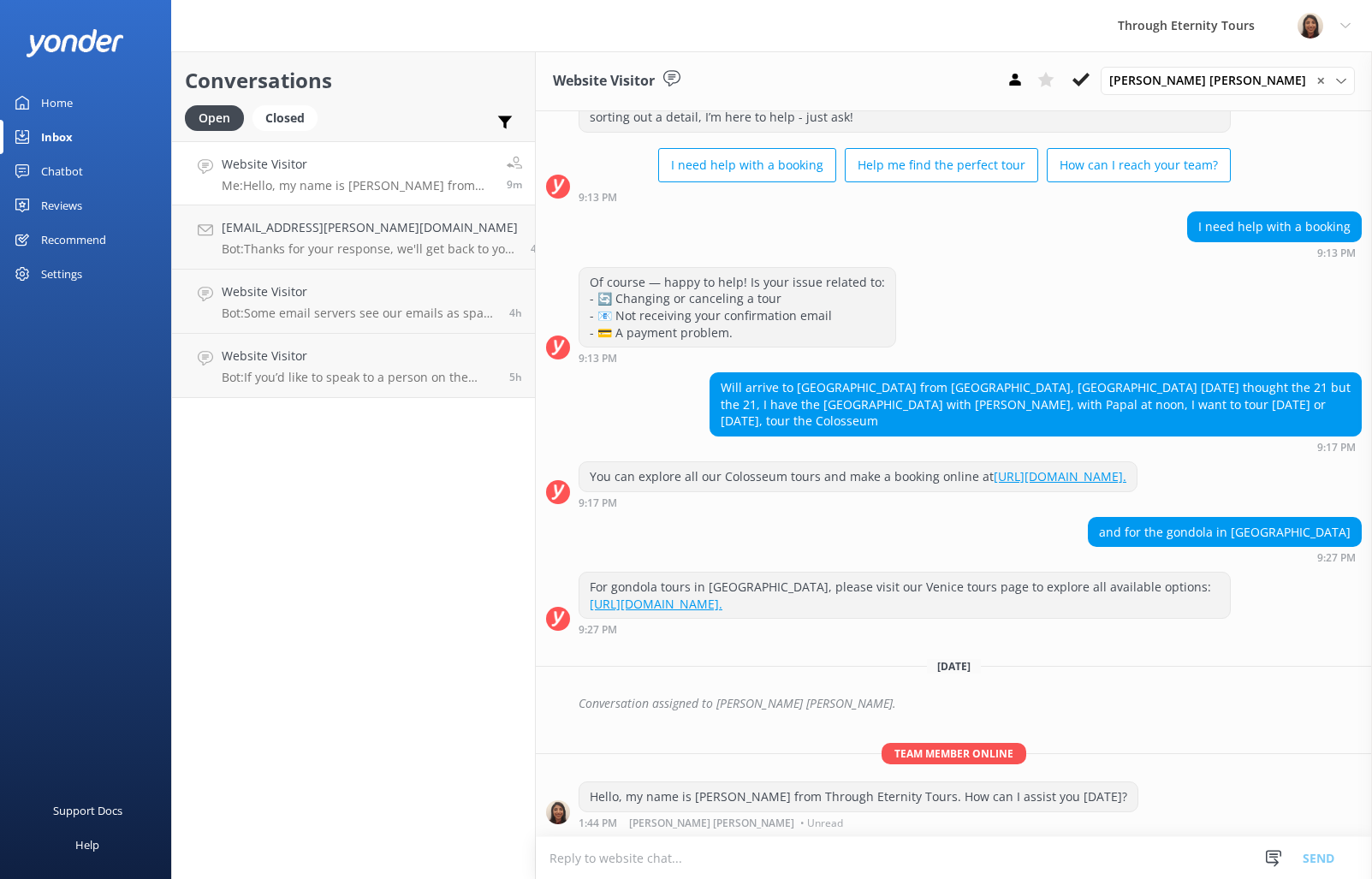
click at [869, 792] on div "Hello, my name is [PERSON_NAME] from Through Eternity Tours. How can I assist y…" at bounding box center [858, 796] width 558 height 29
copy div "Hello, my name is [PERSON_NAME] from Through Eternity Tours. How can I assist y…"
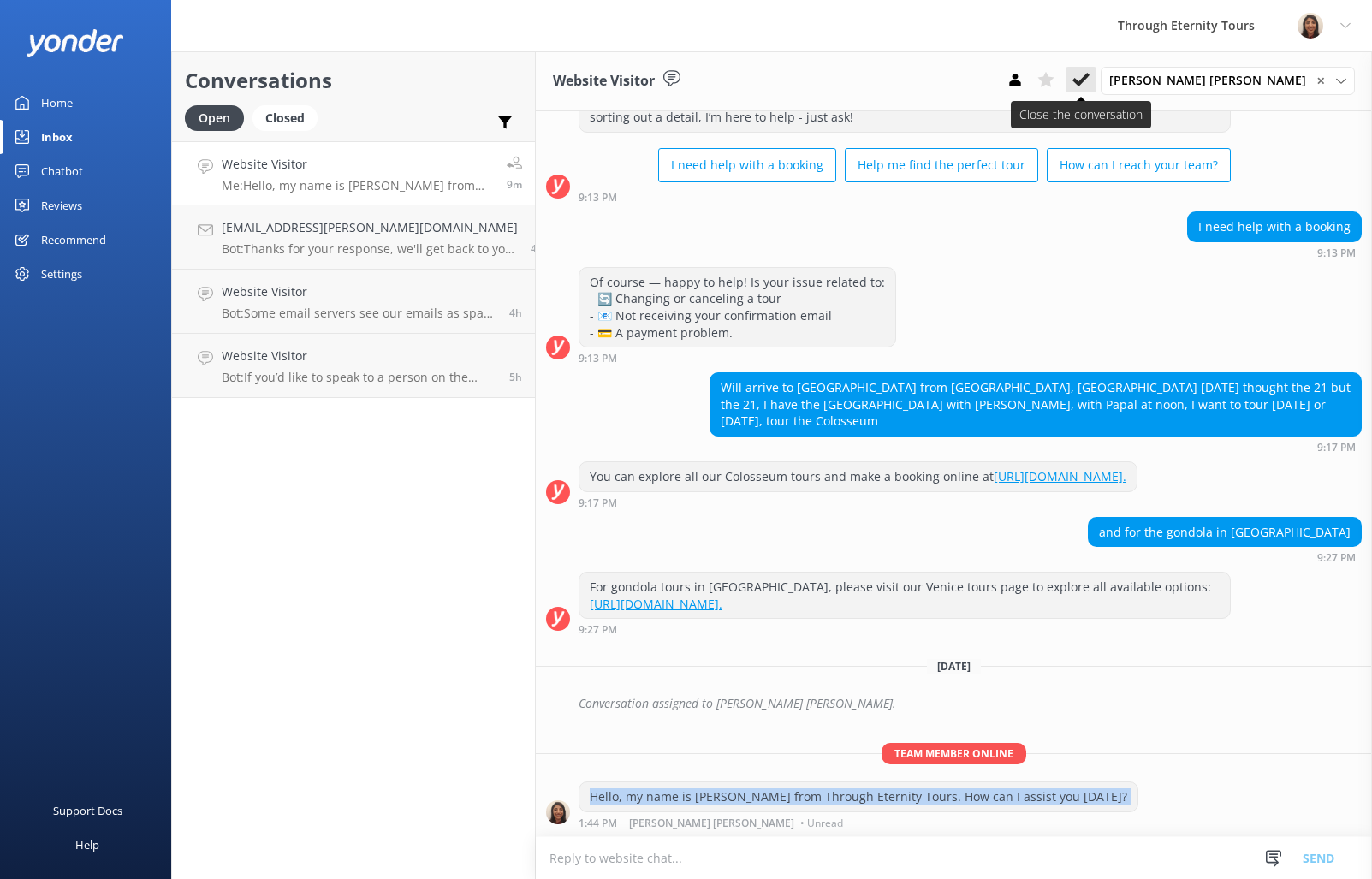
click at [1096, 88] on button at bounding box center [1080, 79] width 31 height 25
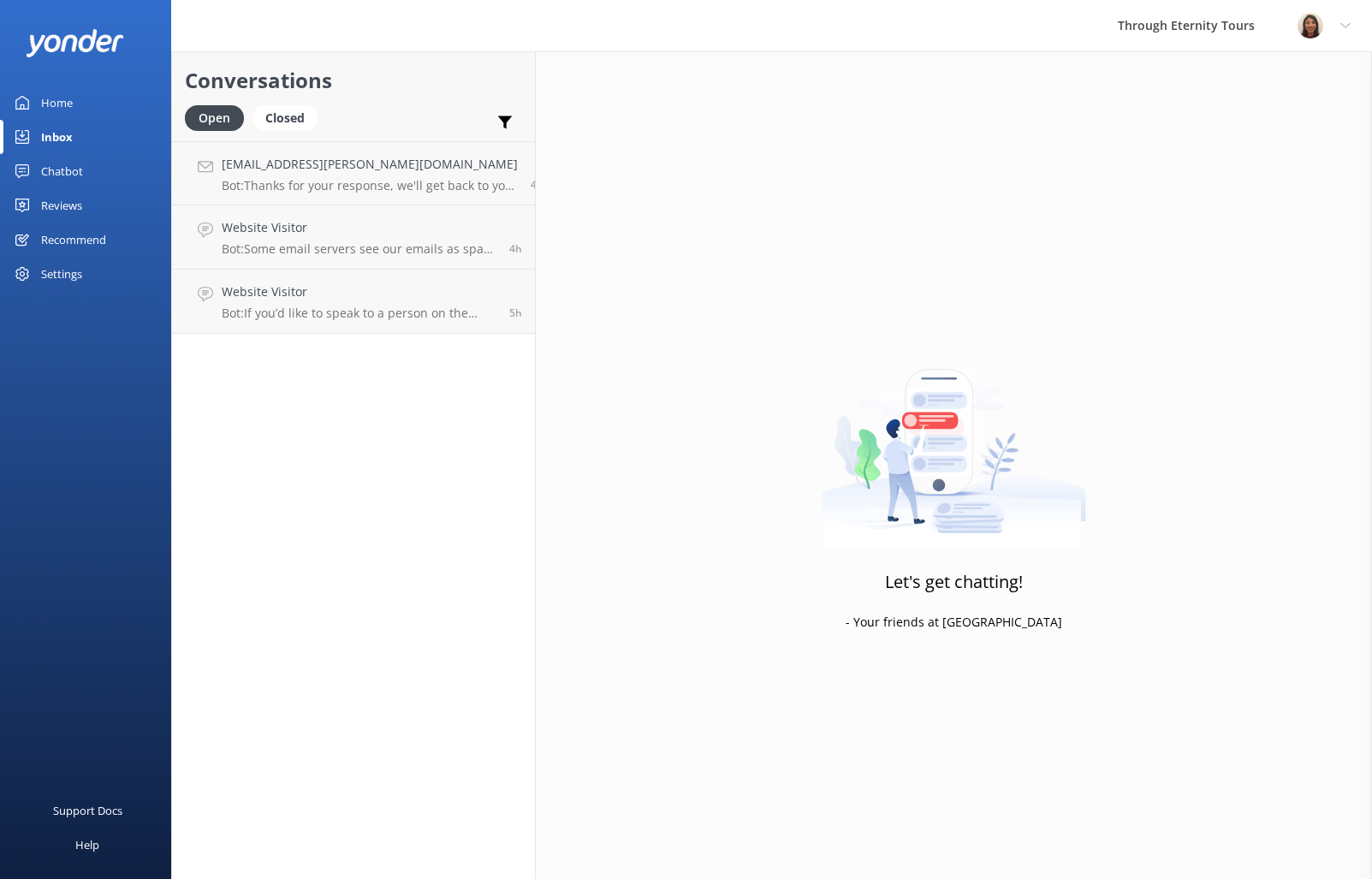
click at [315, 362] on div "Conversations Open Closed Important Assigned to me Unassigned [EMAIL_ADDRESS][P…" at bounding box center [353, 465] width 364 height 827
click at [298, 273] on link "Website Visitor Bot: If you’d like to speak to a person on the Through Eternity…" at bounding box center [354, 301] width 363 height 64
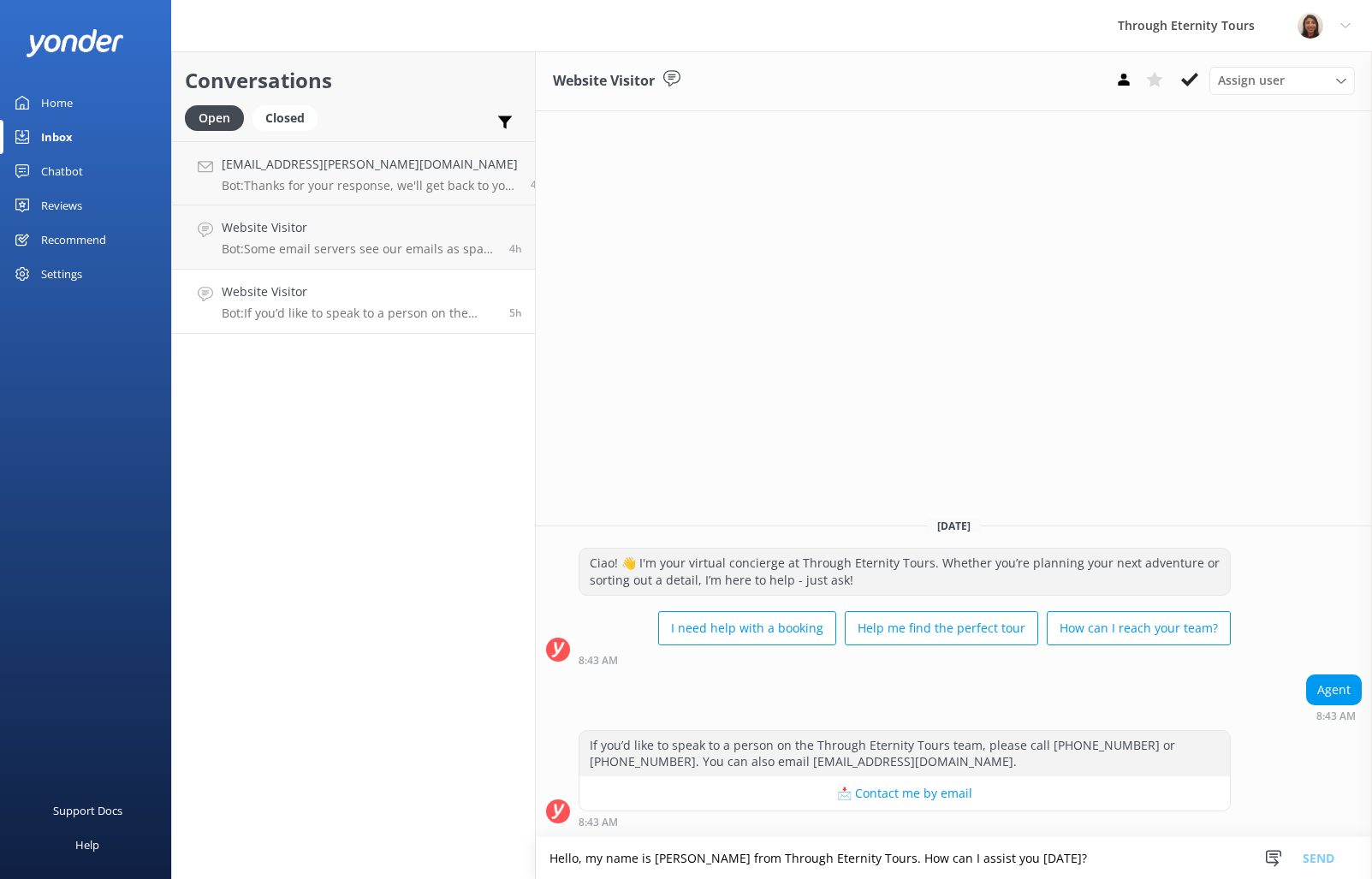
scroll to position [4, 0]
type textarea "Hello, my name is [PERSON_NAME] from Through Eternity Tours. How can I assist y…"
click at [1254, 90] on div "Assign user [PERSON_NAME] [PERSON_NAME] [PERSON_NAME] Nadya Oks [PERSON_NAME] […" at bounding box center [1282, 80] width 146 height 27
click at [1321, 213] on link "[PERSON_NAME] [PERSON_NAME]" at bounding box center [1286, 229] width 152 height 52
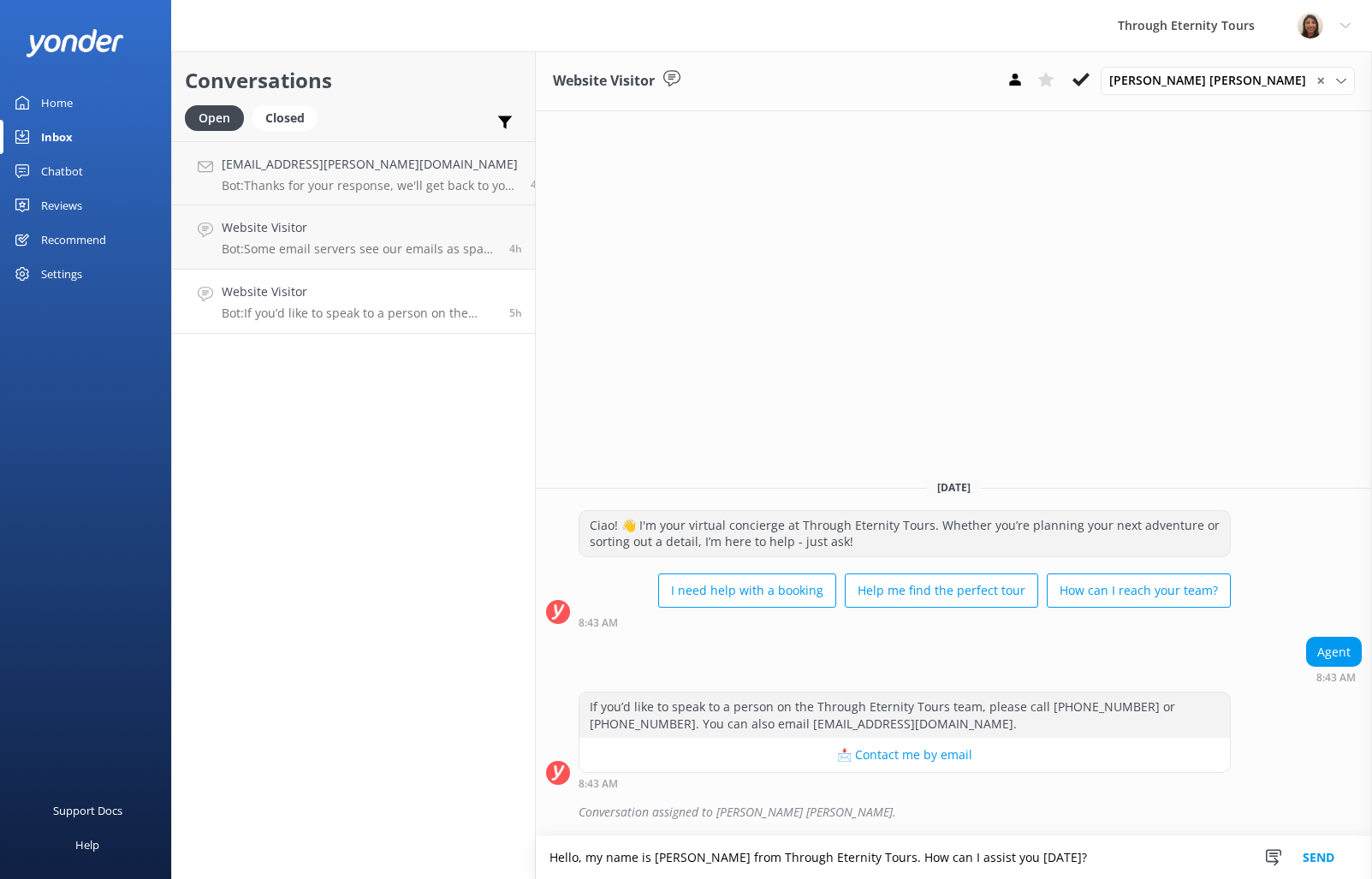
click at [1318, 857] on button "Send" at bounding box center [1318, 857] width 64 height 42
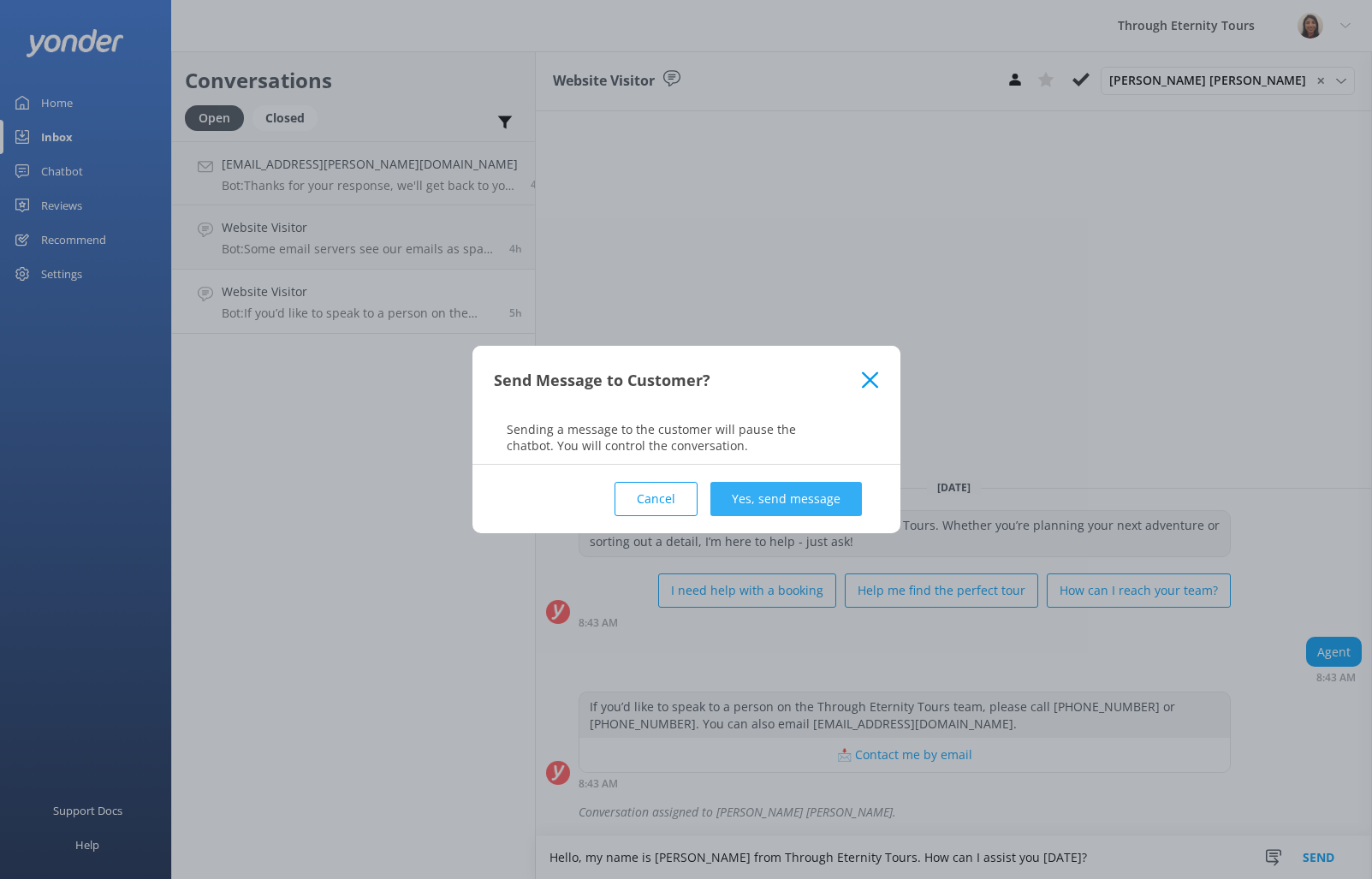
click at [809, 497] on button "Yes, send message" at bounding box center [786, 499] width 152 height 34
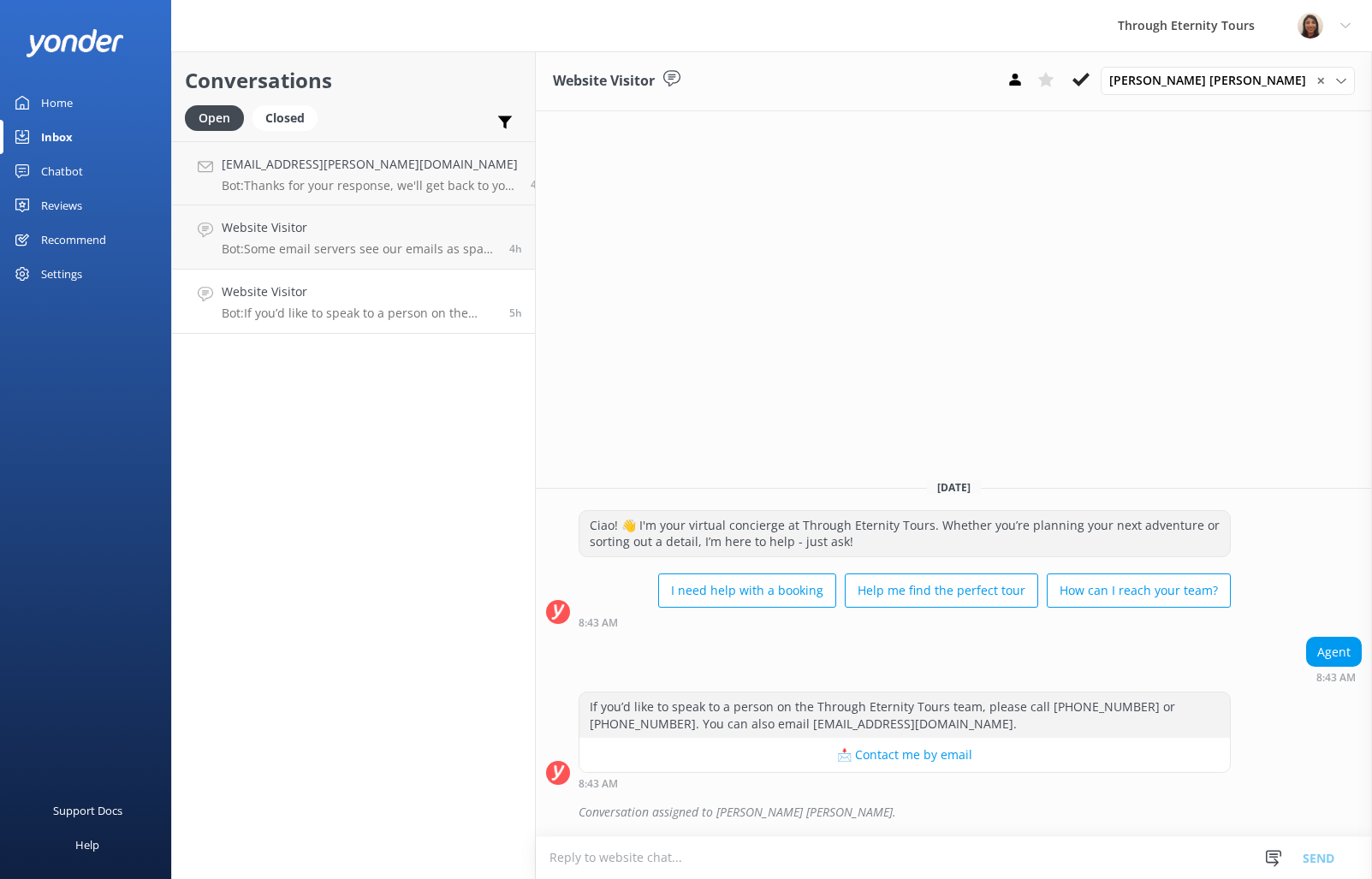
scroll to position [0, 0]
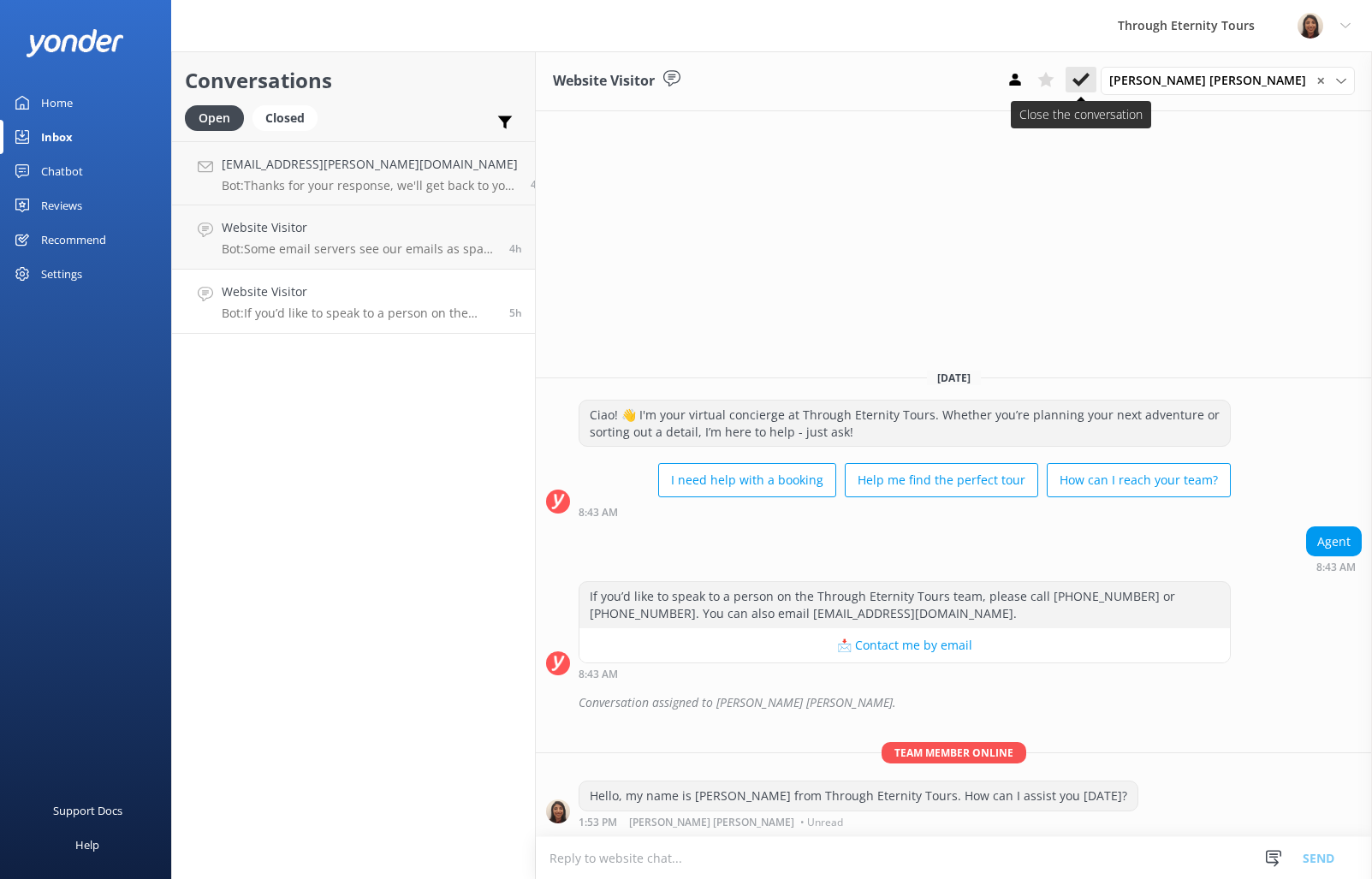
click at [1096, 82] on button at bounding box center [1080, 79] width 31 height 25
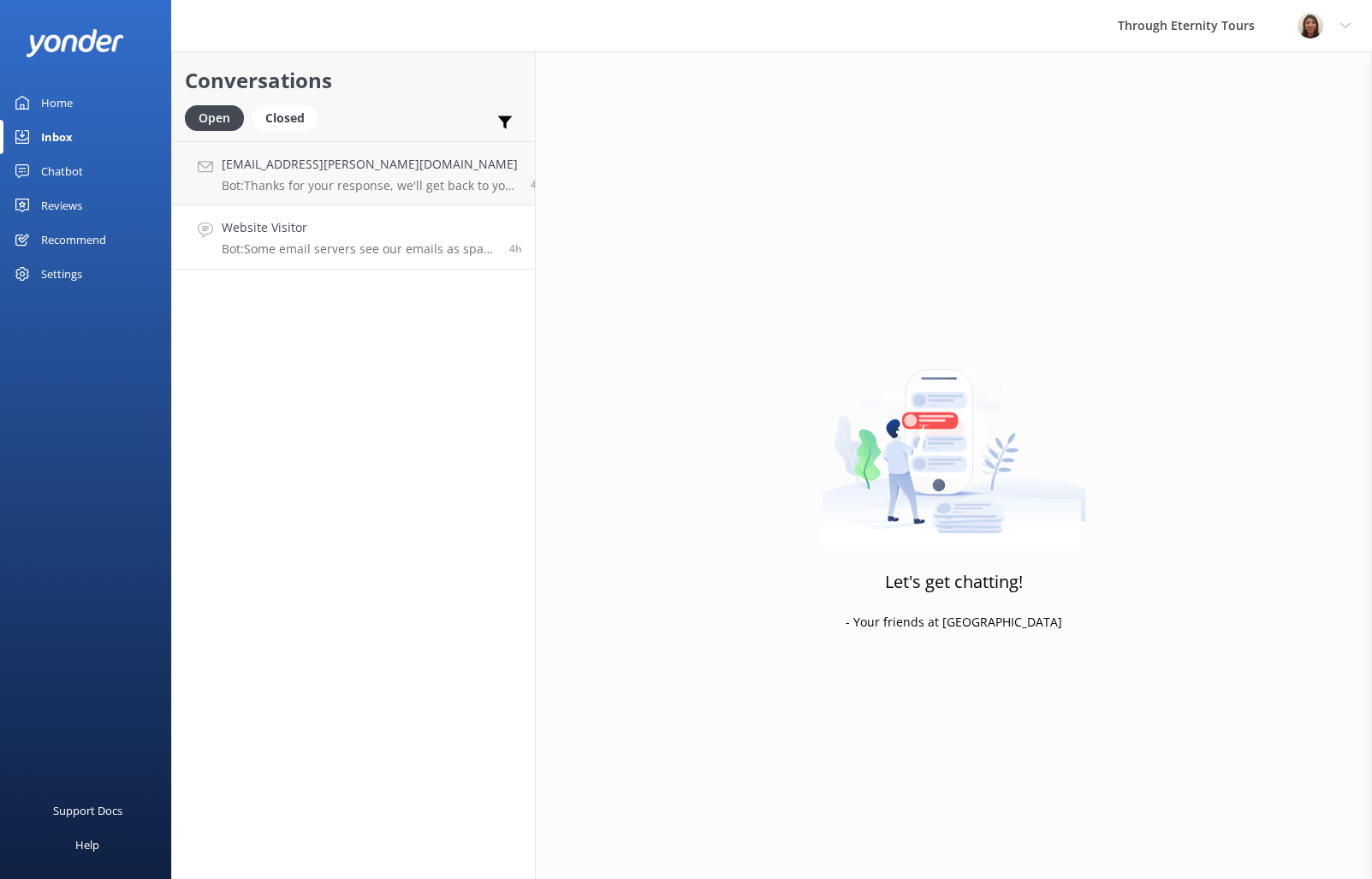
click at [327, 237] on div "Website Visitor Bot: Some email servers see our emails as spam and either send …" at bounding box center [359, 237] width 275 height 38
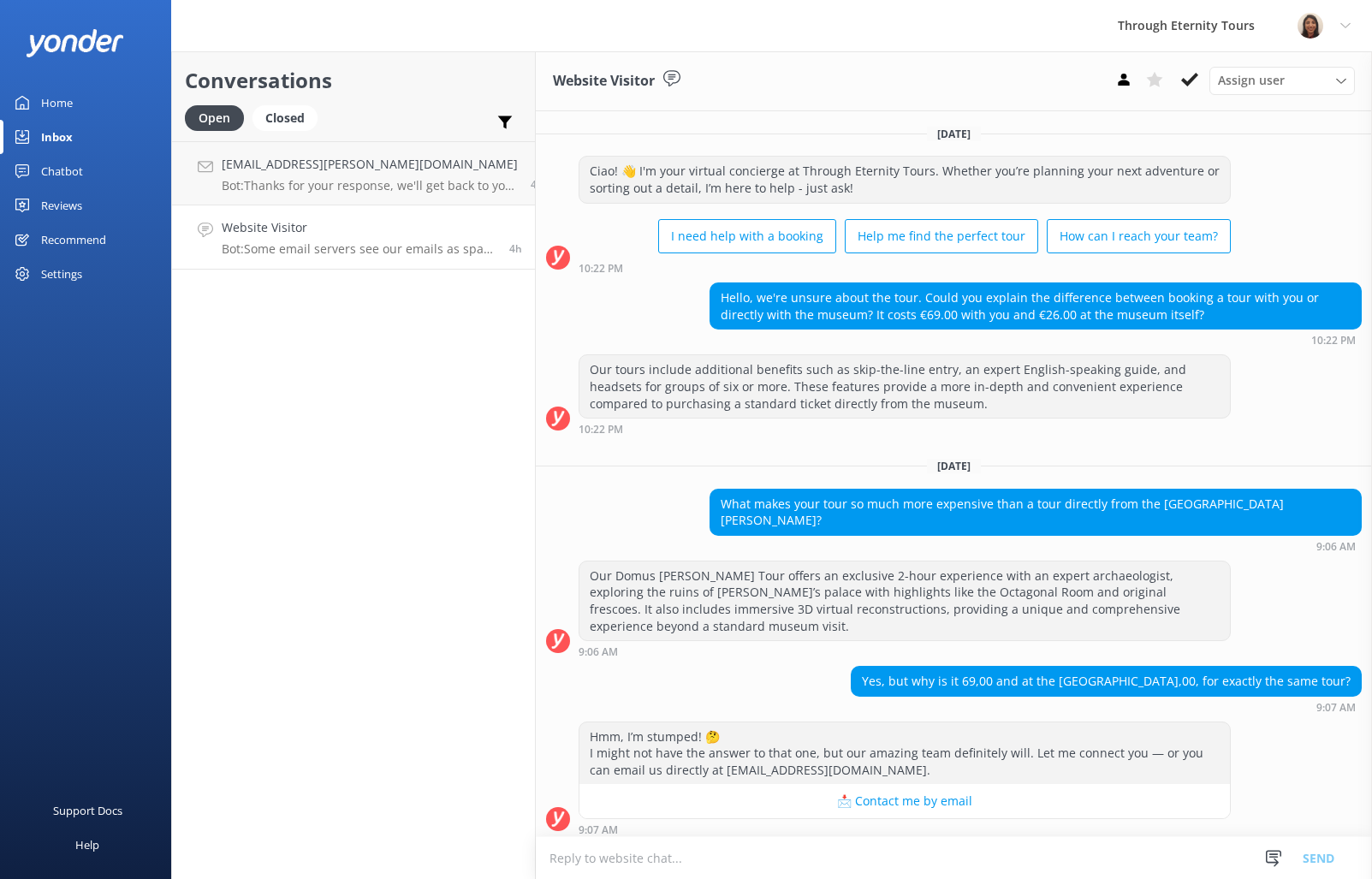
scroll to position [152, 0]
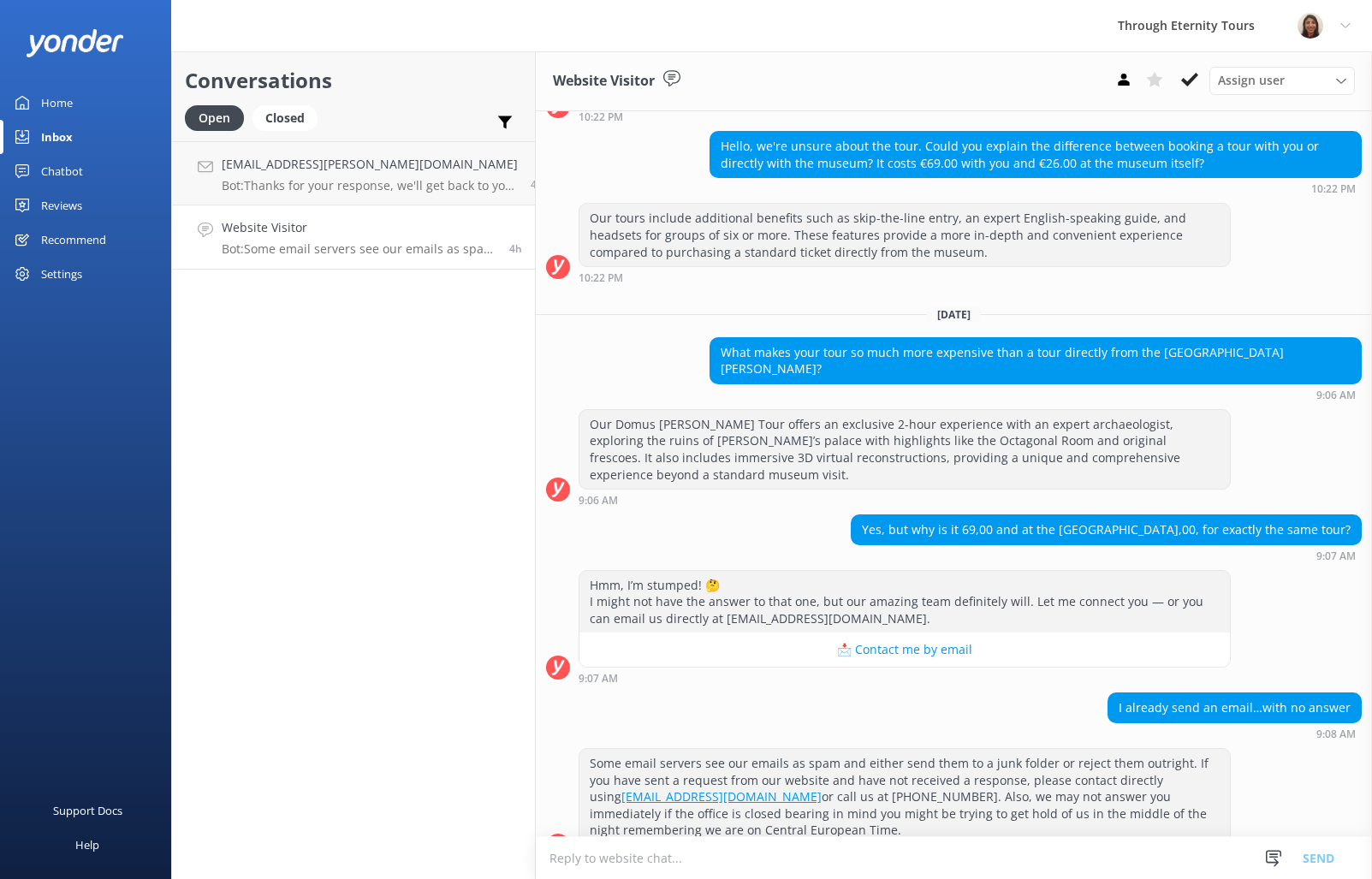
paste textarea "Hello, my name is [PERSON_NAME] from Through Eternity Tours. Thank you for your…"
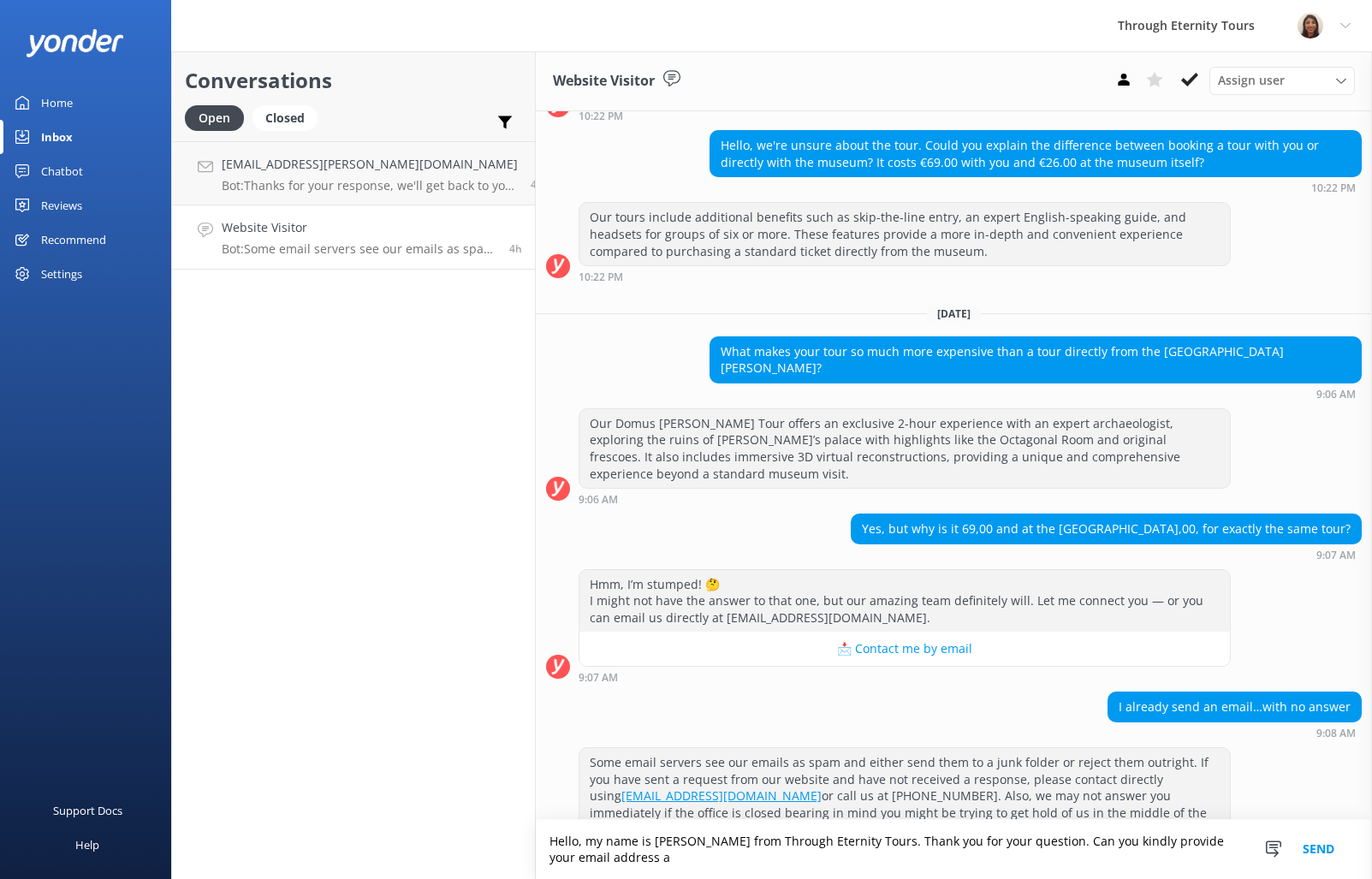
scroll to position [168, 0]
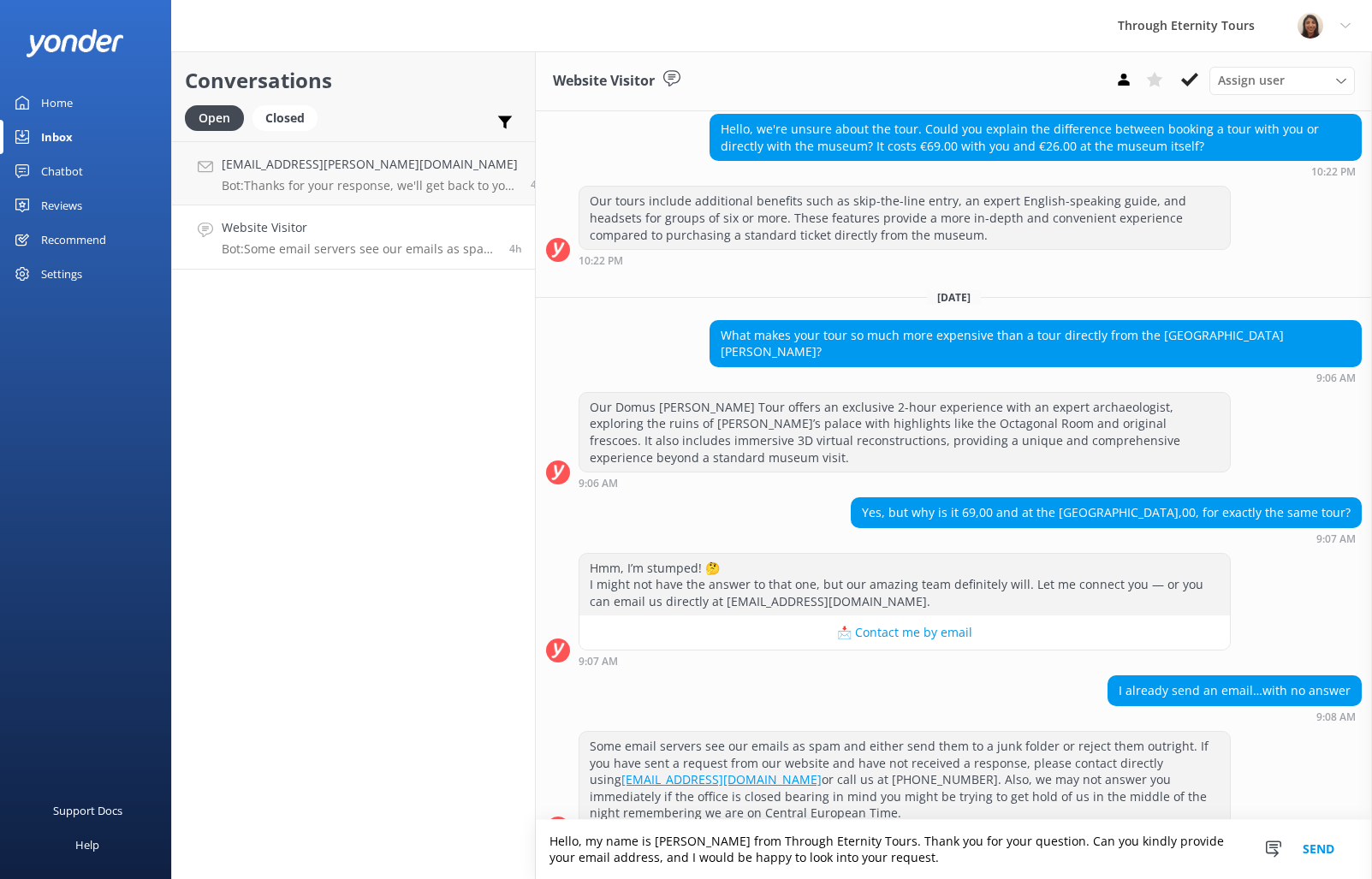
drag, startPoint x: 1045, startPoint y: 846, endPoint x: 1007, endPoint y: 846, distance: 38.0
click at [1003, 847] on textarea "Hello, my name is [PERSON_NAME] from Through Eternity Tours. Thank you for your…" at bounding box center [953, 849] width 837 height 59
type textarea "Hello, my name is [PERSON_NAME] from Through Eternity Tours. Thank you for your…"
click at [1337, 846] on button "Send" at bounding box center [1318, 849] width 64 height 59
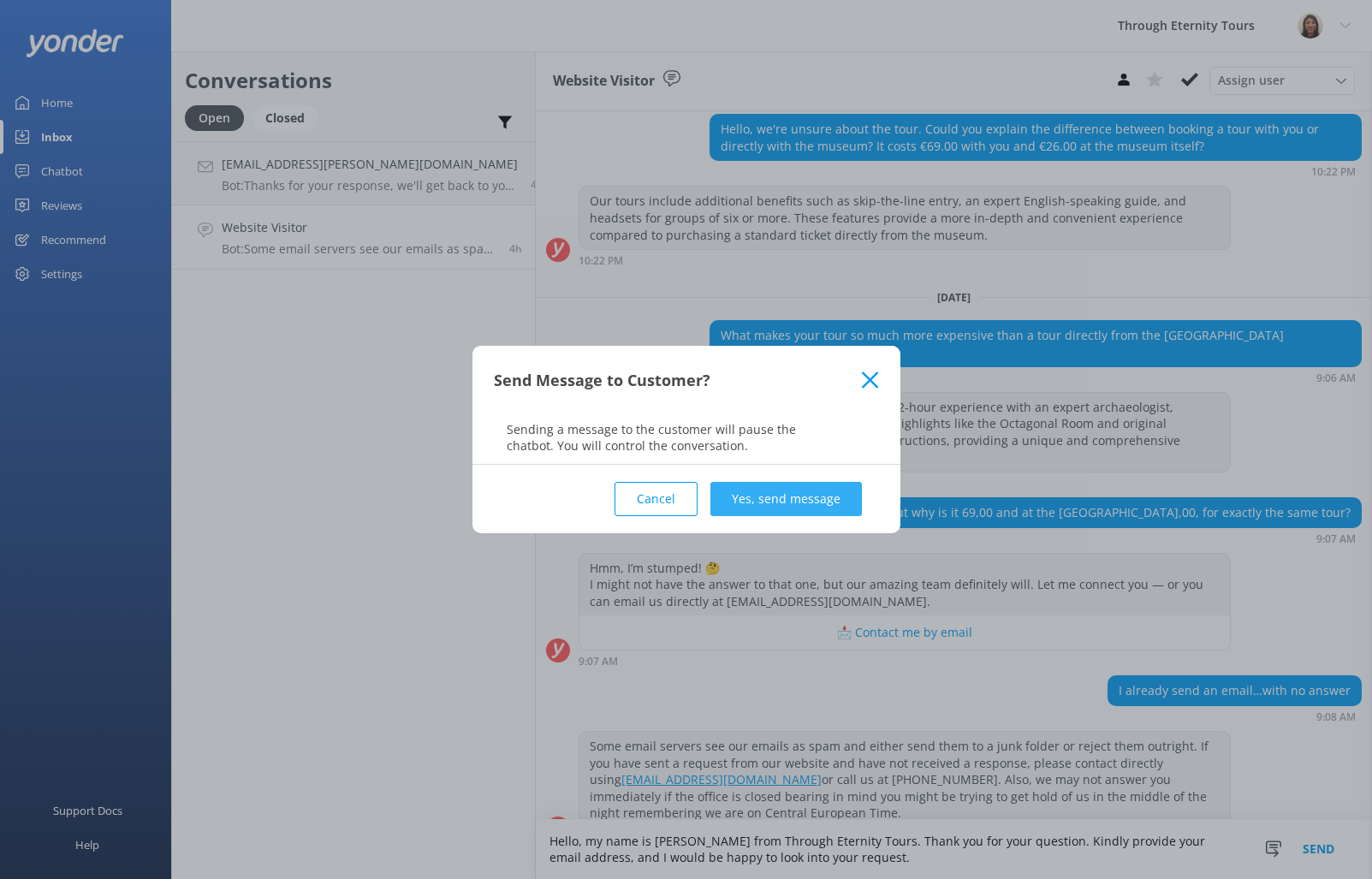
click at [808, 490] on button "Yes, send message" at bounding box center [786, 499] width 152 height 34
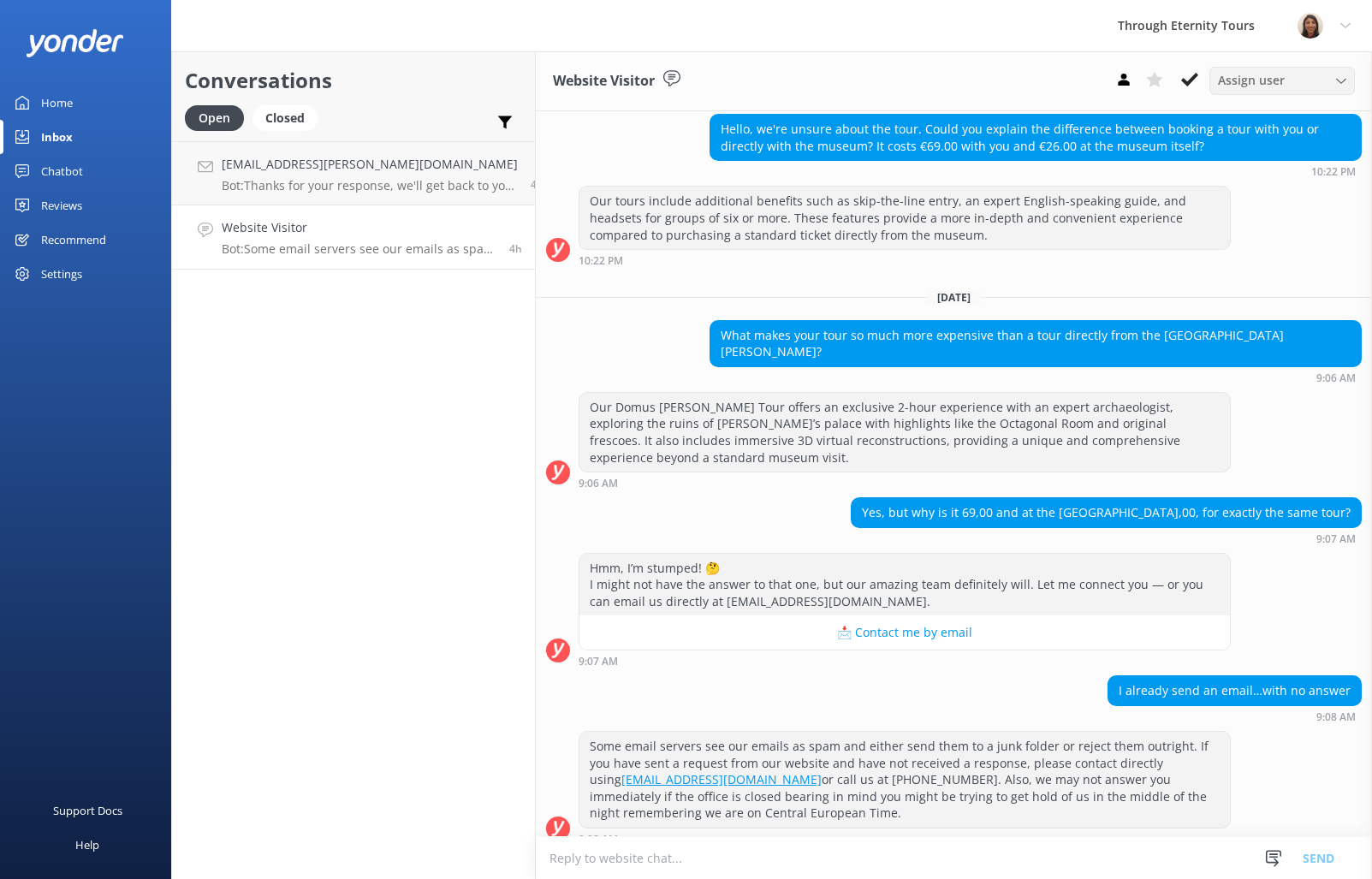
scroll to position [152, 0]
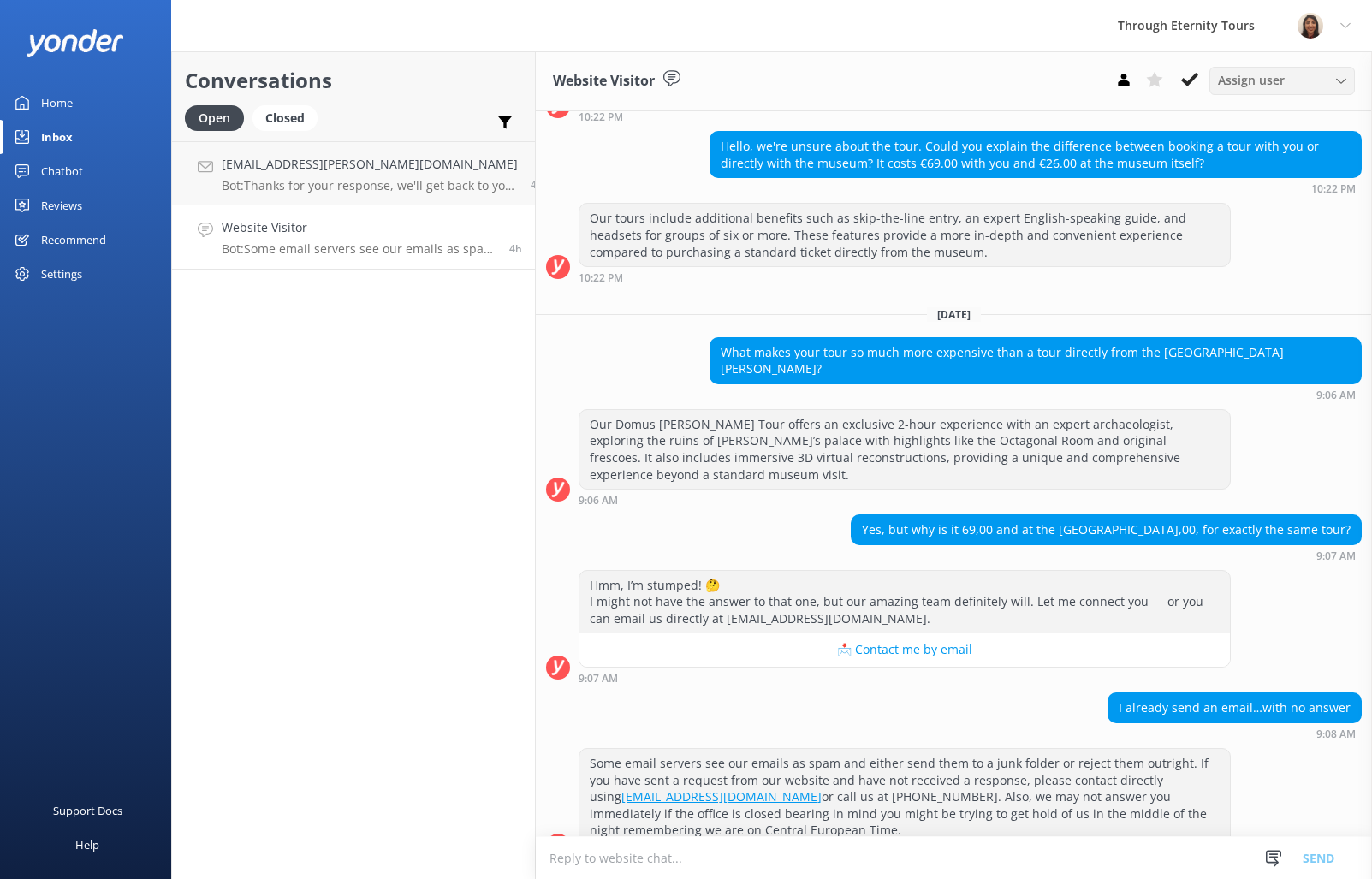
click at [1273, 75] on span "Assign user" at bounding box center [1251, 80] width 67 height 19
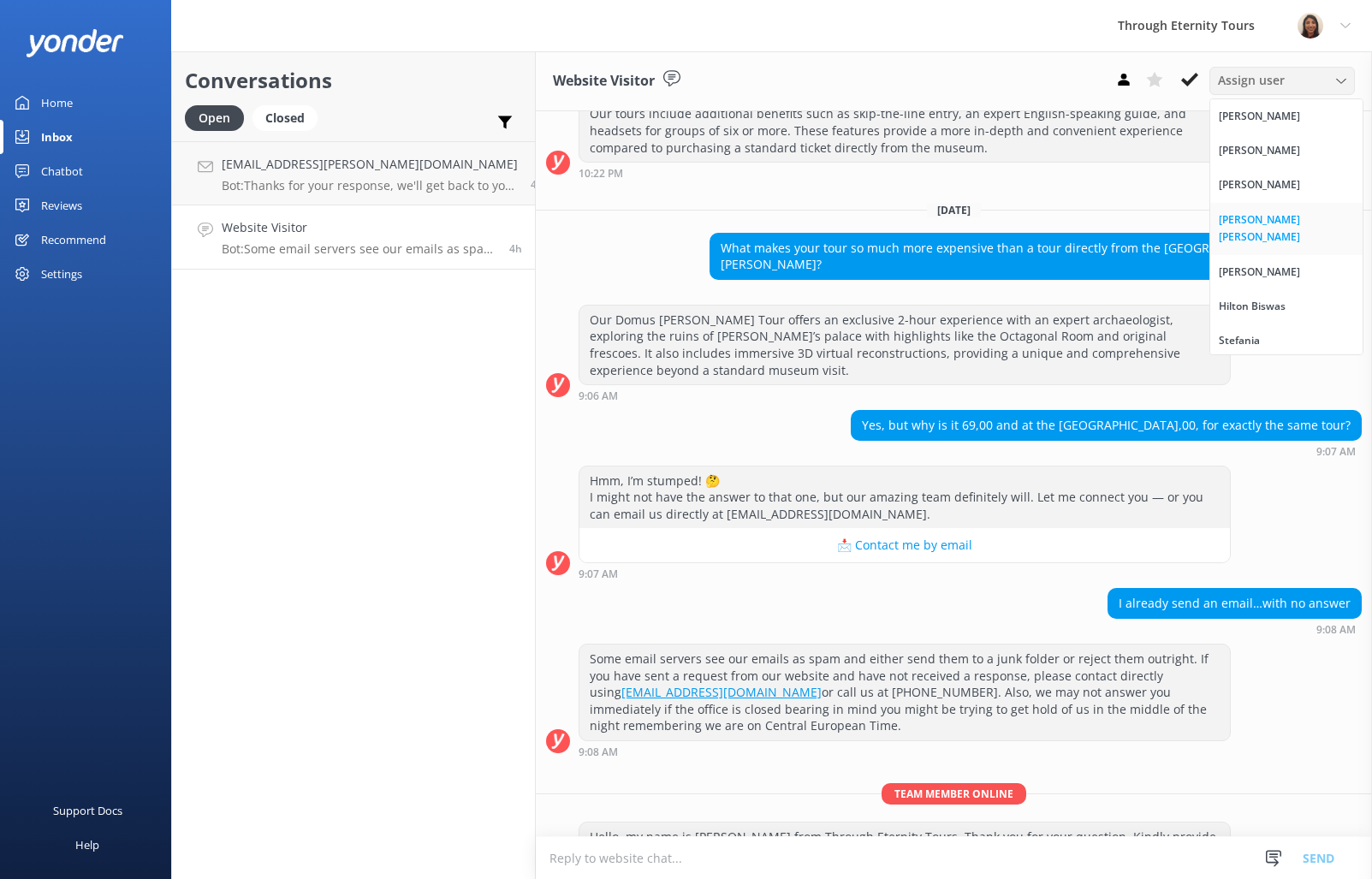
scroll to position [279, 0]
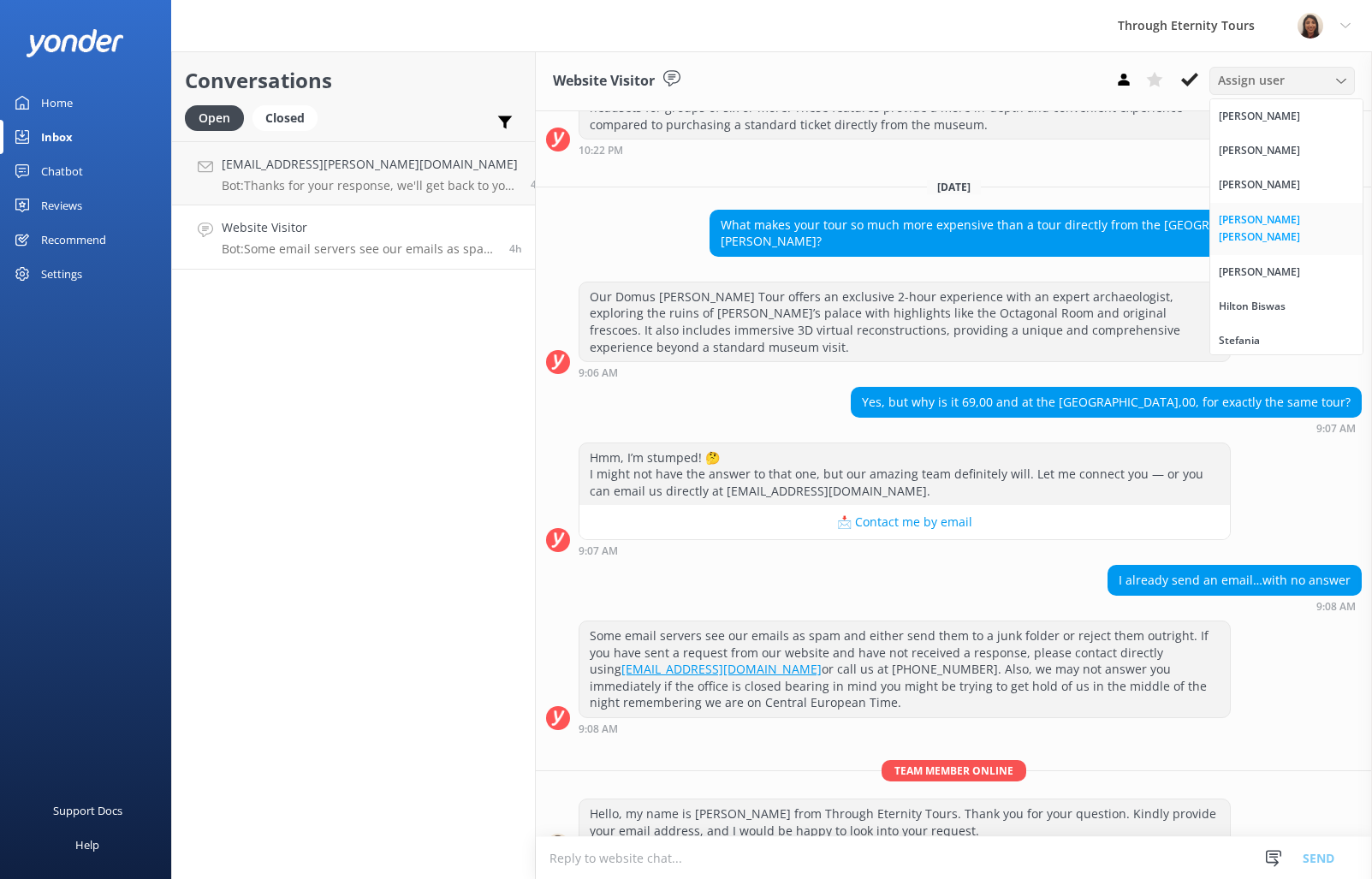
click at [1268, 230] on link "[PERSON_NAME] [PERSON_NAME]" at bounding box center [1286, 229] width 152 height 52
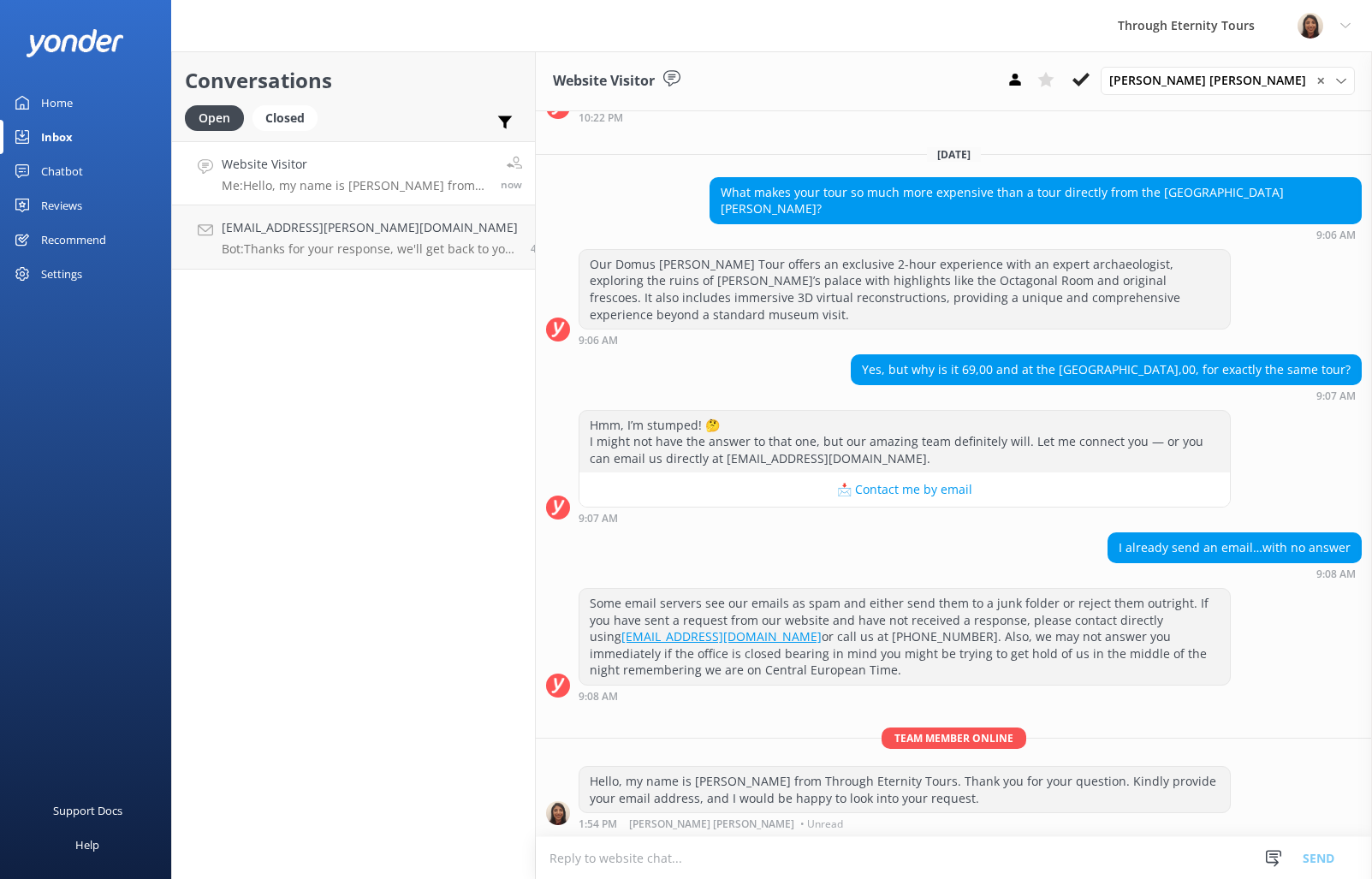
scroll to position [317, 0]
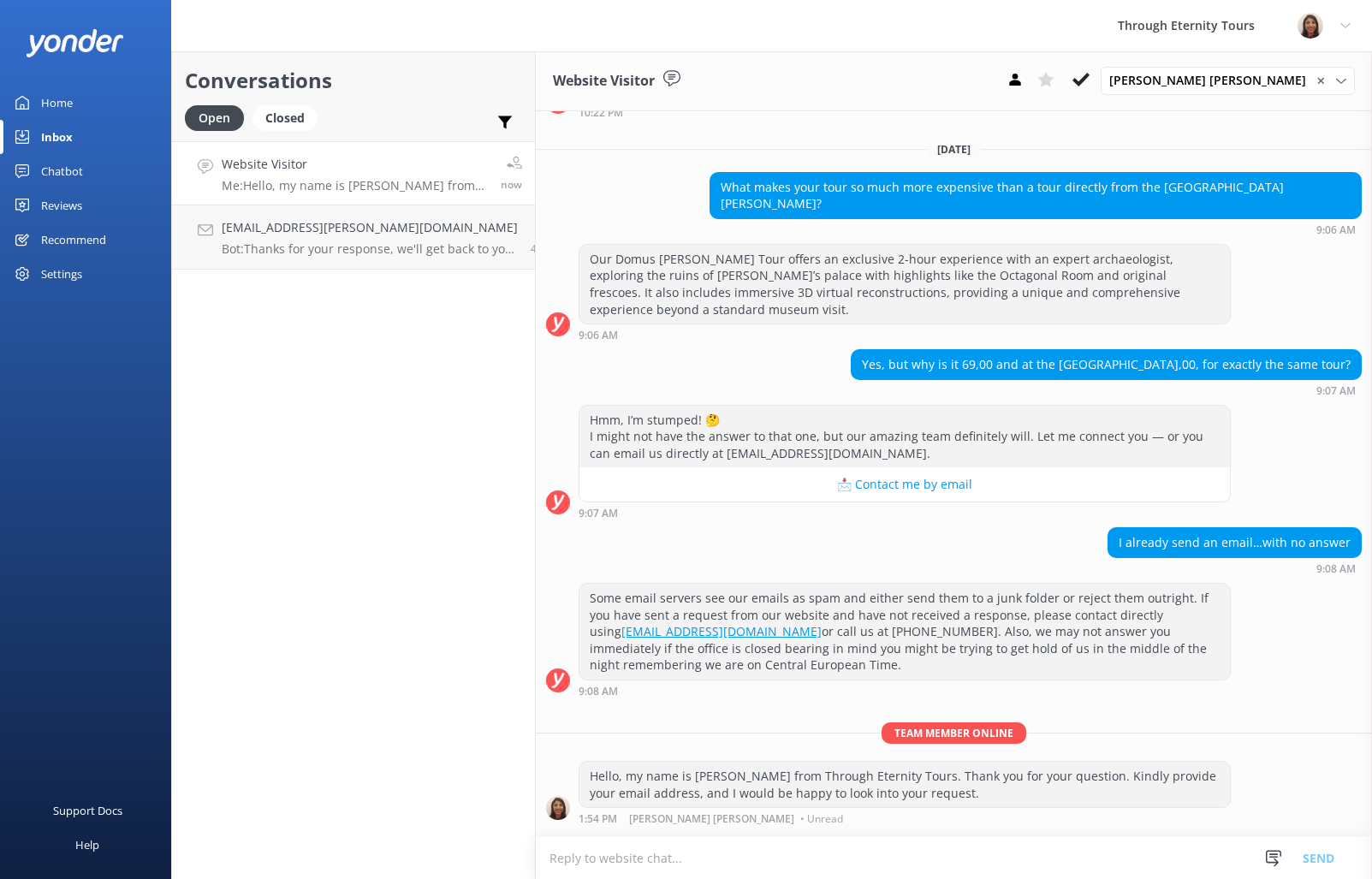
click at [1096, 71] on button at bounding box center [1080, 79] width 31 height 25
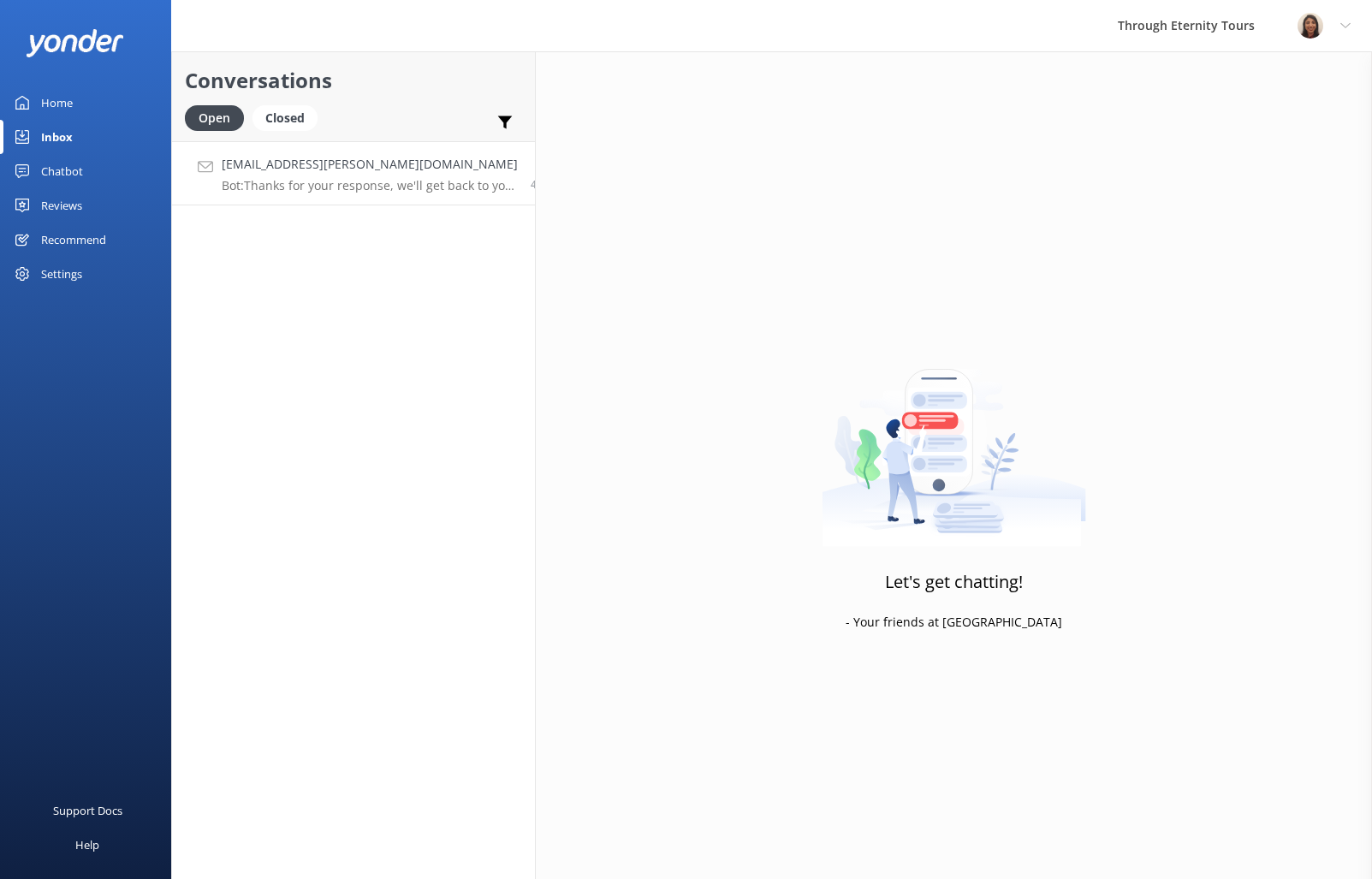
click at [334, 182] on p "Bot: Thanks for your response, we'll get back to you as soon as we can during o…" at bounding box center [370, 185] width 296 height 15
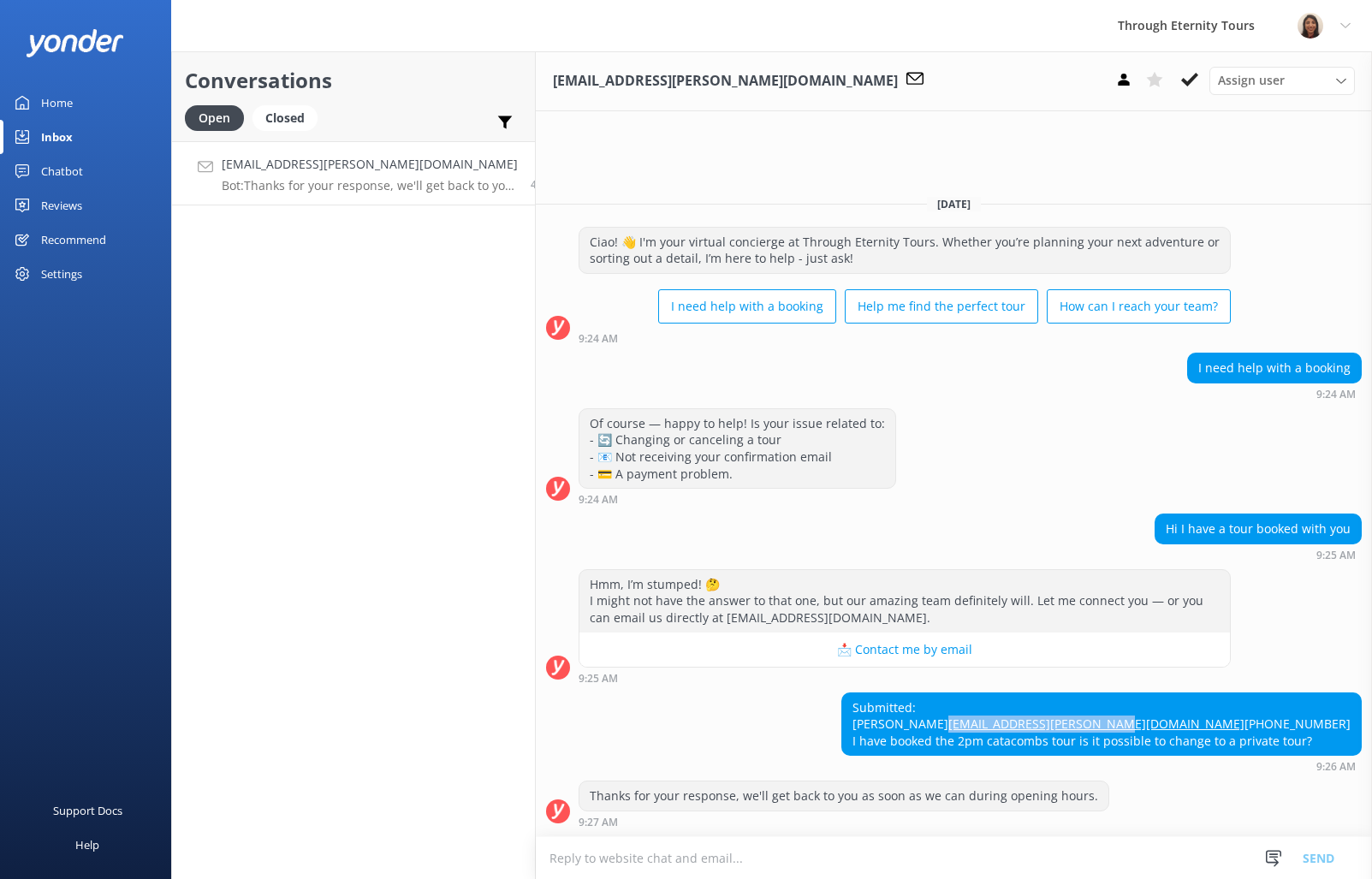
copy link "[EMAIL_ADDRESS][PERSON_NAME][DOMAIN_NAME]"
drag, startPoint x: 981, startPoint y: 690, endPoint x: 869, endPoint y: 688, distance: 112.0
click at [869, 693] on div "Submitted: [PERSON_NAME] [EMAIL_ADDRESS][PERSON_NAME][DOMAIN_NAME] [PHONE_NUMBE…" at bounding box center [953, 732] width 837 height 80
copy div "[PERSON_NAME]"
copy link "[EMAIL_ADDRESS][PERSON_NAME][DOMAIN_NAME]"
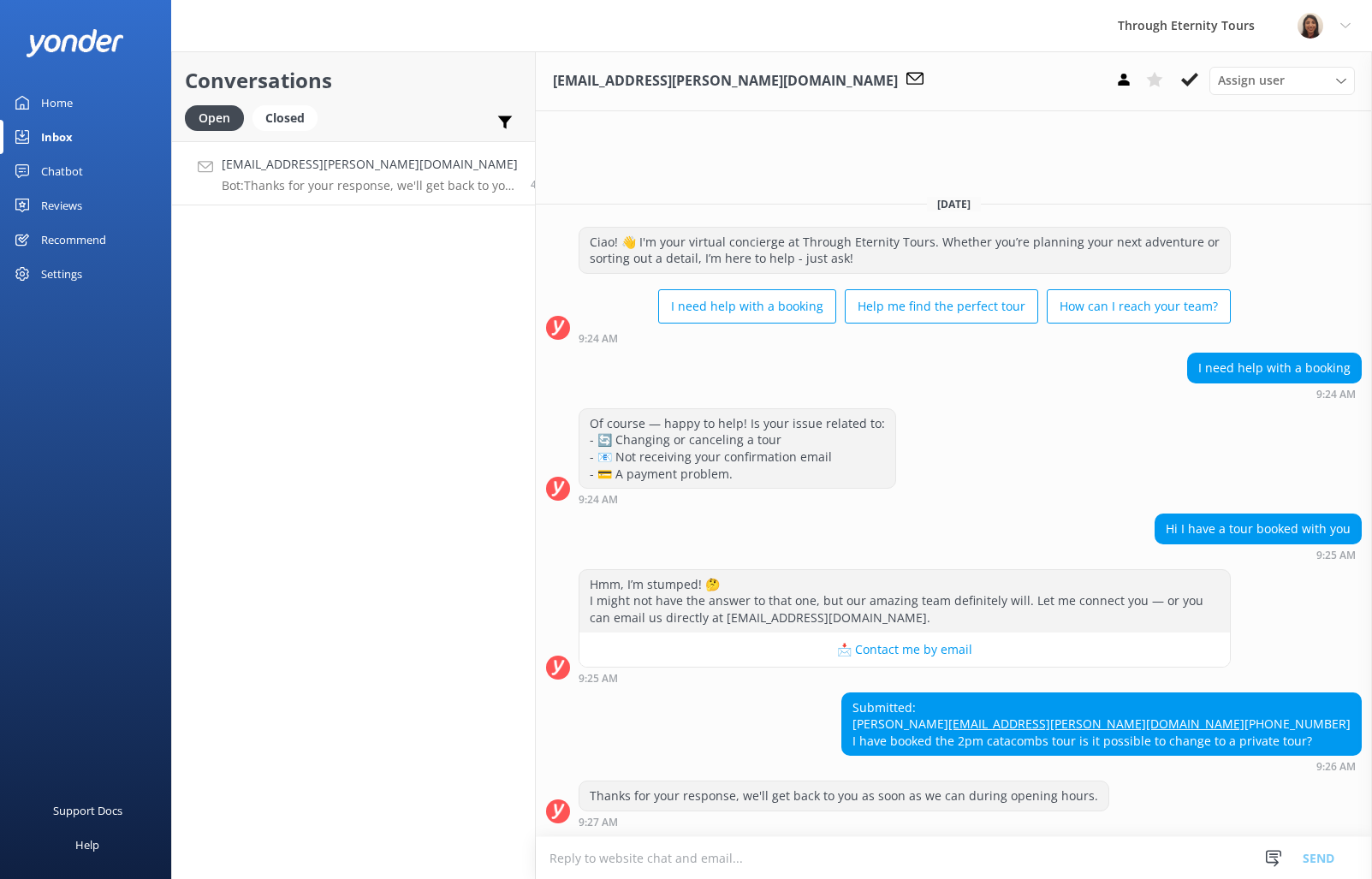
click at [934, 694] on div "Submitted: [PERSON_NAME] [EMAIL_ADDRESS][PERSON_NAME][DOMAIN_NAME] [PHONE_NUMBE…" at bounding box center [1101, 725] width 518 height 62
copy div "Ariarne"
copy link "[EMAIL_ADDRESS][PERSON_NAME][DOMAIN_NAME]"
click at [1225, 73] on span "Assign user" at bounding box center [1251, 80] width 67 height 19
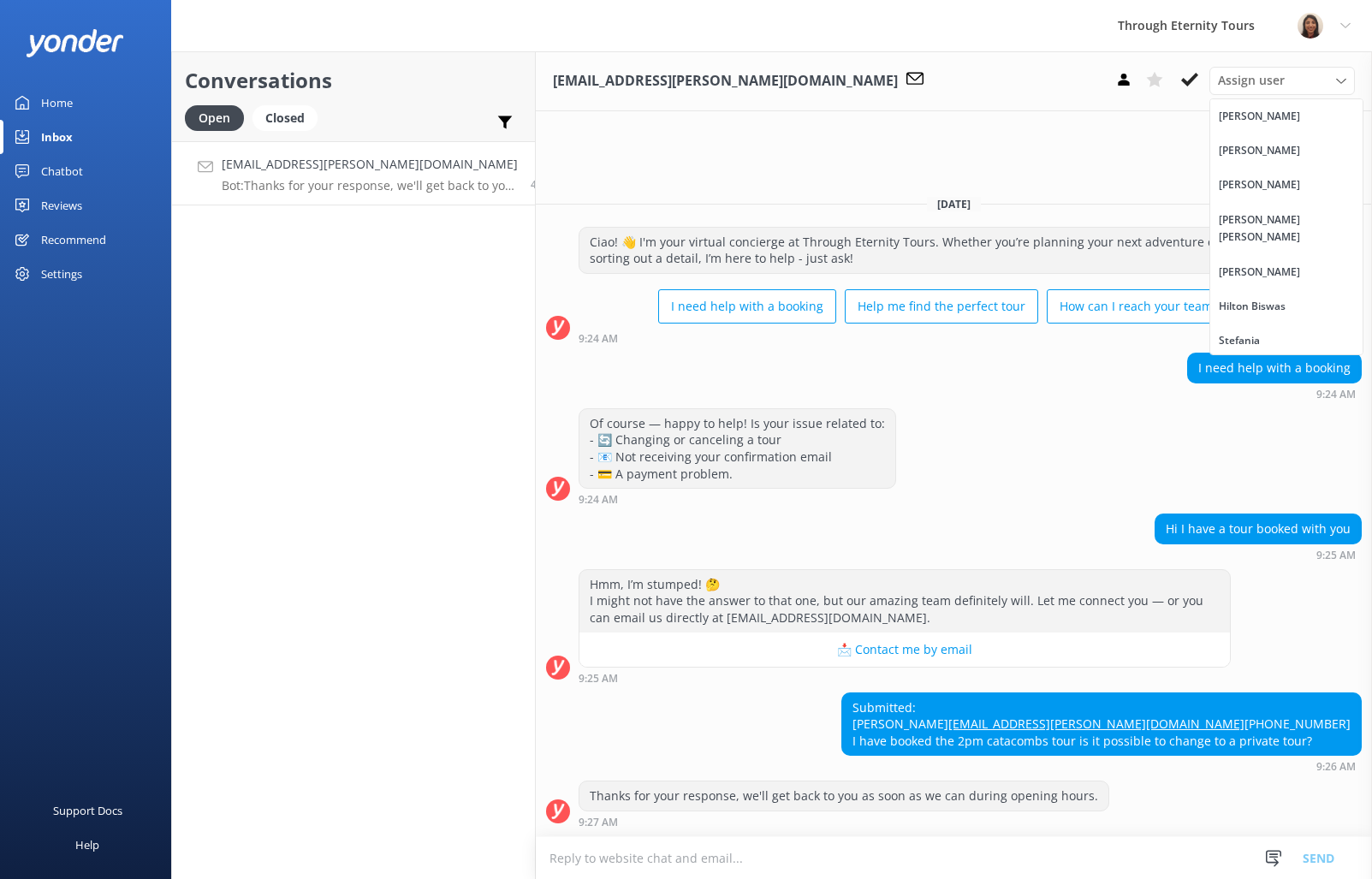
click at [1259, 214] on div "[PERSON_NAME] [PERSON_NAME]" at bounding box center [1286, 229] width 136 height 35
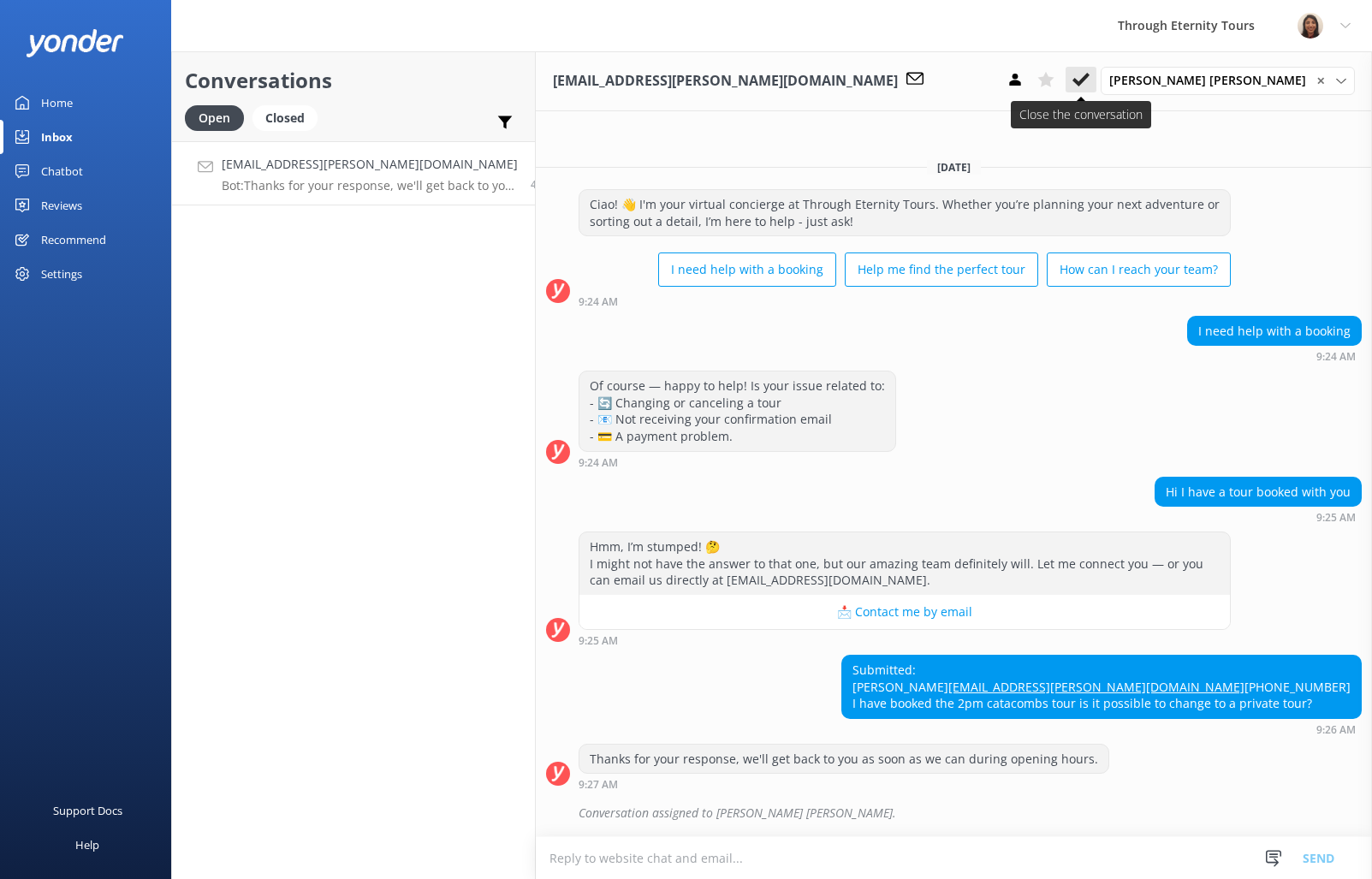
click at [1090, 82] on icon at bounding box center [1081, 79] width 17 height 17
